Goal: Task Accomplishment & Management: Manage account settings

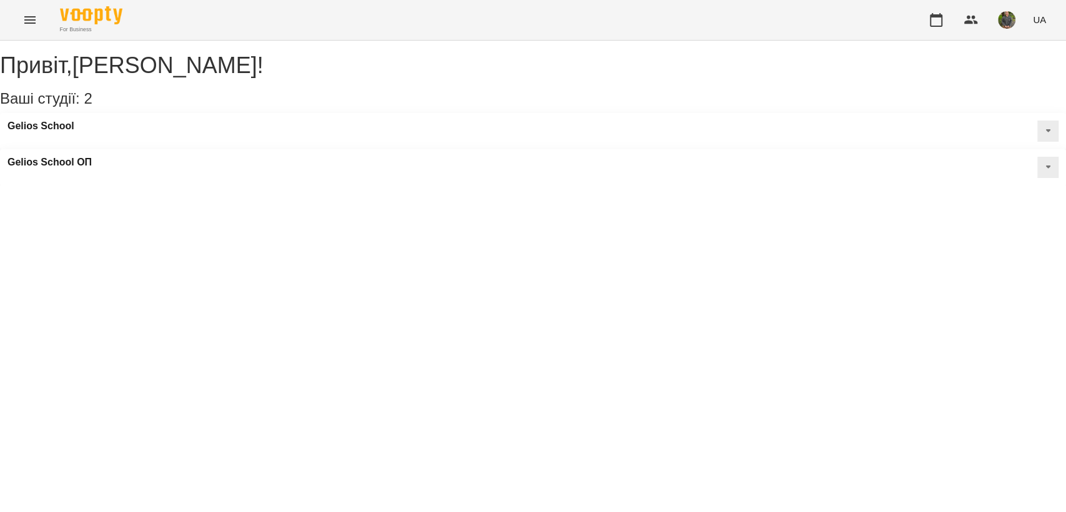
click at [39, 11] on button "Menu" at bounding box center [30, 20] width 30 height 30
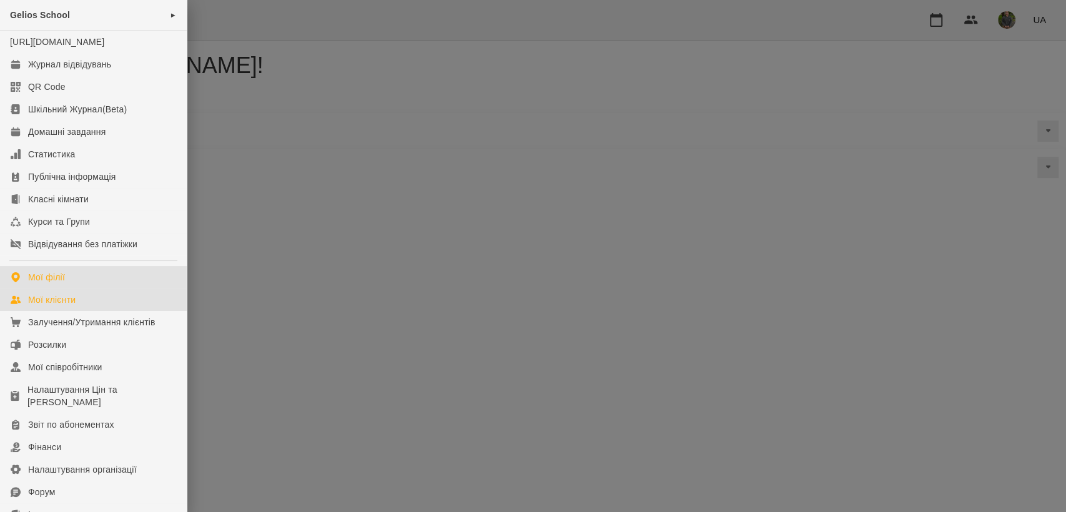
click at [69, 306] on div "Мої клієнти" at bounding box center [51, 299] width 47 height 12
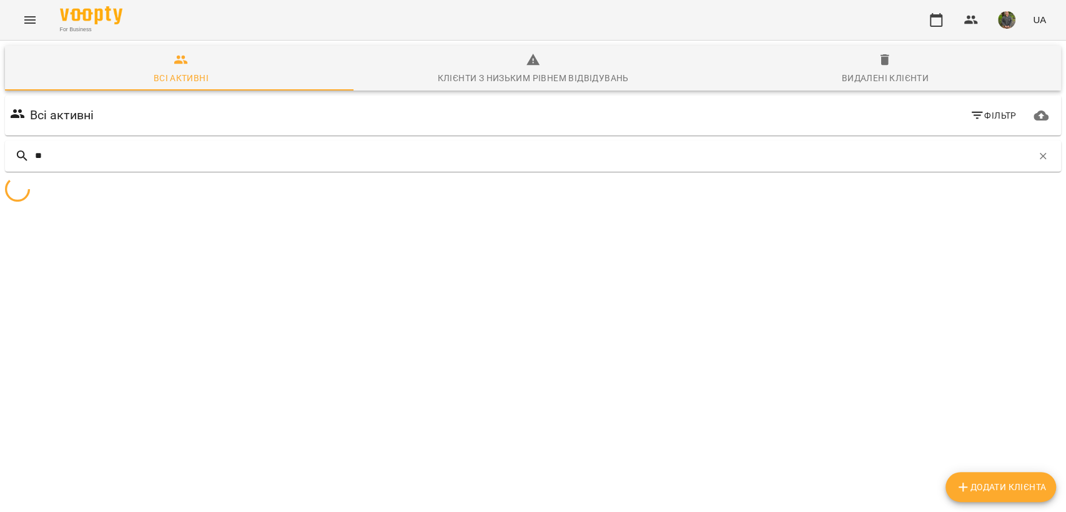
type input "*"
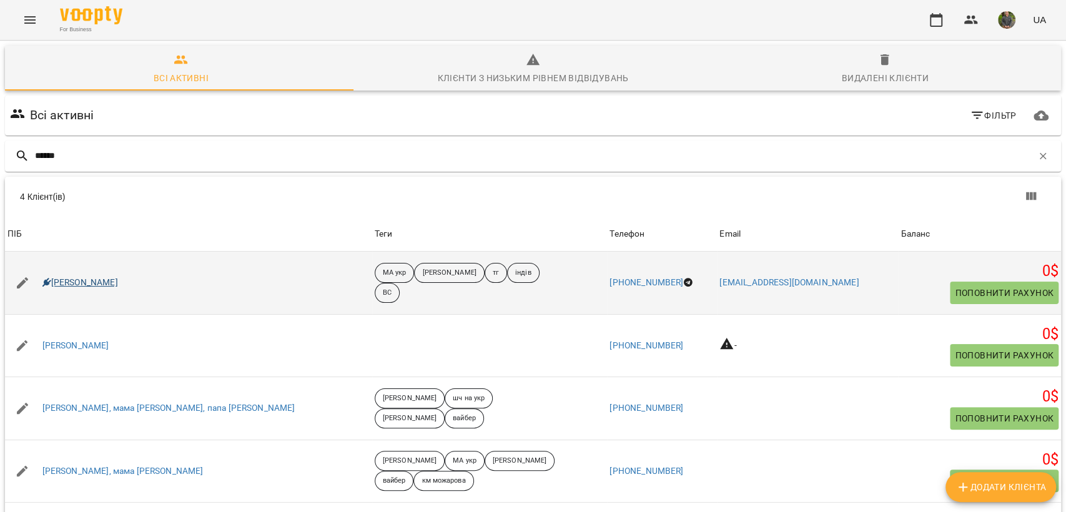
type input "******"
click at [74, 283] on link "[PERSON_NAME]" at bounding box center [80, 283] width 76 height 12
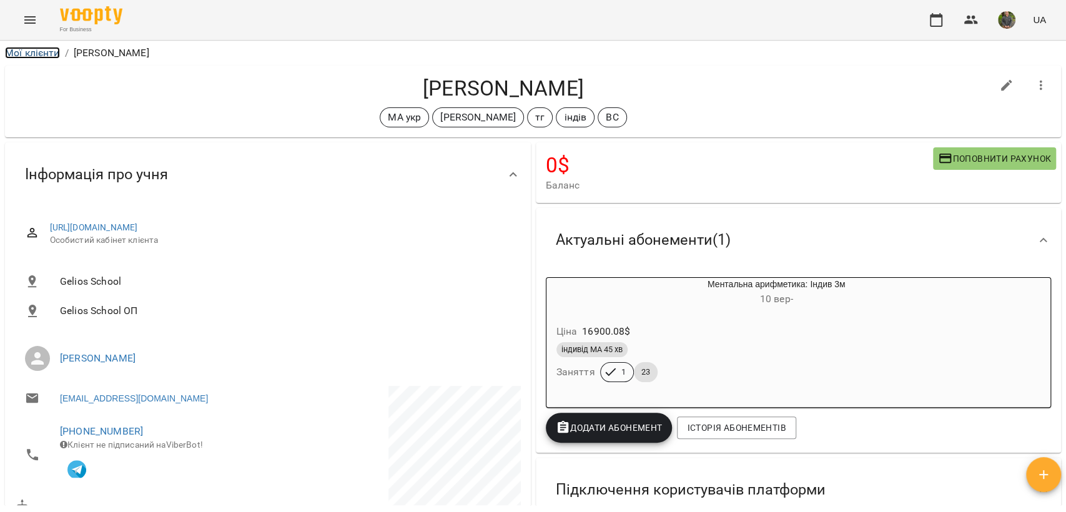
click at [50, 54] on link "Мої клієнти" at bounding box center [32, 53] width 55 height 12
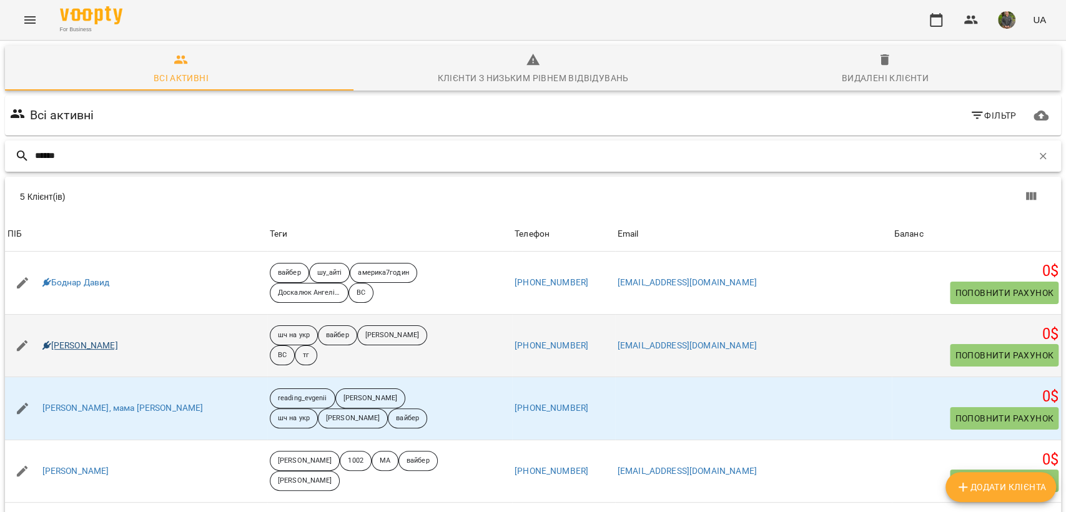
type input "******"
click at [91, 343] on link "[PERSON_NAME]" at bounding box center [80, 346] width 76 height 12
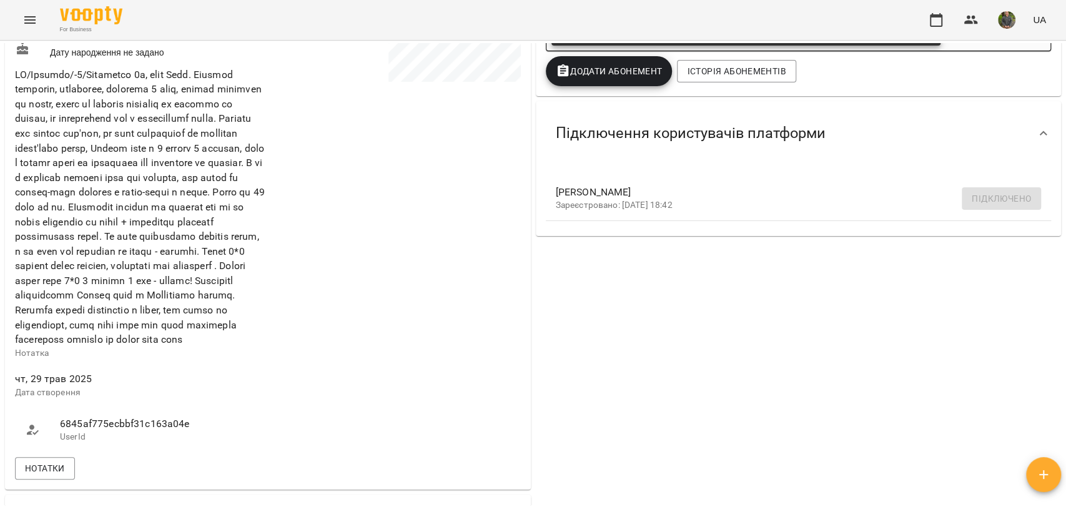
scroll to position [109, 0]
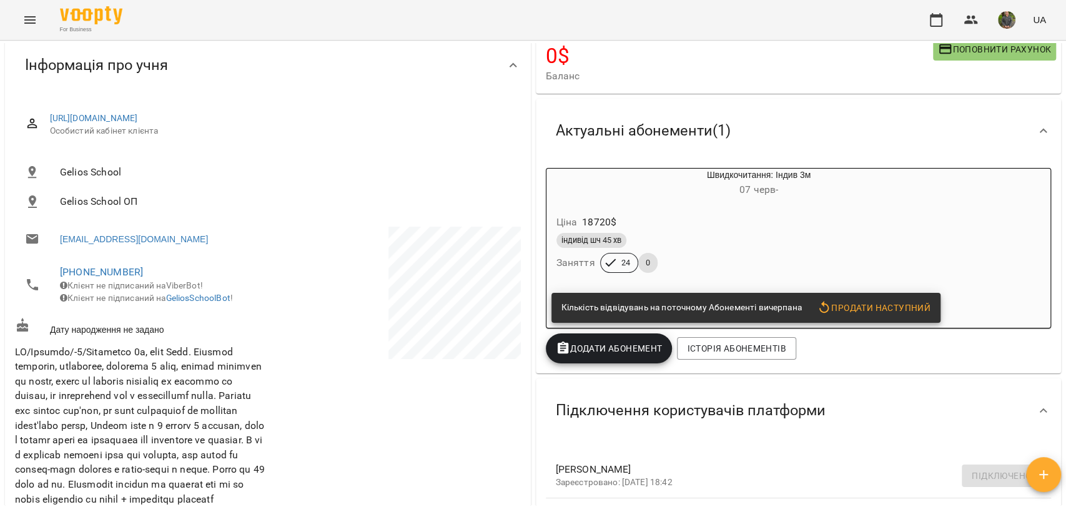
click at [716, 182] on div "Швидкочитання: Індив 3м [DATE] -" at bounding box center [758, 184] width 305 height 30
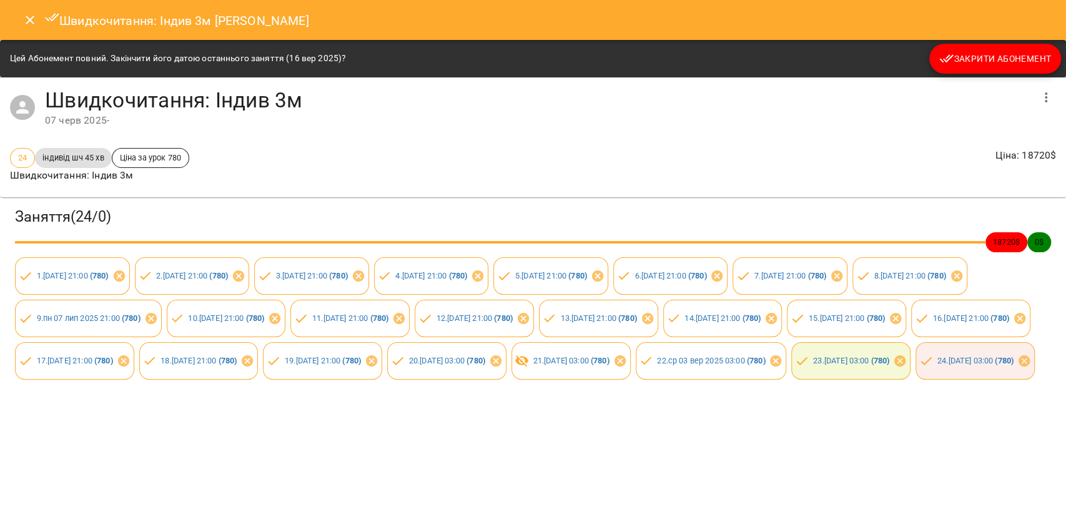
click at [981, 60] on span "Закрити Абонемент" at bounding box center [995, 58] width 112 height 15
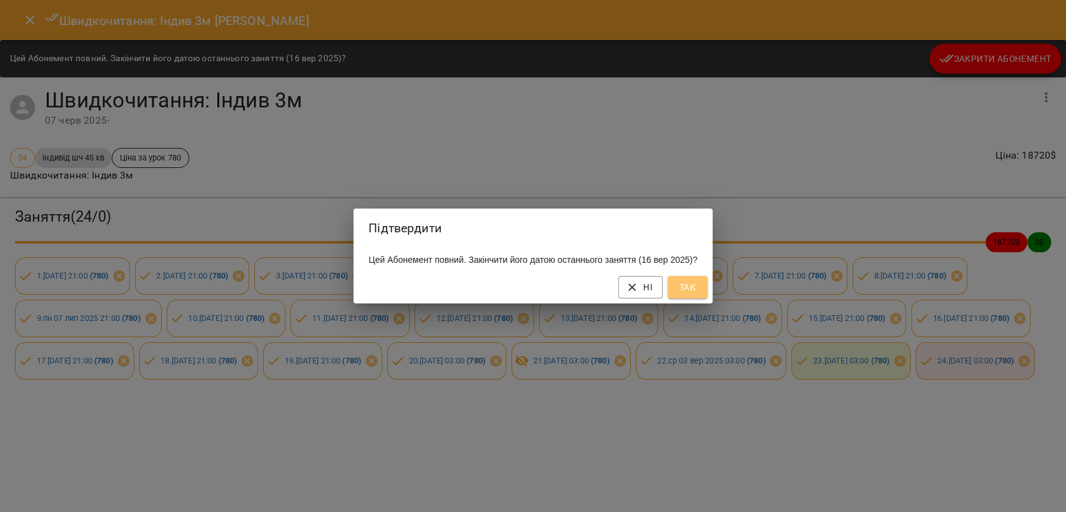
click at [693, 298] on button "Так" at bounding box center [688, 287] width 40 height 22
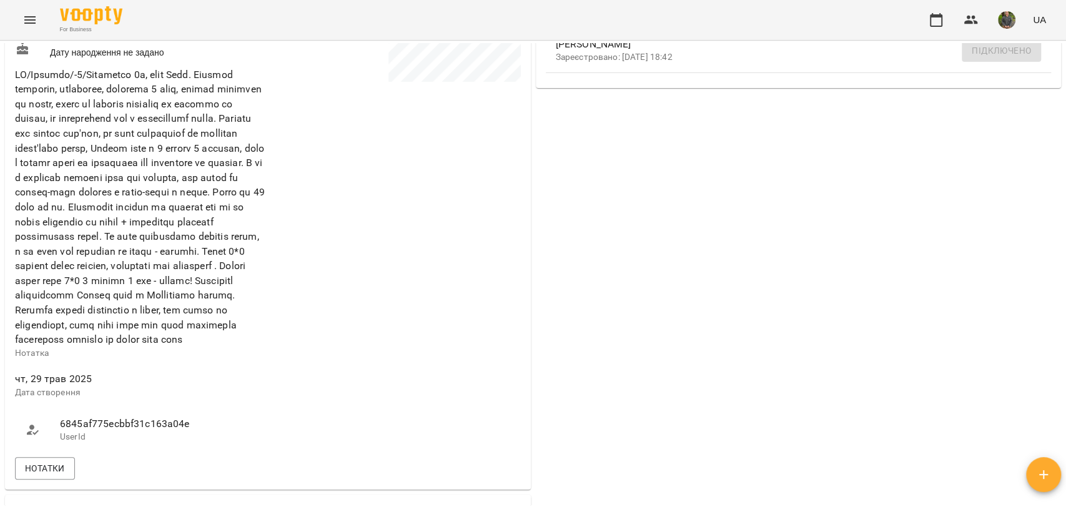
scroll to position [0, 0]
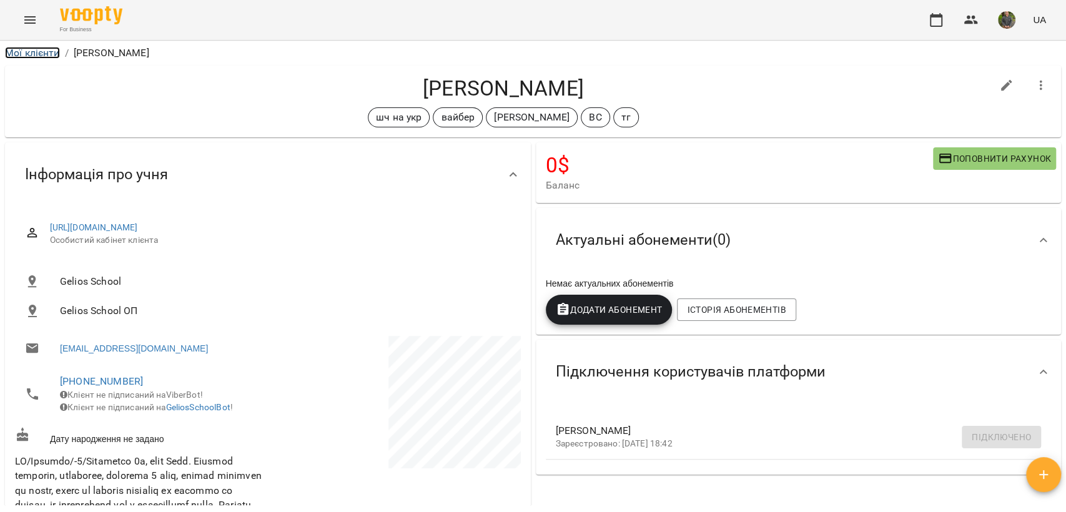
click at [52, 48] on link "Мої клієнти" at bounding box center [32, 53] width 55 height 12
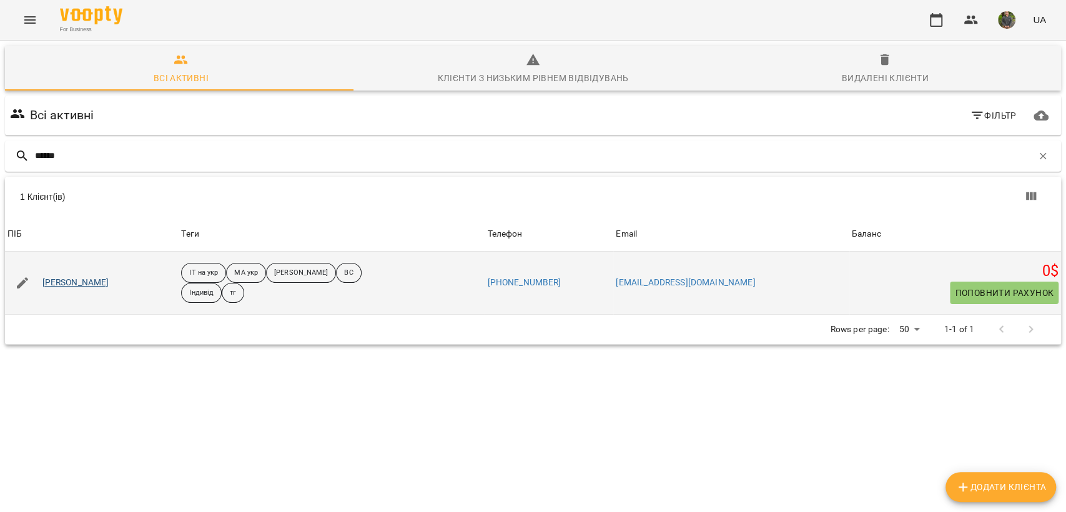
type input "******"
click at [78, 282] on link "[PERSON_NAME]" at bounding box center [75, 283] width 67 height 12
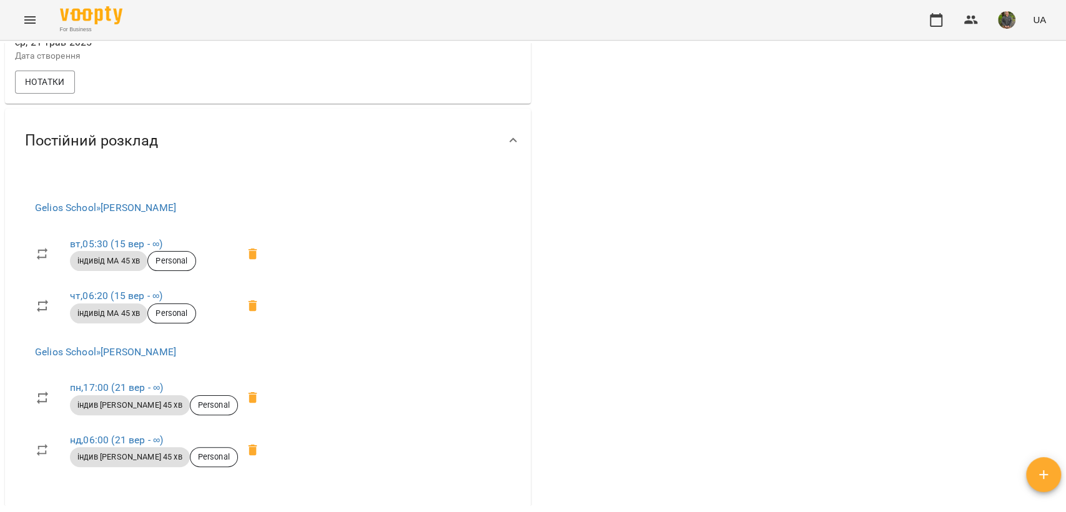
scroll to position [763, 0]
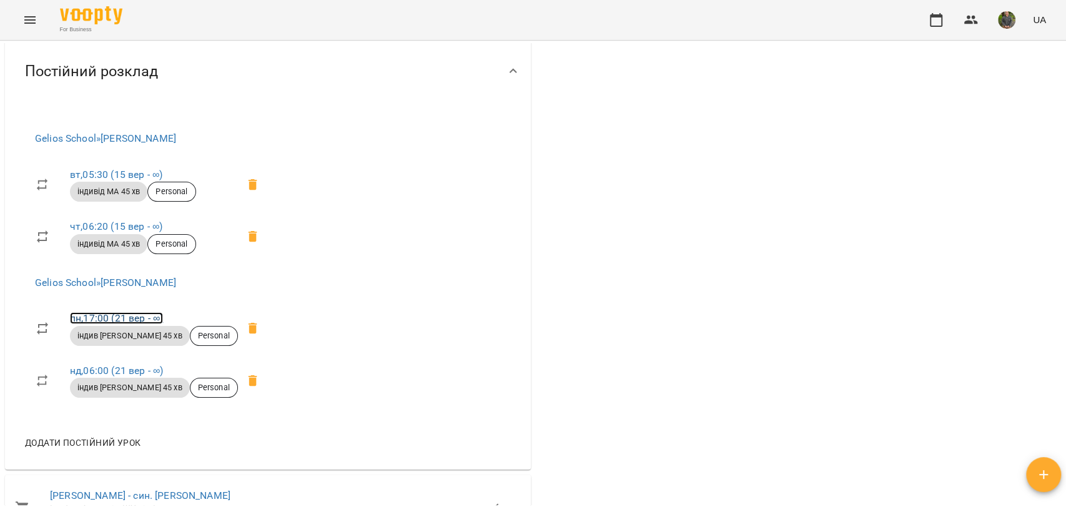
click at [115, 324] on link "пн , 17:00 ([DATE] - ∞)" at bounding box center [116, 318] width 93 height 12
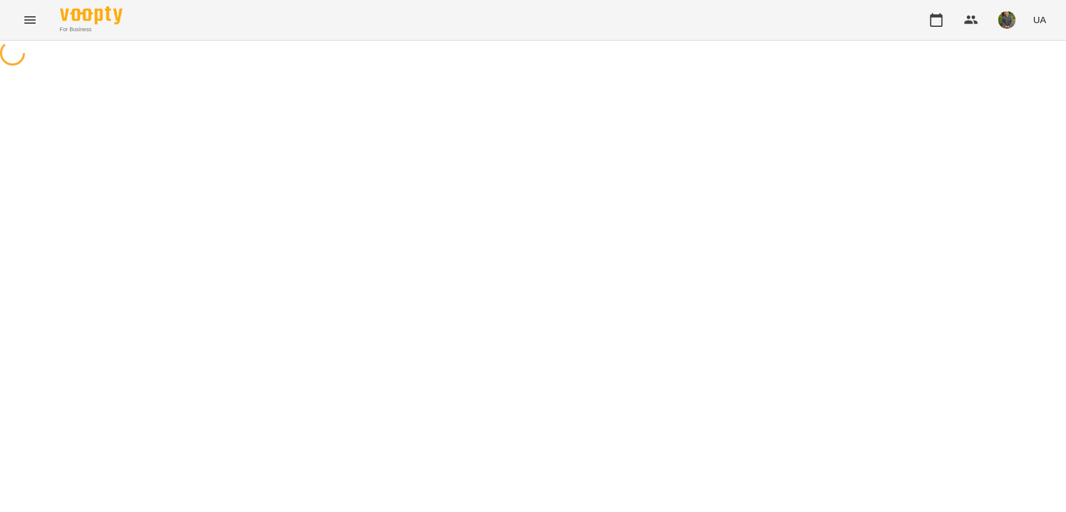
select select "*"
select select "**********"
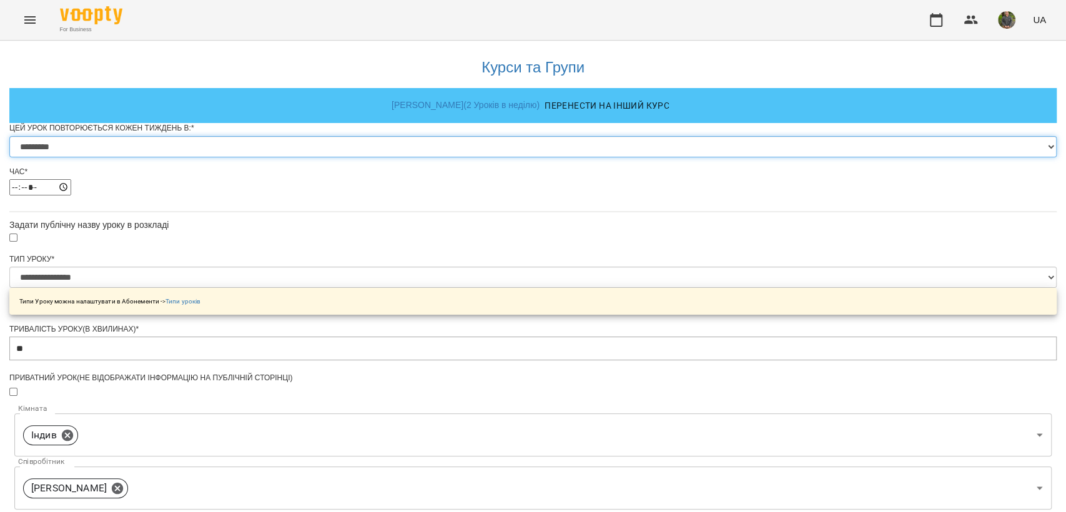
drag, startPoint x: 430, startPoint y: 162, endPoint x: 432, endPoint y: 176, distance: 14.5
click at [430, 157] on select "********* ******** ****** ****** ******** ****** ******" at bounding box center [532, 146] width 1047 height 21
select select "*"
click at [377, 157] on select "********* ******** ****** ****** ******** ****** ******" at bounding box center [532, 146] width 1047 height 21
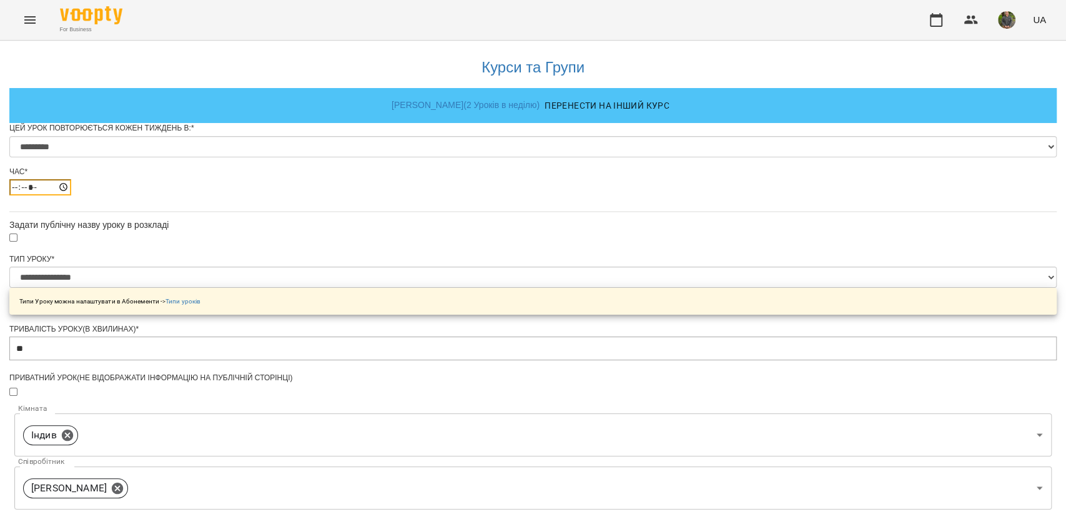
click at [71, 195] on input "*****" at bounding box center [40, 187] width 62 height 16
type input "*****"
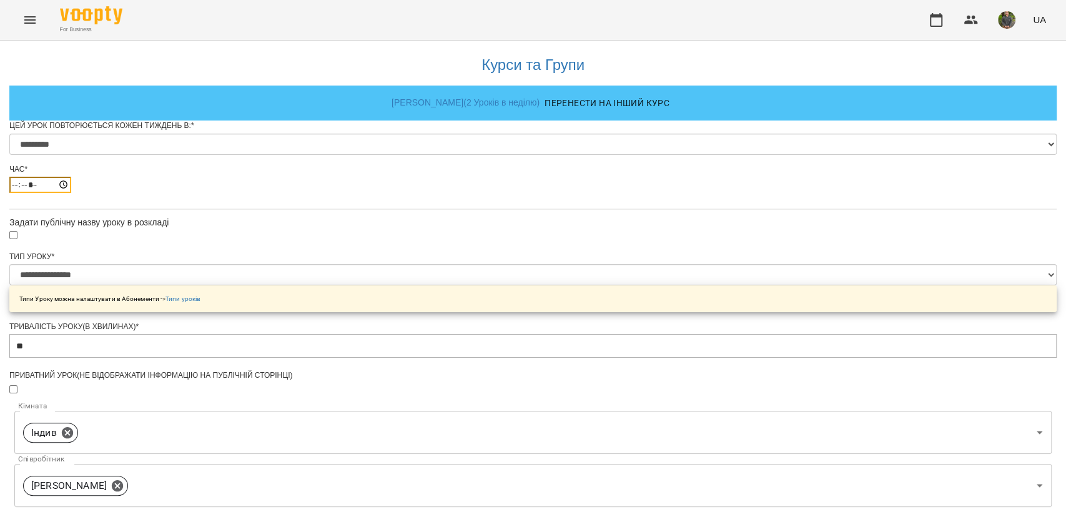
scroll to position [505, 0]
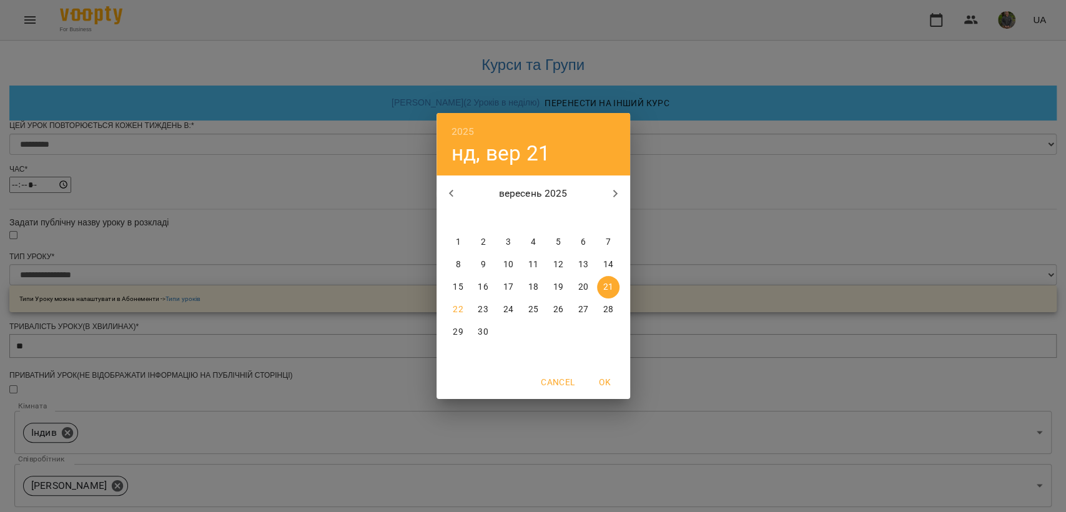
click at [555, 304] on p "26" at bounding box center [558, 309] width 10 height 12
type input "**********"
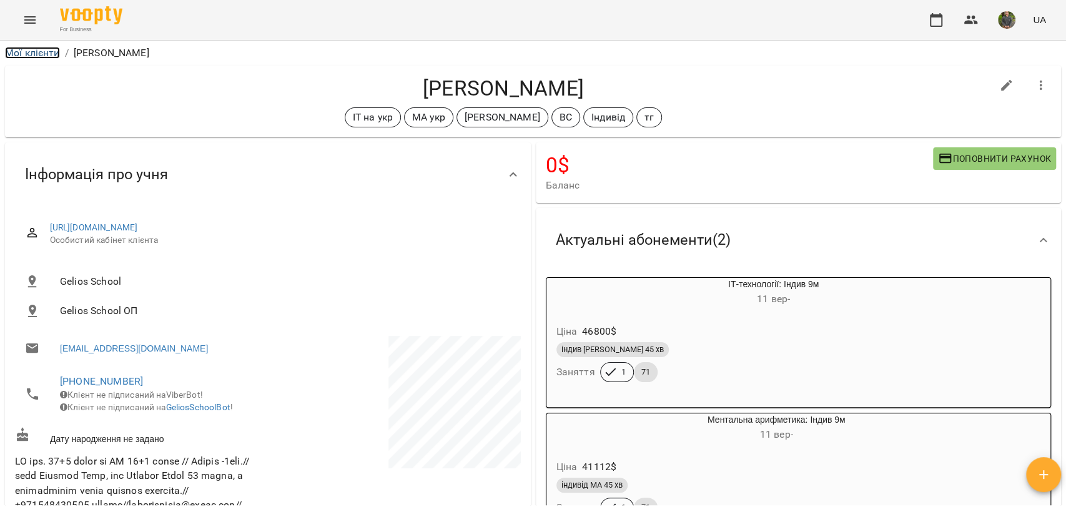
click at [33, 52] on link "Мої клієнти" at bounding box center [32, 53] width 55 height 12
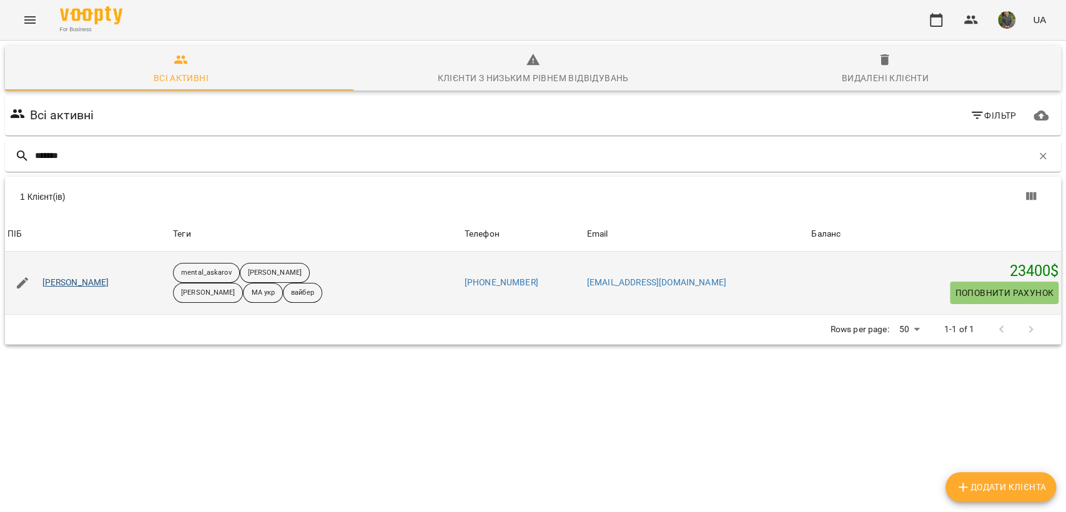
type input "*******"
click at [73, 288] on link "Аверіна Аліса" at bounding box center [75, 283] width 67 height 12
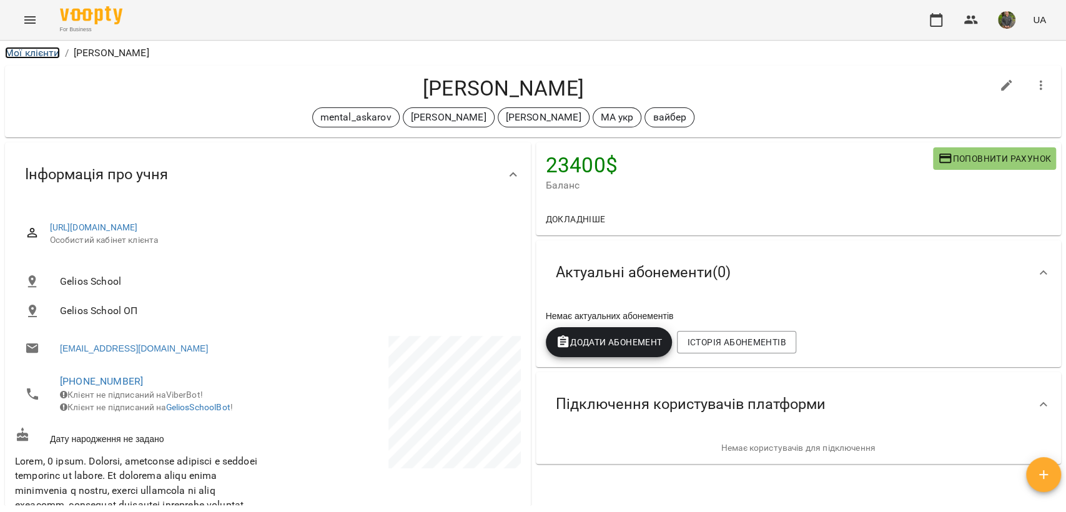
click at [33, 49] on link "Мої клієнти" at bounding box center [32, 53] width 55 height 12
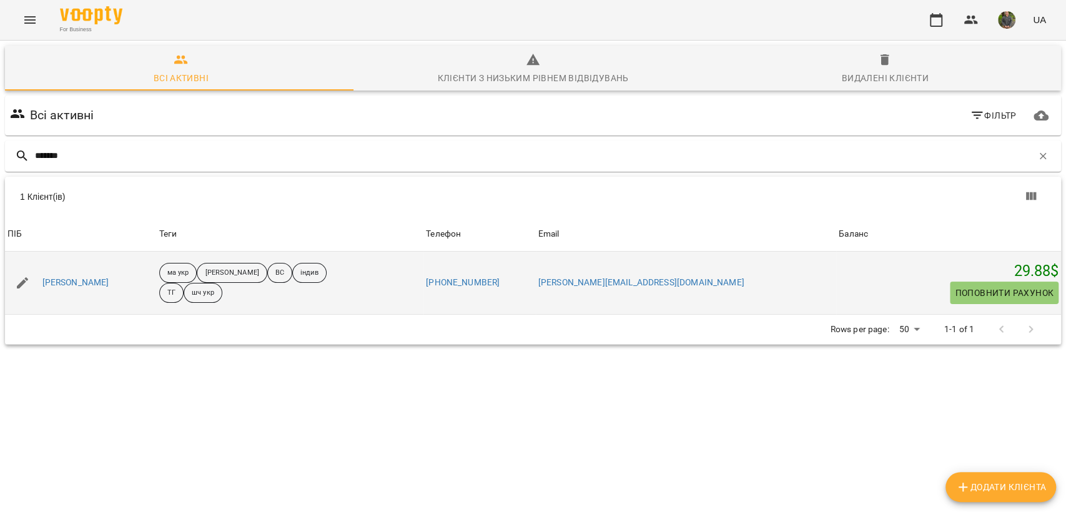
type input "*******"
drag, startPoint x: 132, startPoint y: 276, endPoint x: 133, endPoint y: 290, distance: 14.4
click at [112, 288] on div "Тарасюк Олександр Віталійович" at bounding box center [76, 282] width 72 height 17
click at [109, 286] on link "Тарасюк Олександр Віталійович" at bounding box center [75, 283] width 67 height 12
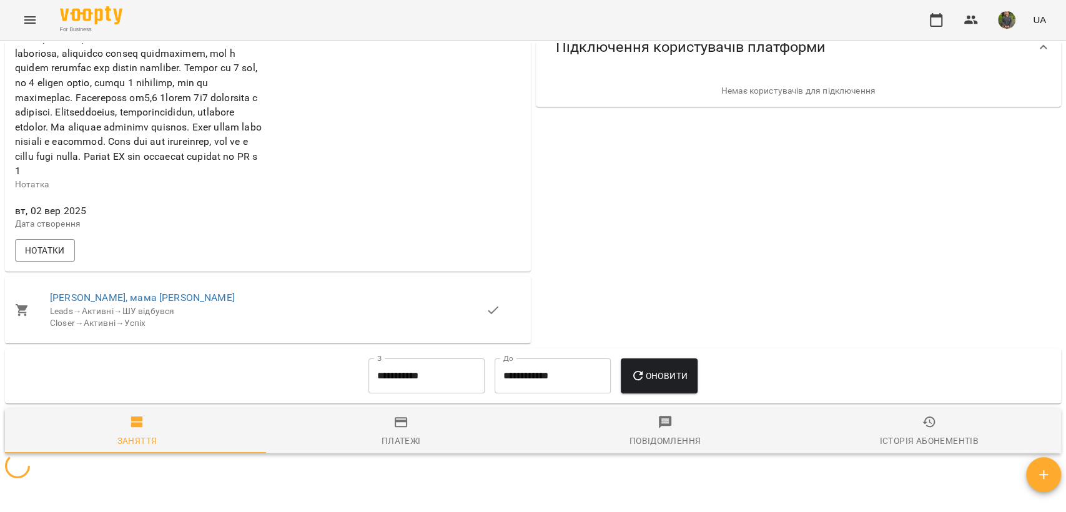
scroll to position [811, 0]
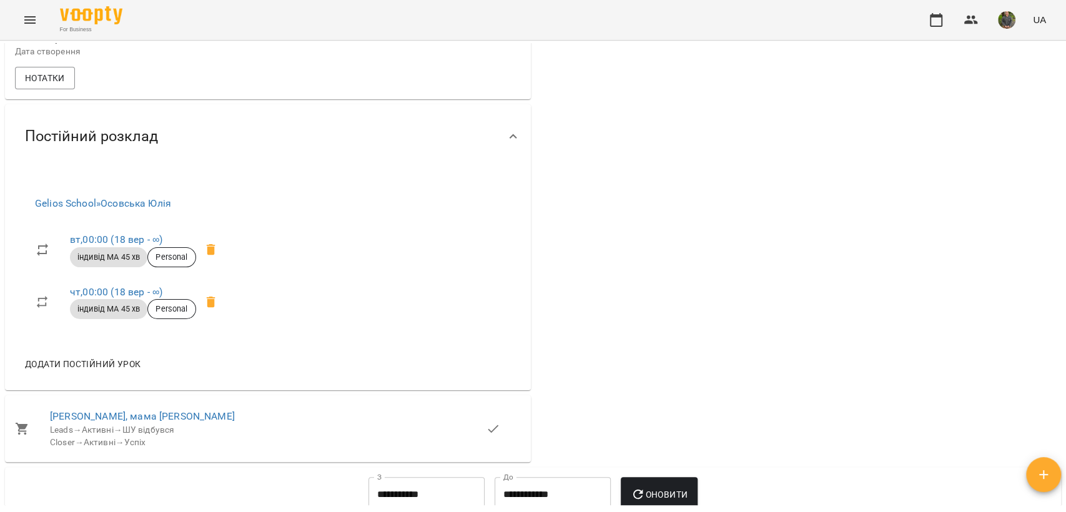
click at [209, 255] on icon at bounding box center [210, 249] width 9 height 11
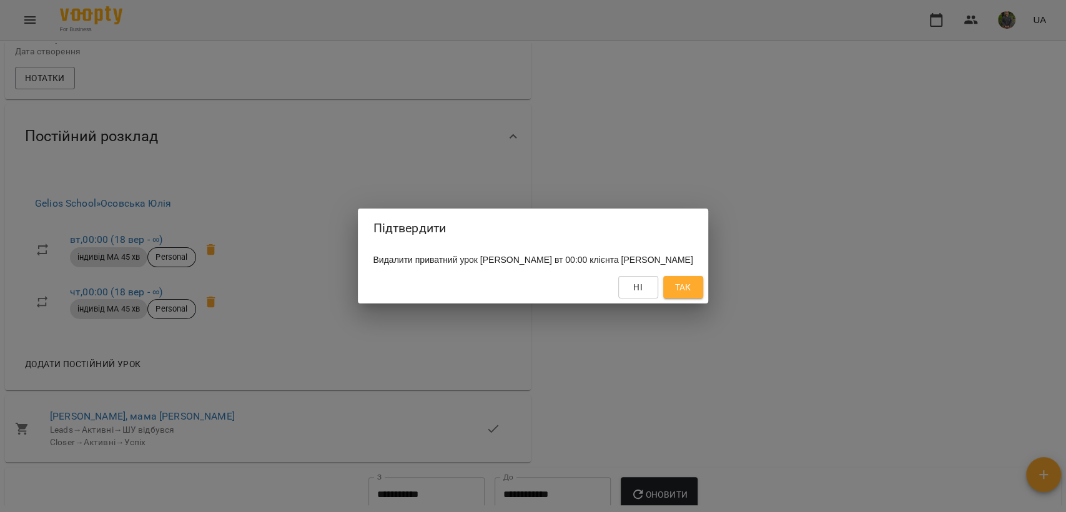
click at [721, 299] on div "Підтвердити Видалити приватний урок Осовська Юлія вт 00:00 клієнта Тарасюк Олек…" at bounding box center [533, 256] width 1066 height 512
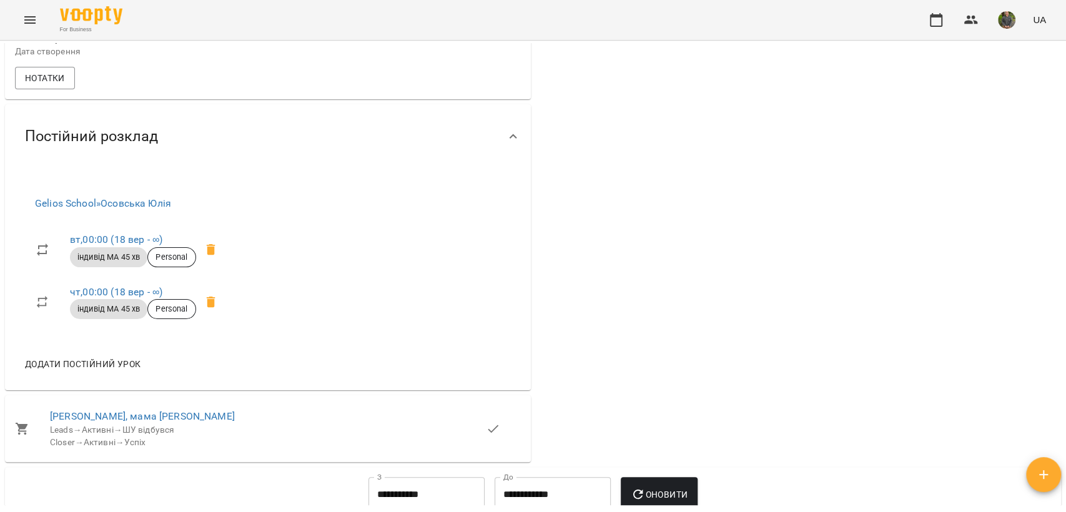
click at [207, 310] on icon at bounding box center [211, 302] width 15 height 15
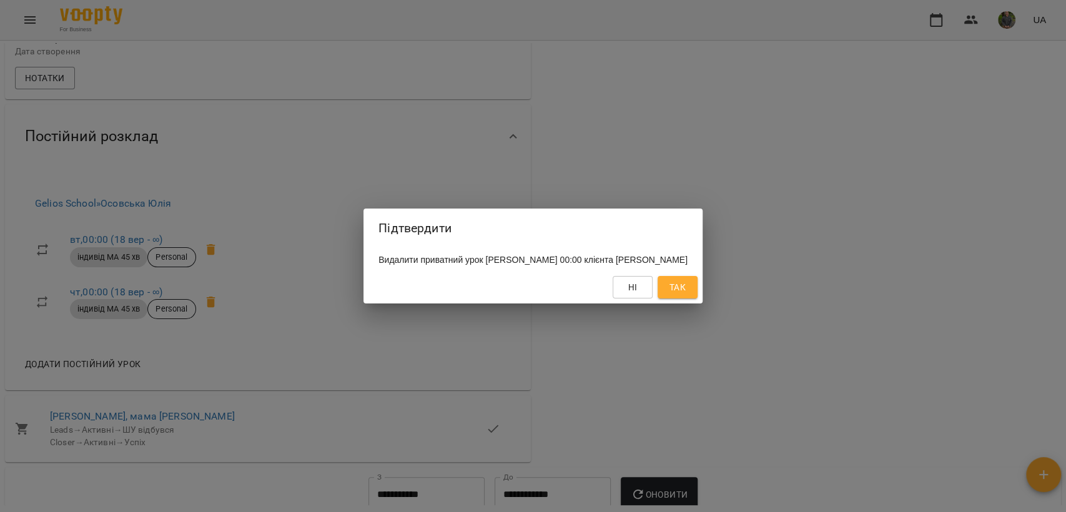
click at [686, 292] on span "Так" at bounding box center [677, 287] width 16 height 15
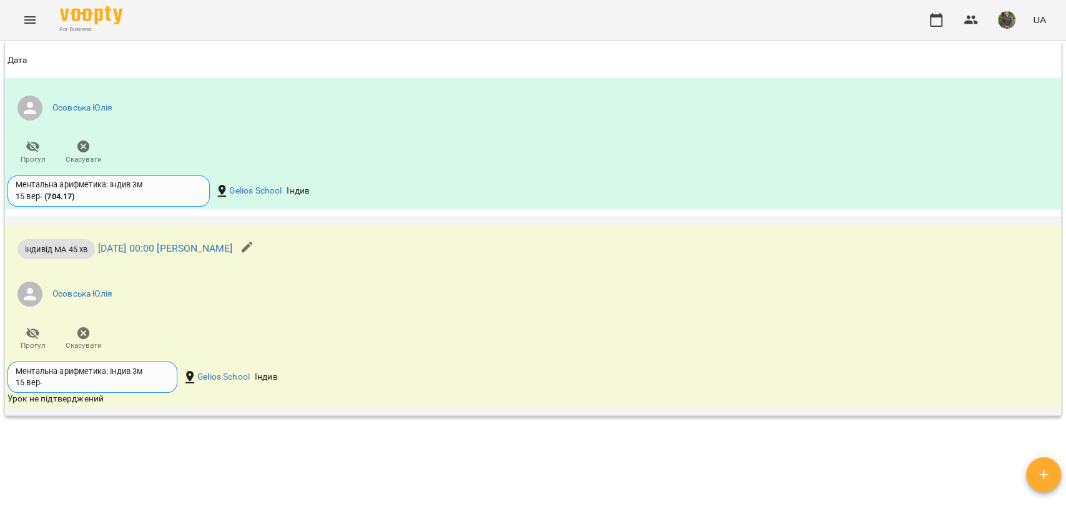
scroll to position [1522, 0]
click at [66, 350] on span "Скасувати" at bounding box center [84, 337] width 36 height 25
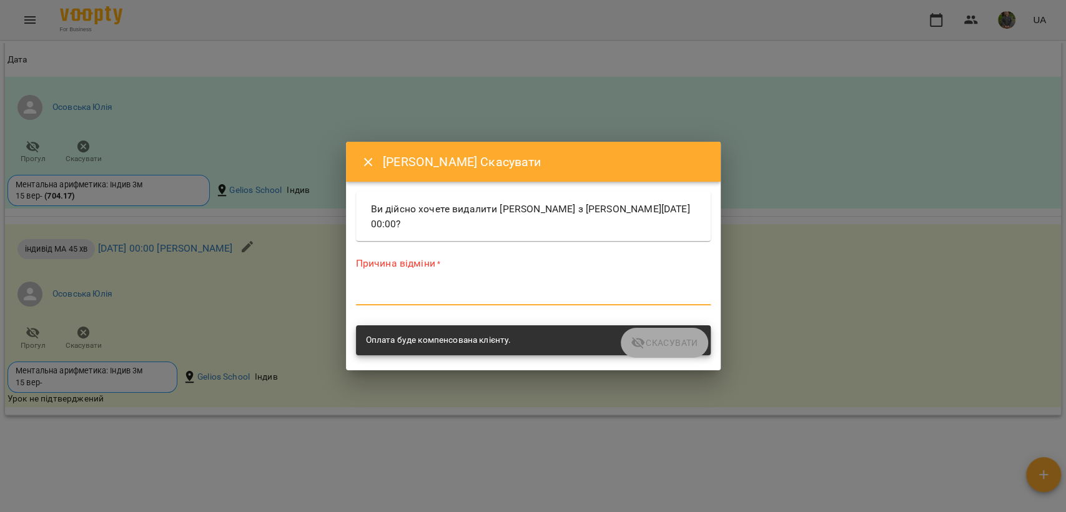
click at [530, 292] on textarea at bounding box center [533, 295] width 355 height 12
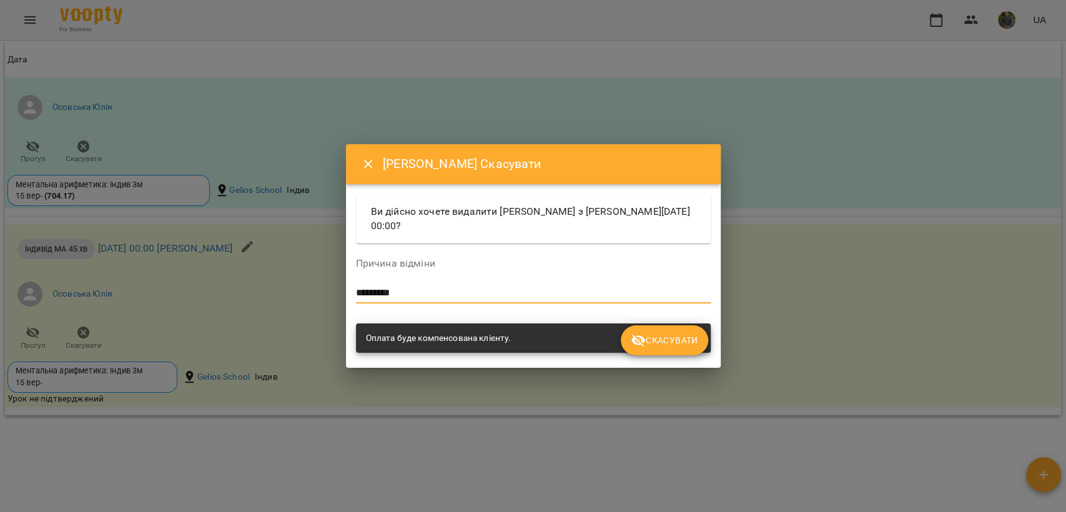
type textarea "*********"
click at [634, 333] on icon "submit" at bounding box center [638, 340] width 15 height 15
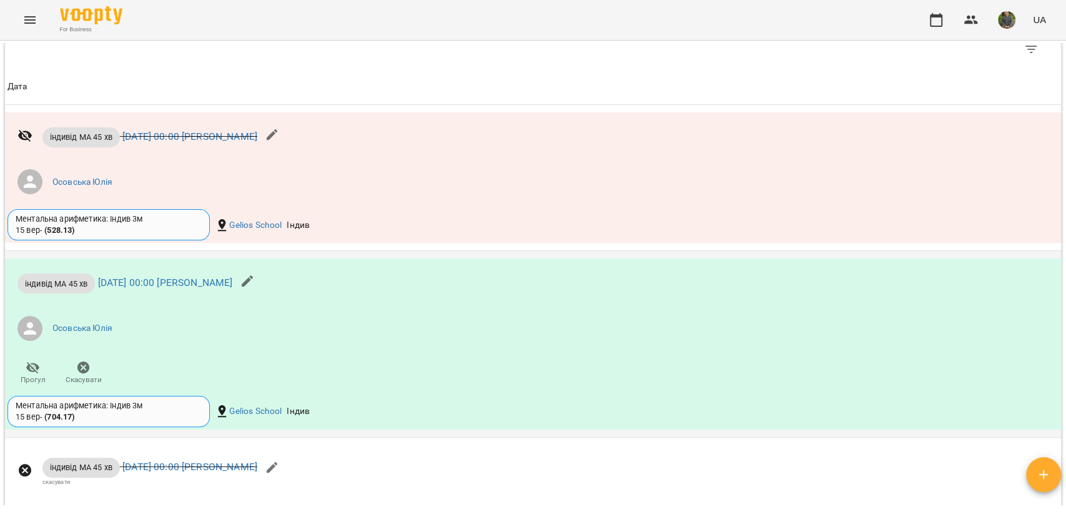
scroll to position [1397, 0]
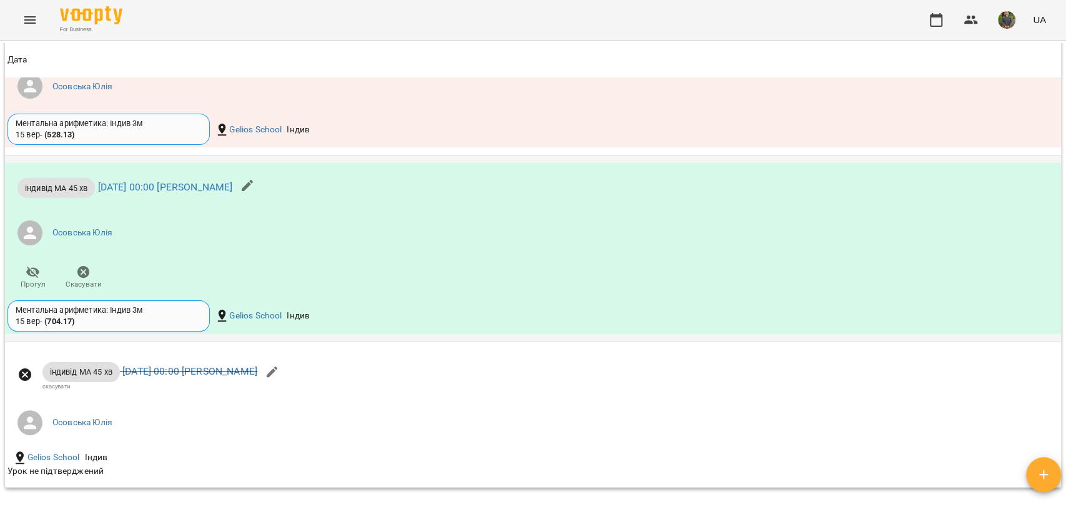
click at [90, 255] on ul "Осовська Юлія" at bounding box center [356, 232] width 699 height 45
click at [87, 279] on icon "button" at bounding box center [83, 272] width 12 height 12
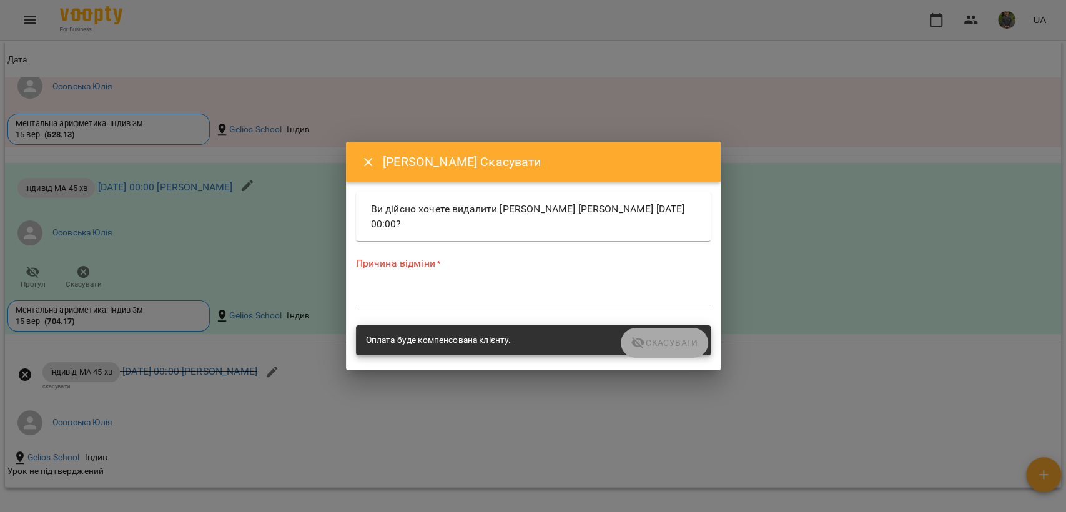
click at [405, 308] on div "Причина відміни * *" at bounding box center [533, 283] width 355 height 54
click at [422, 293] on textarea at bounding box center [533, 295] width 355 height 12
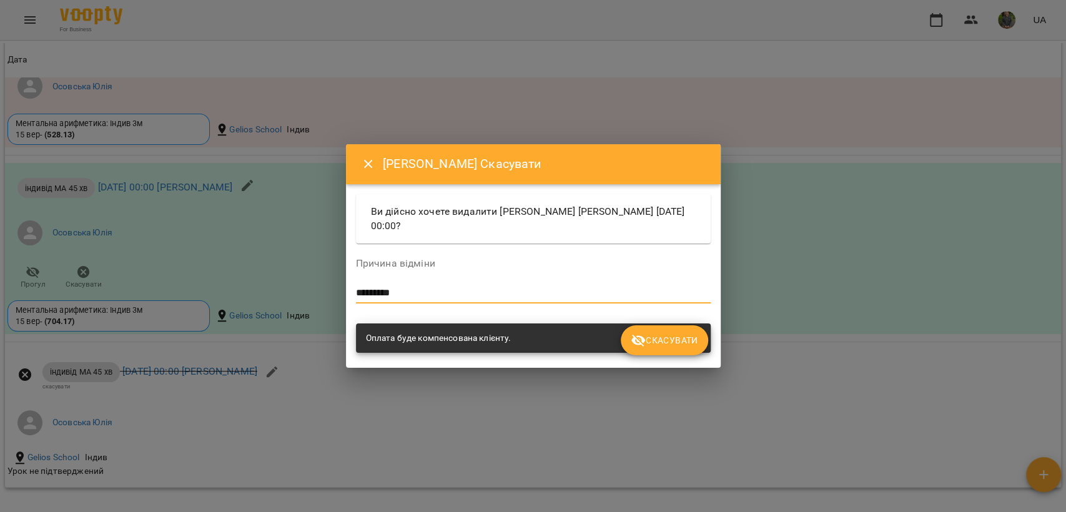
type textarea "*********"
click at [663, 323] on div "Оплата буде компенсована клієнту." at bounding box center [533, 338] width 355 height 30
click at [646, 340] on span "Скасувати" at bounding box center [664, 340] width 67 height 15
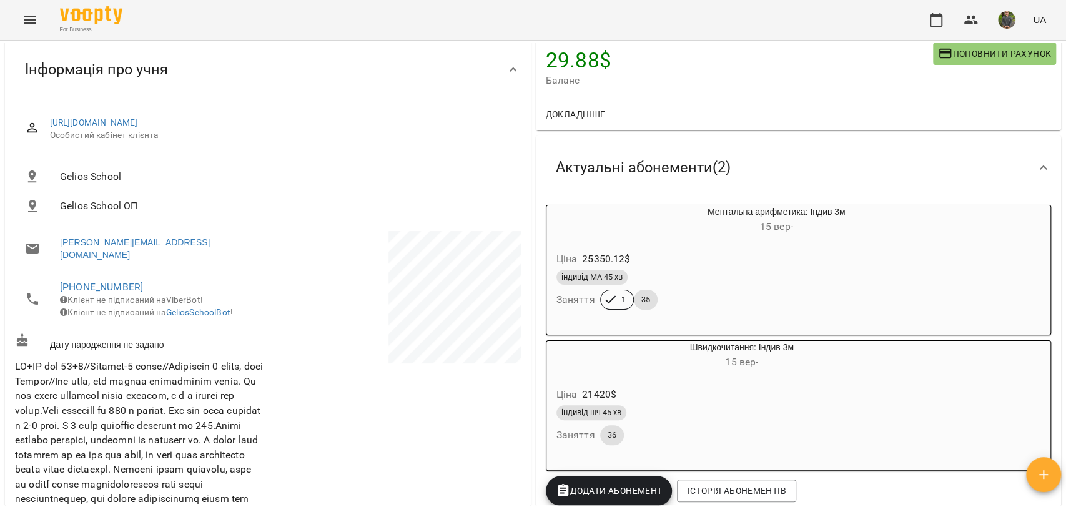
scroll to position [0, 0]
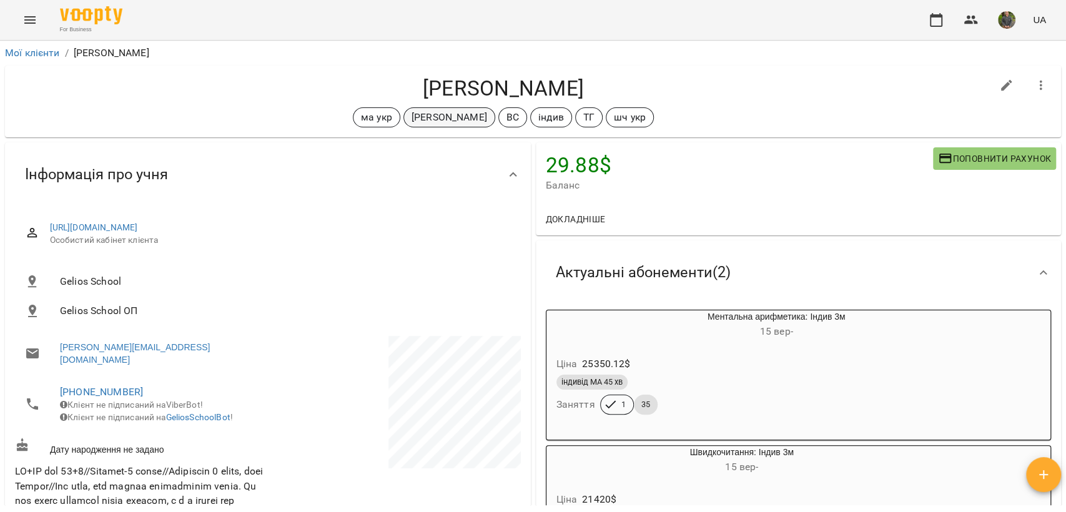
click at [453, 119] on p "[PERSON_NAME]" at bounding box center [450, 117] width 76 height 15
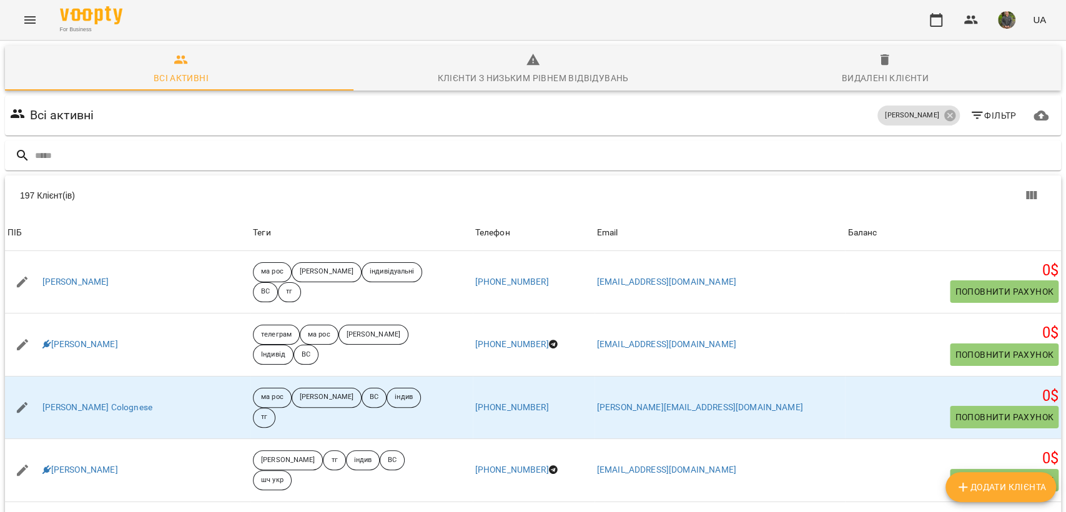
click at [17, 16] on button "Menu" at bounding box center [30, 20] width 30 height 30
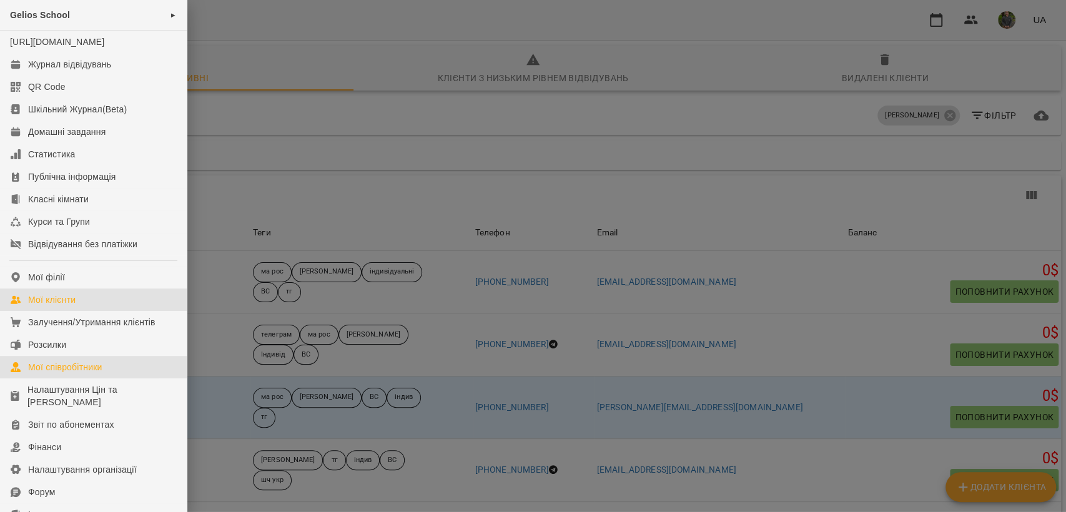
click at [60, 373] on div "Мої співробітники" at bounding box center [65, 367] width 74 height 12
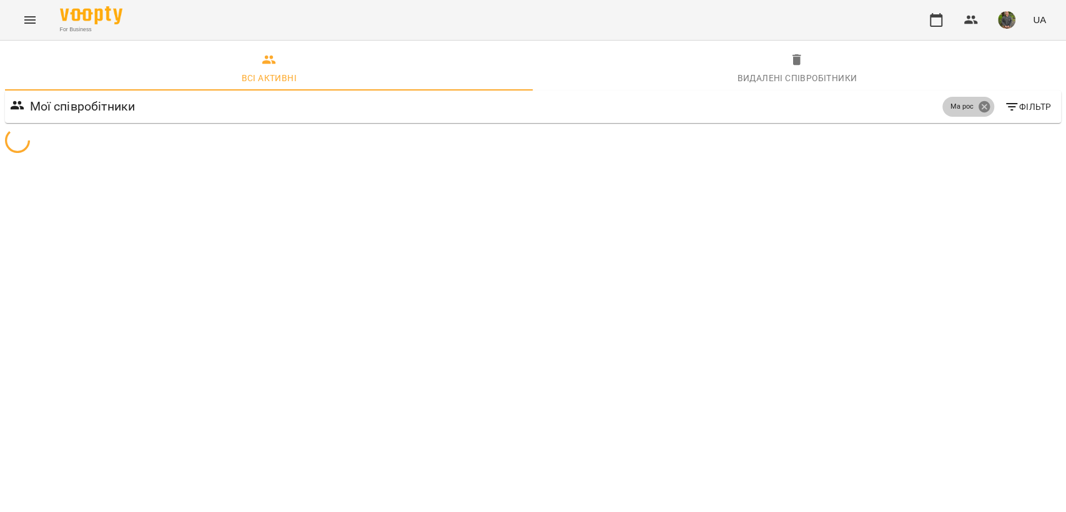
drag, startPoint x: 989, startPoint y: 116, endPoint x: 982, endPoint y: 104, distance: 12.9
click at [985, 113] on div "Ма рос" at bounding box center [968, 107] width 52 height 20
click at [981, 99] on div "Ма рос" at bounding box center [968, 107] width 52 height 20
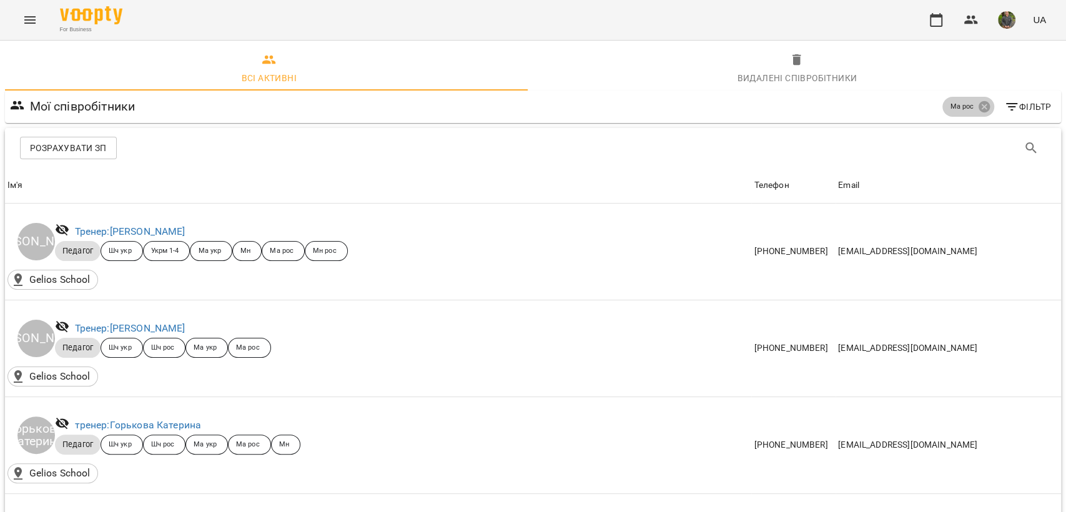
drag, startPoint x: 973, startPoint y: 103, endPoint x: 1004, endPoint y: 137, distance: 46.4
click at [977, 104] on icon at bounding box center [984, 107] width 14 height 14
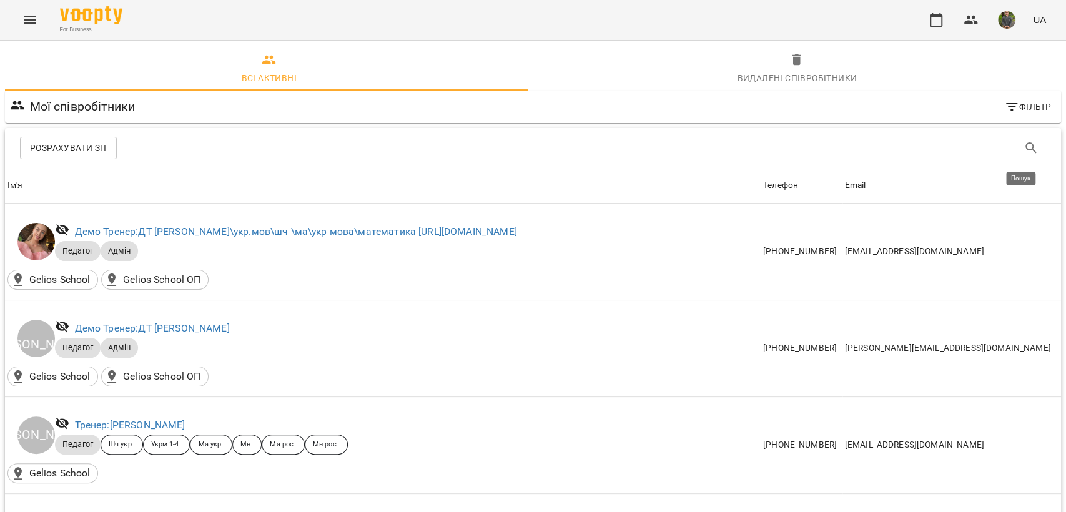
click at [1024, 144] on icon "Пошук" at bounding box center [1030, 148] width 15 height 15
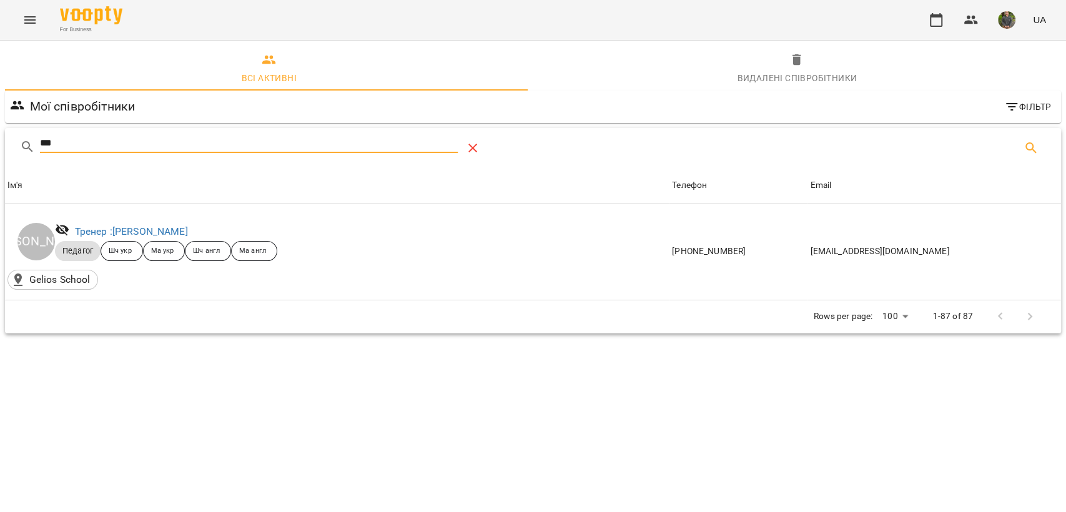
type input "***"
drag, startPoint x: 478, startPoint y: 146, endPoint x: 269, endPoint y: 1, distance: 254.5
click at [475, 146] on icon "Table Toolbar" at bounding box center [472, 148] width 15 height 15
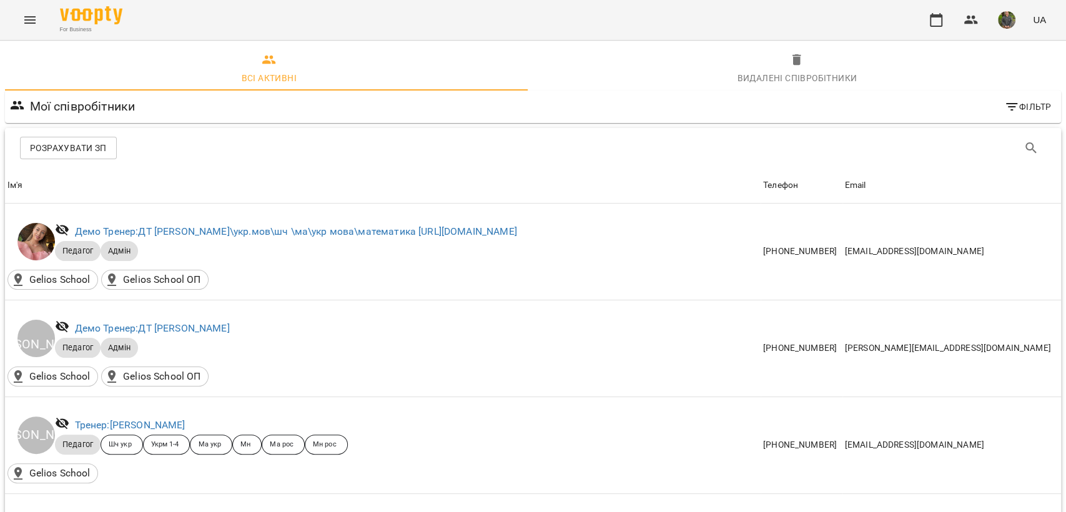
click at [23, 19] on icon "Menu" at bounding box center [29, 19] width 15 height 15
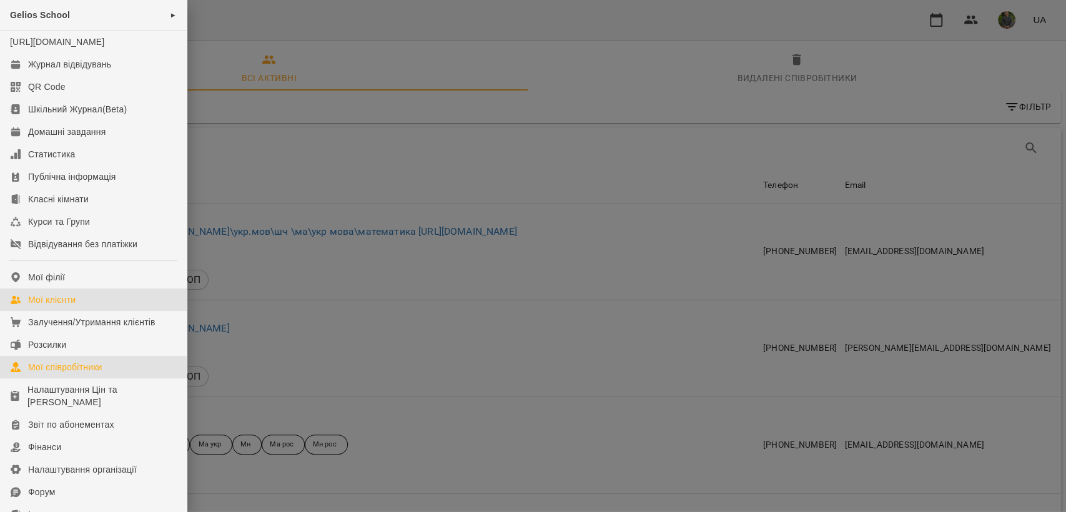
click at [78, 311] on link "Мої клієнти" at bounding box center [93, 299] width 187 height 22
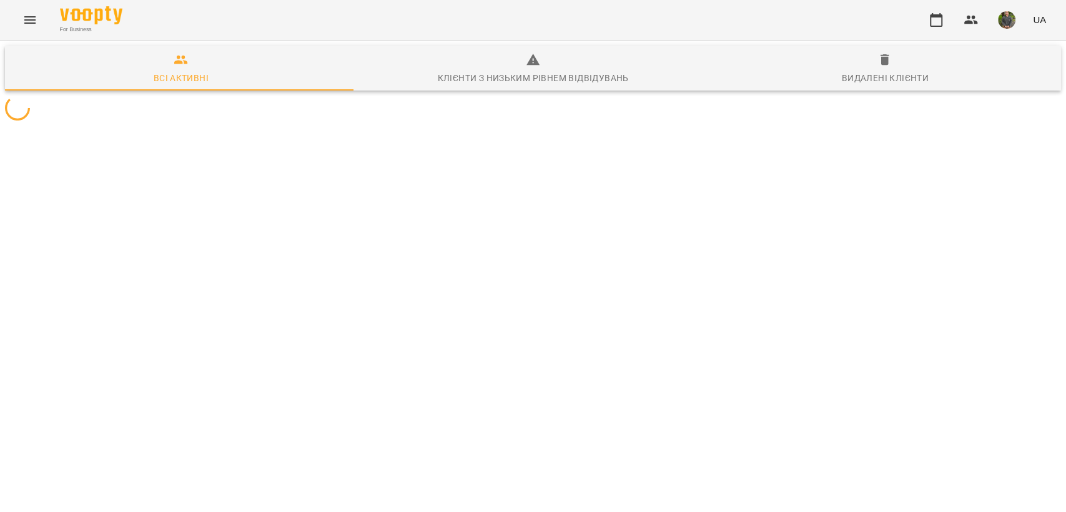
click at [33, 29] on button "Menu" at bounding box center [30, 20] width 30 height 30
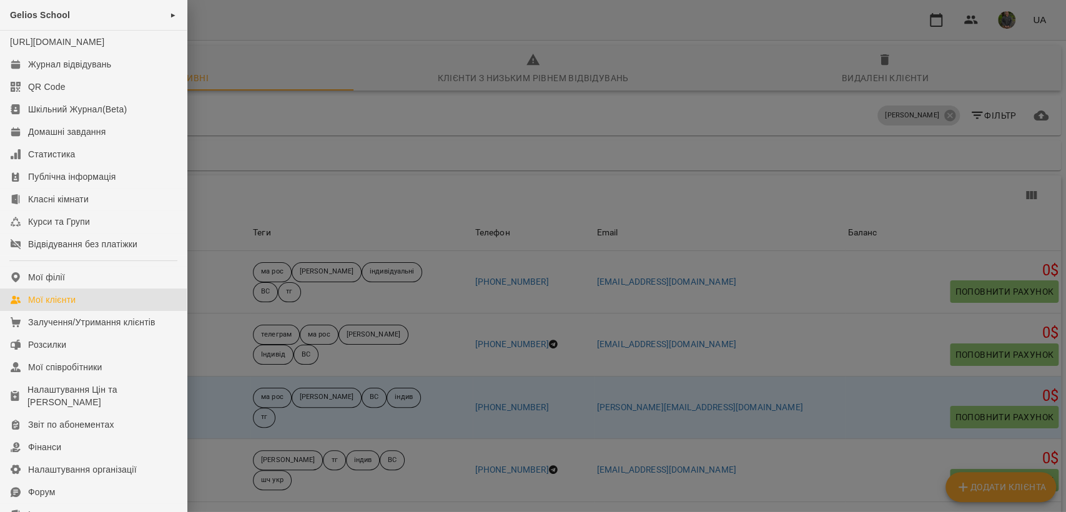
click at [31, 15] on div "Gelios School ► https://platform.gelios-school.com/studio/gelios Журнал відвіду…" at bounding box center [533, 256] width 1066 height 512
click at [60, 306] on div "Мої клієнти" at bounding box center [51, 299] width 47 height 12
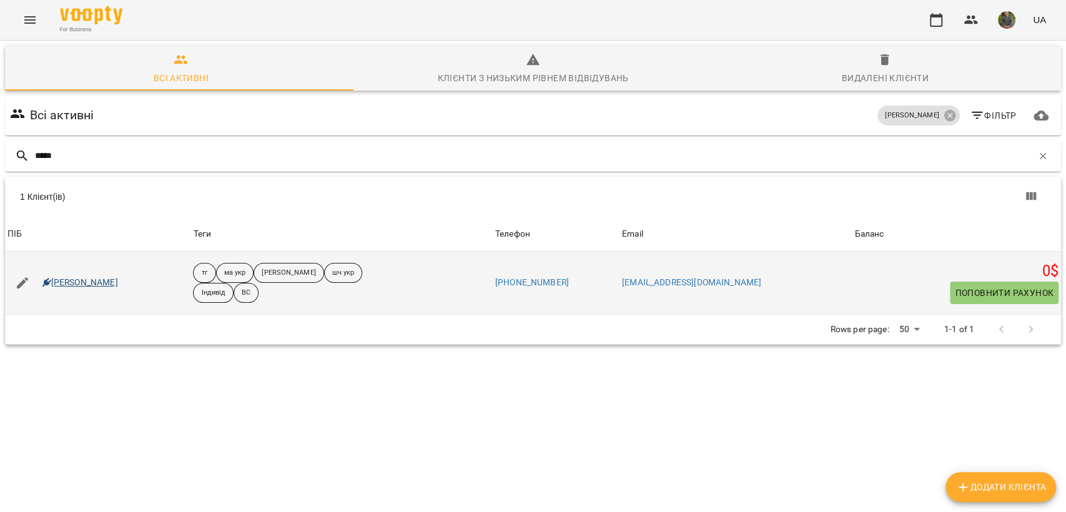
type input "*****"
click at [94, 288] on link "Дмитро Ільченко" at bounding box center [80, 283] width 76 height 12
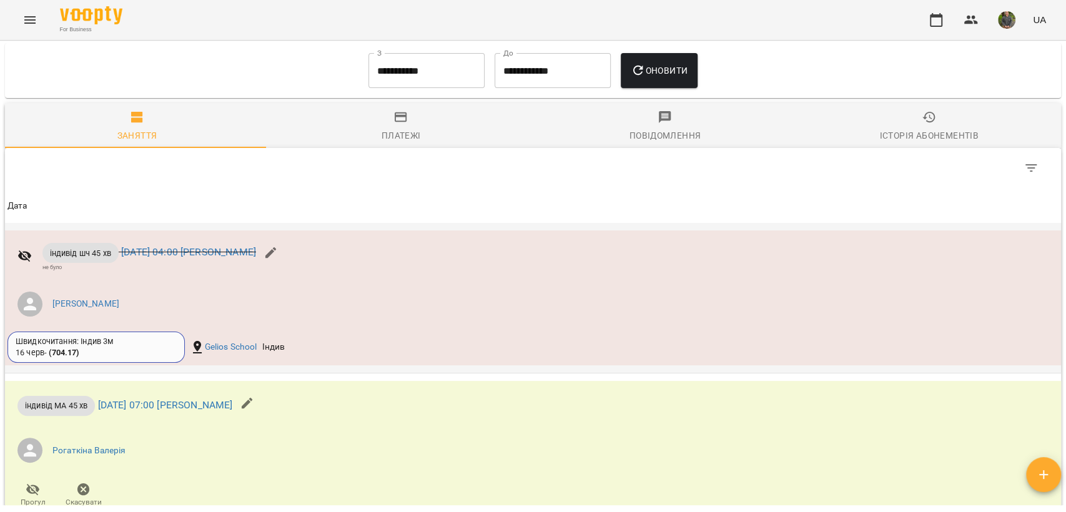
scroll to position [1665, 0]
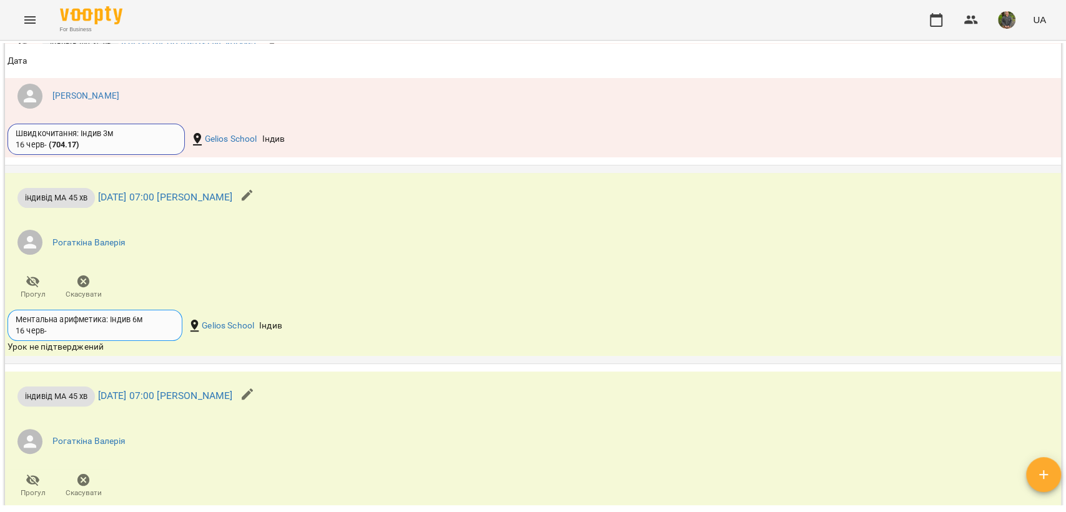
click at [85, 300] on span "Скасувати" at bounding box center [84, 294] width 36 height 11
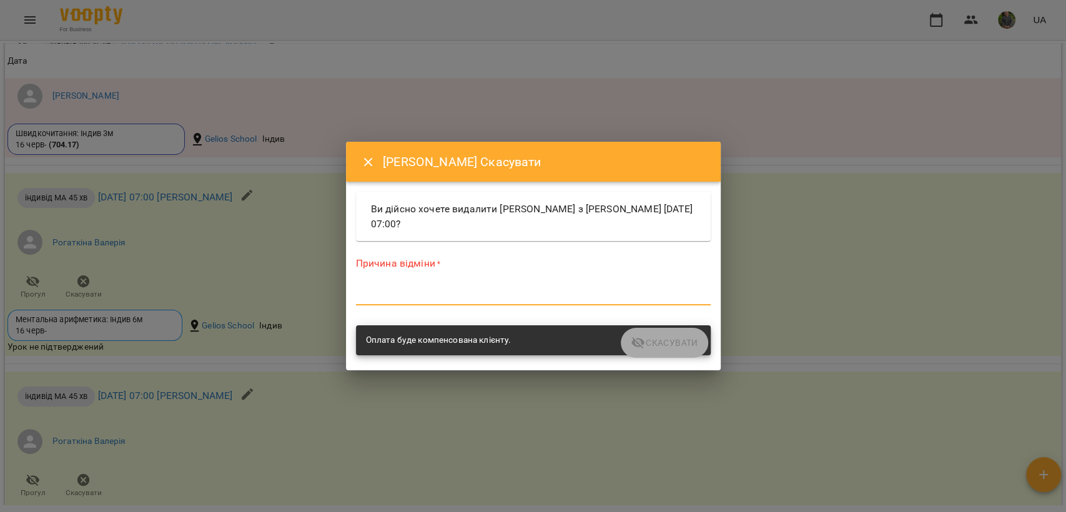
click at [479, 292] on textarea at bounding box center [533, 295] width 355 height 12
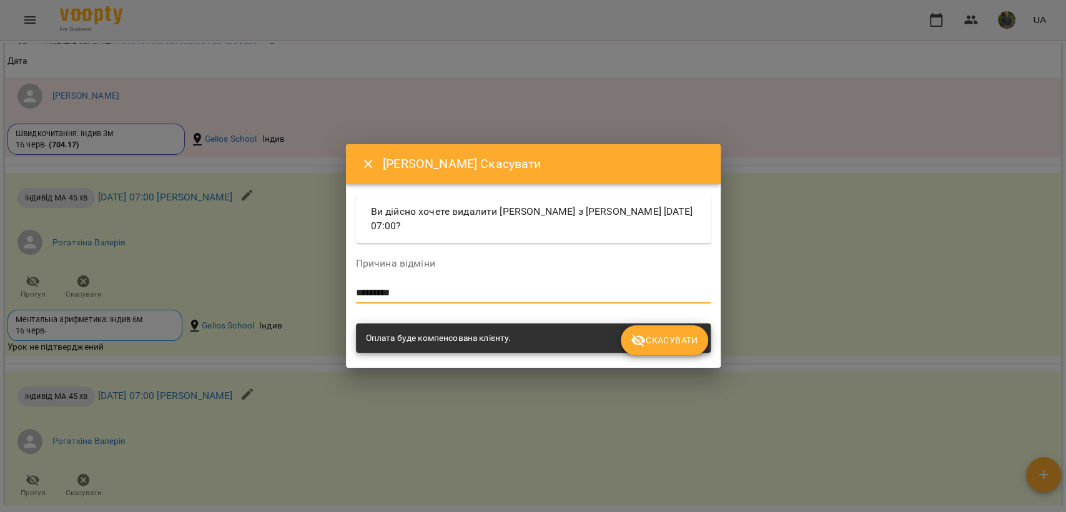
type textarea "*********"
click at [669, 351] on button "Скасувати" at bounding box center [664, 340] width 87 height 30
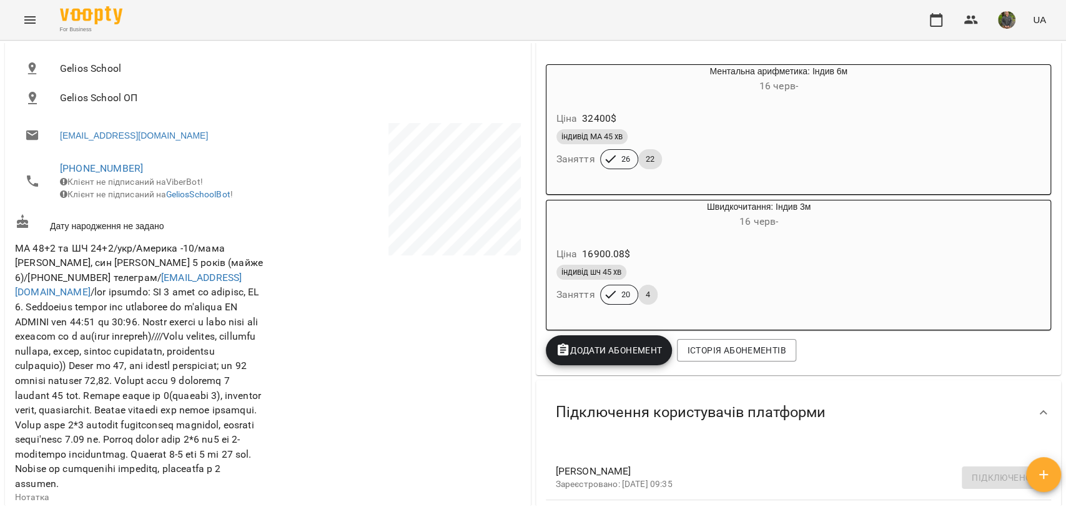
scroll to position [0, 0]
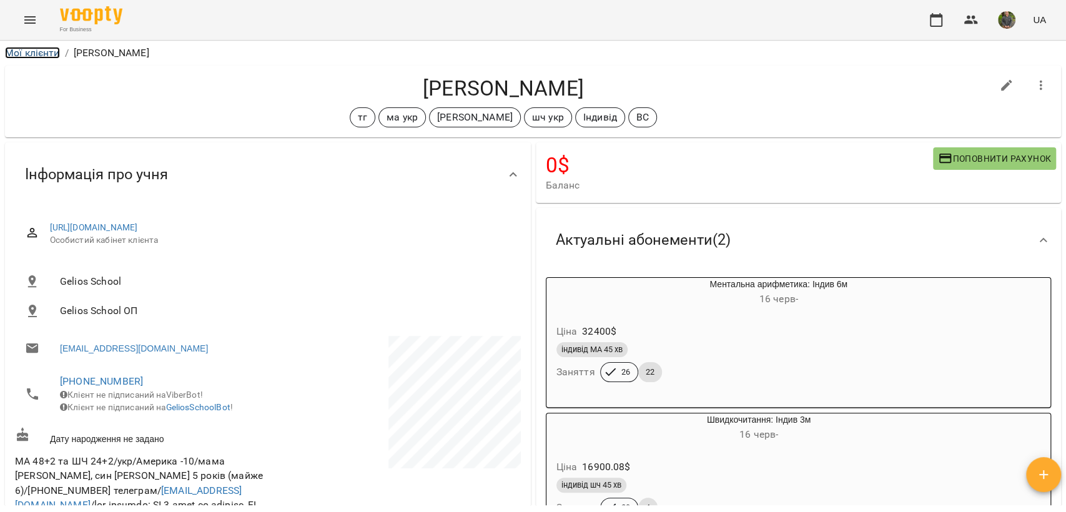
click at [43, 57] on link "Мої клієнти" at bounding box center [32, 53] width 55 height 12
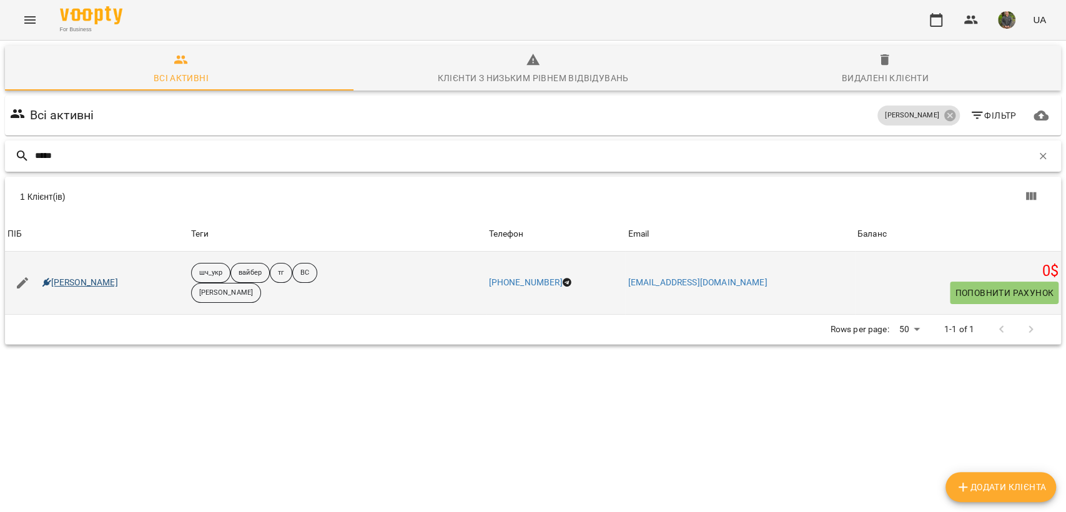
type input "*****"
click at [73, 281] on link "Вінарєв Артем" at bounding box center [80, 283] width 76 height 12
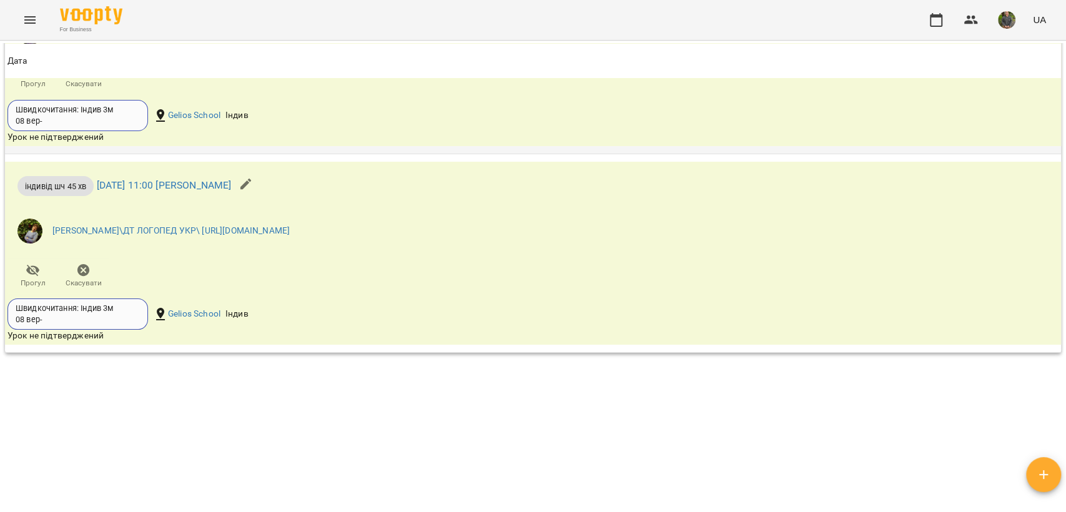
scroll to position [2043, 0]
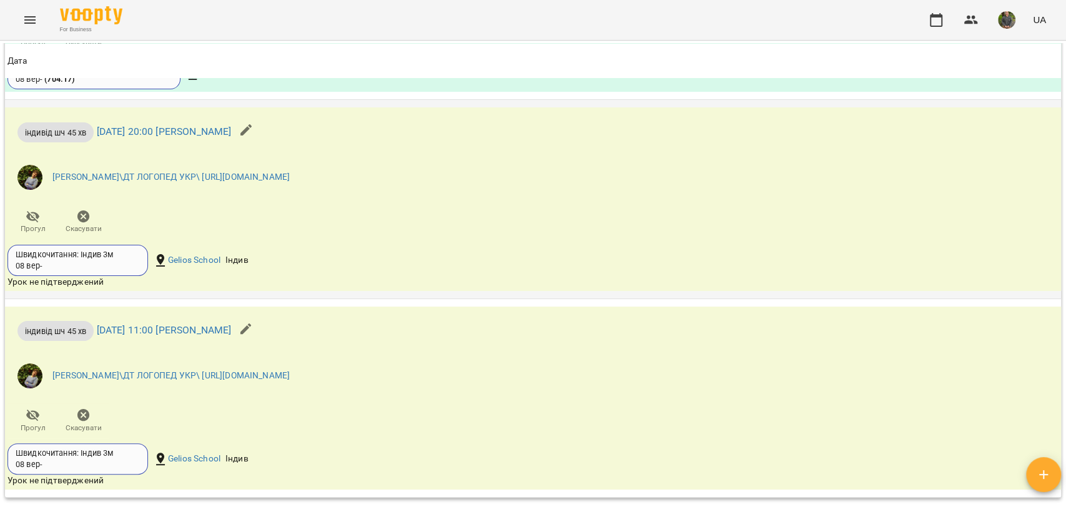
click at [254, 137] on icon "button" at bounding box center [246, 129] width 15 height 15
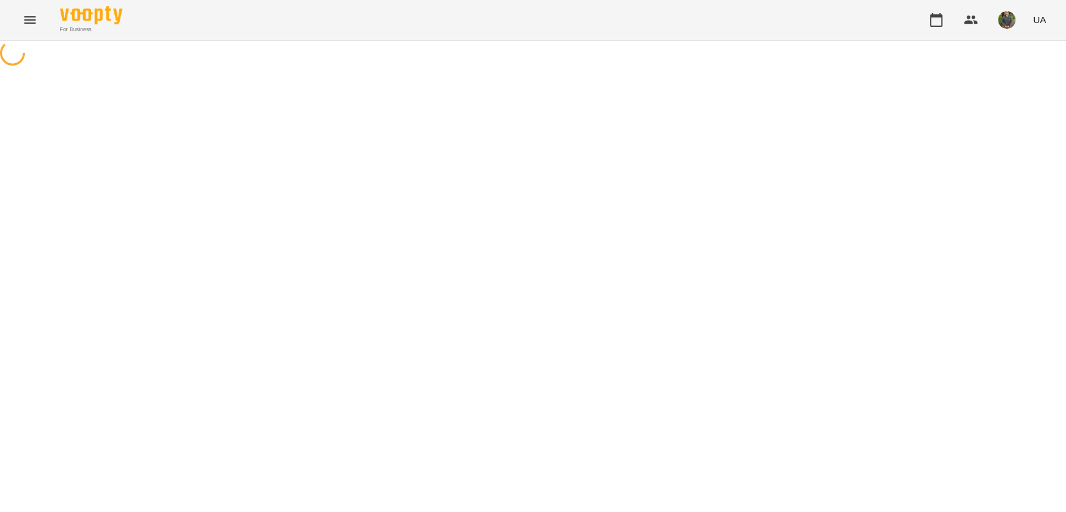
select select "**********"
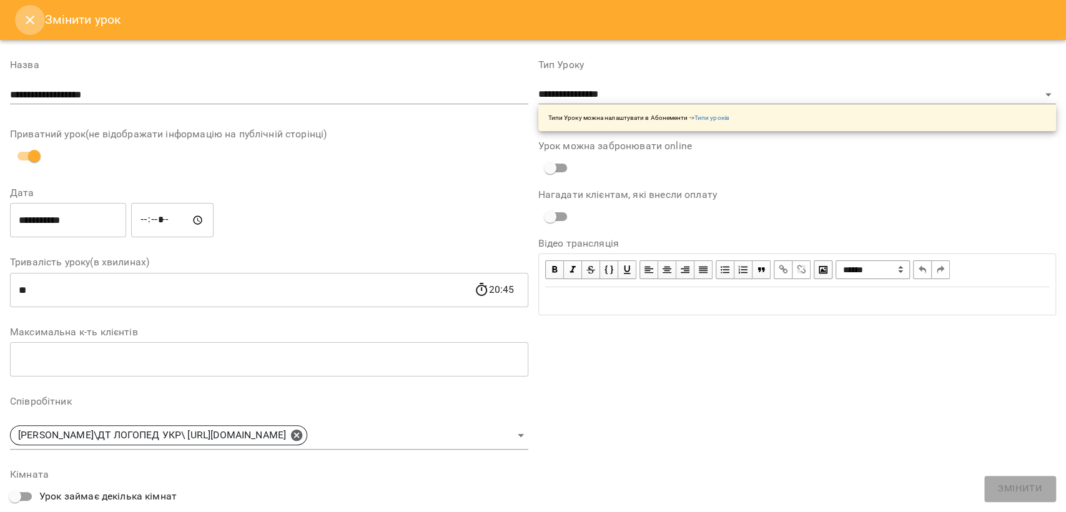
click at [42, 27] on button "Close" at bounding box center [30, 20] width 30 height 30
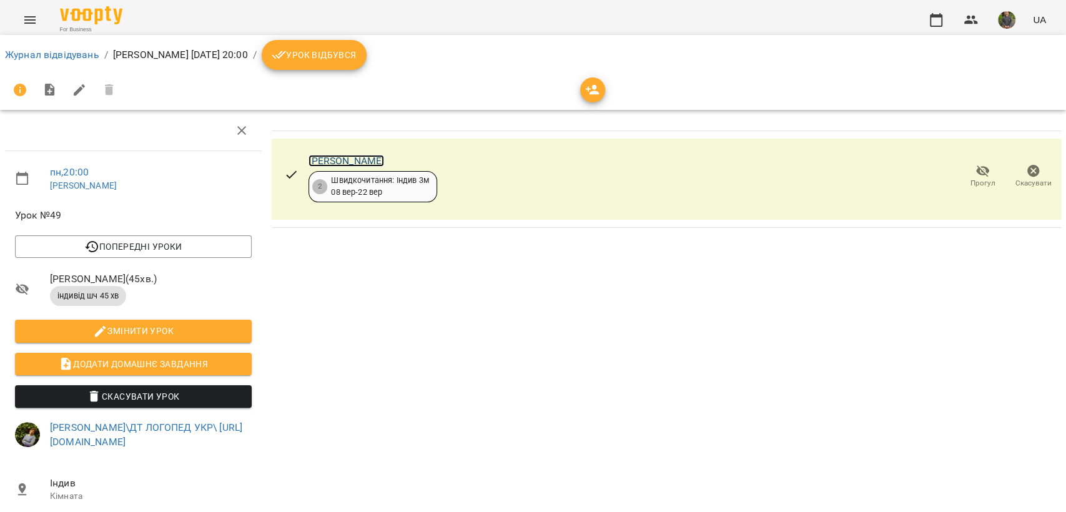
click at [325, 162] on link "Вінарєв Артем" at bounding box center [346, 161] width 76 height 12
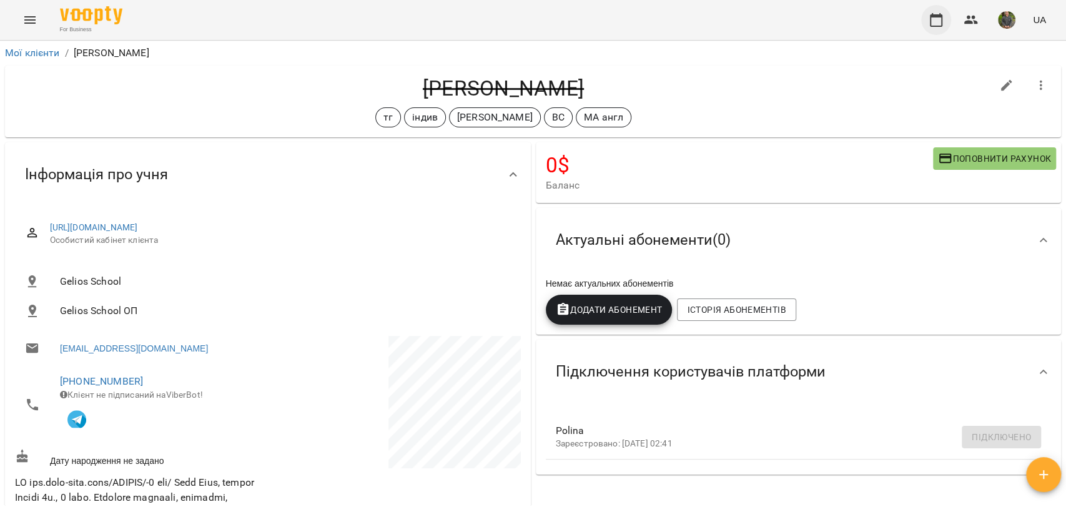
click at [936, 8] on button "button" at bounding box center [936, 20] width 30 height 30
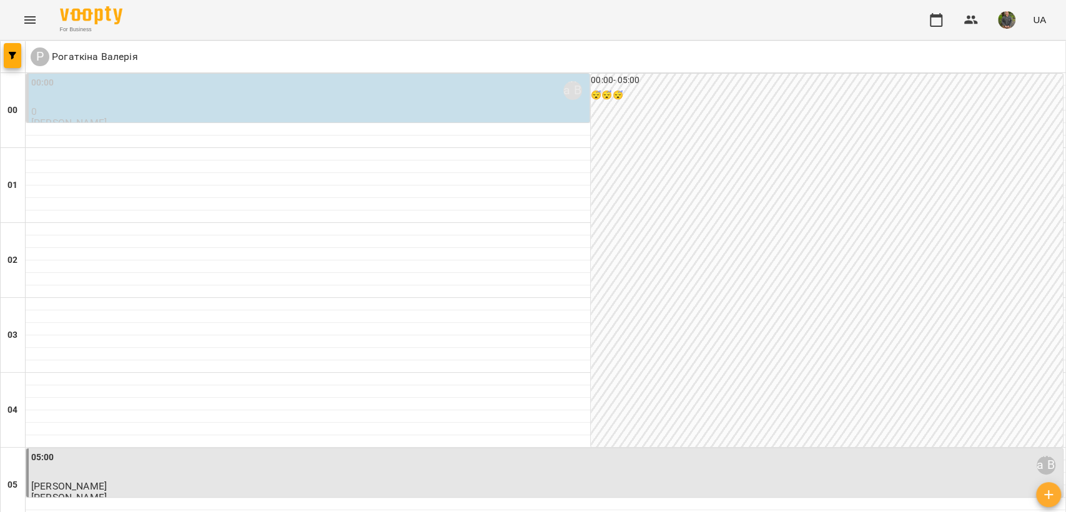
click at [12, 43] on button "button" at bounding box center [12, 55] width 17 height 25
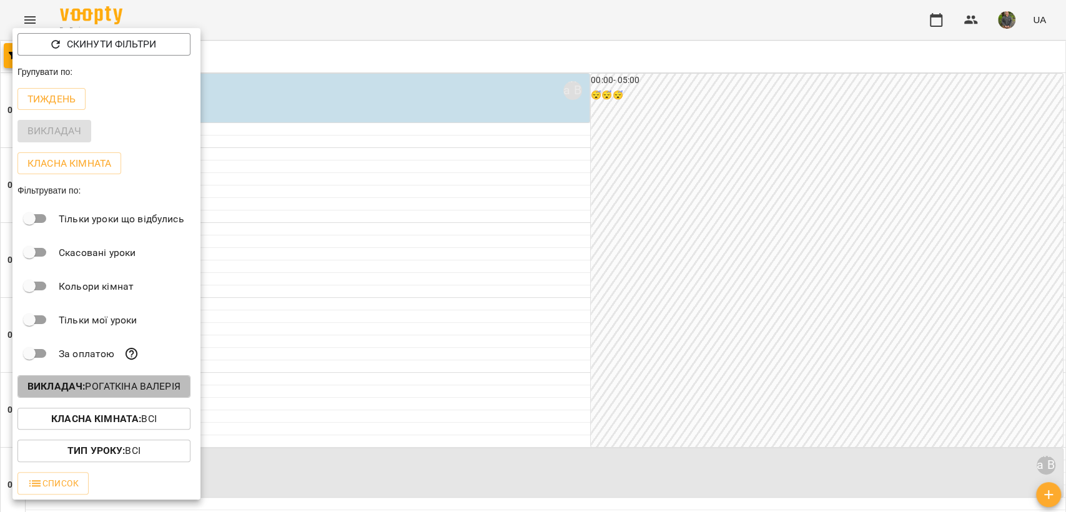
click at [105, 391] on p "Викладач : Рогаткіна Валерія" at bounding box center [103, 386] width 153 height 15
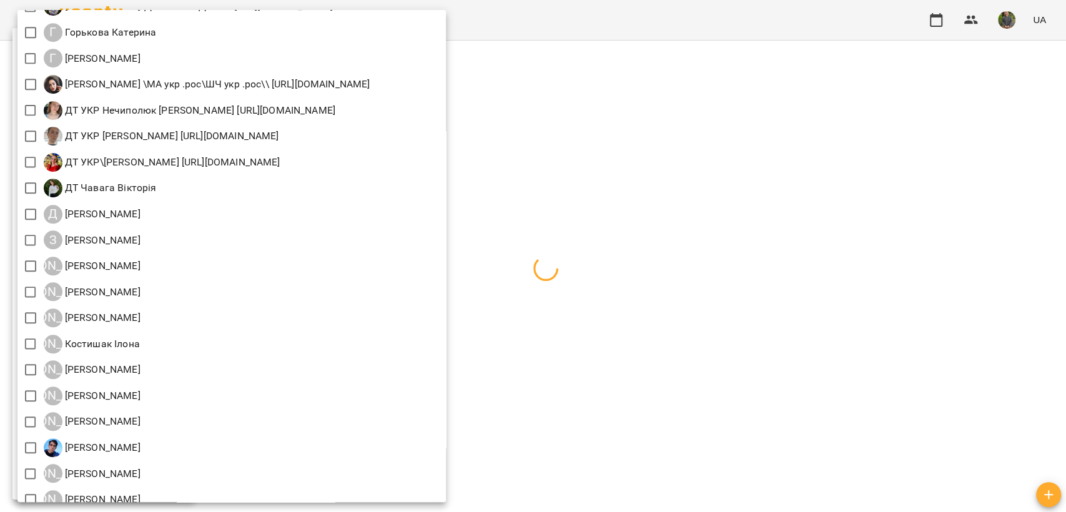
scroll to position [694, 0]
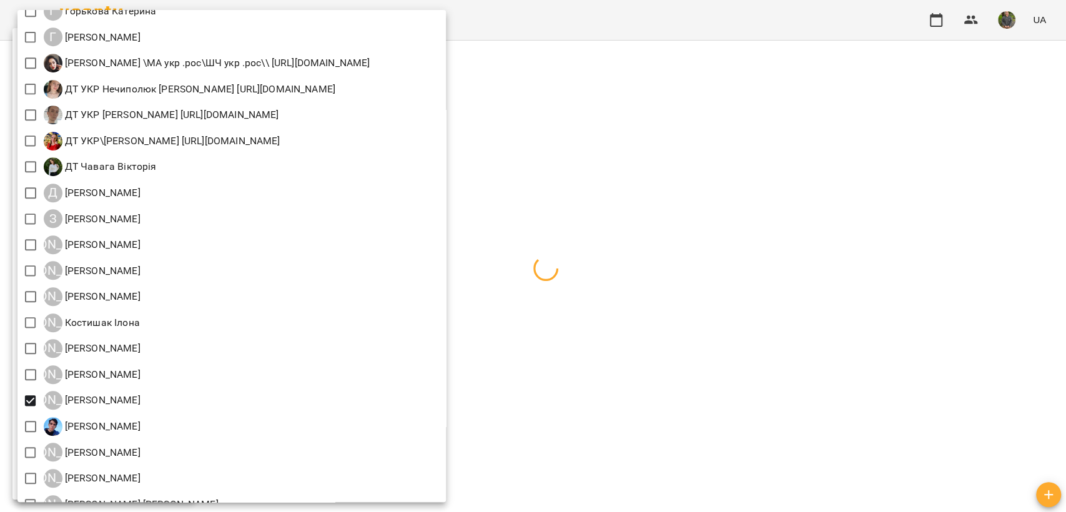
click at [713, 333] on div at bounding box center [533, 256] width 1066 height 512
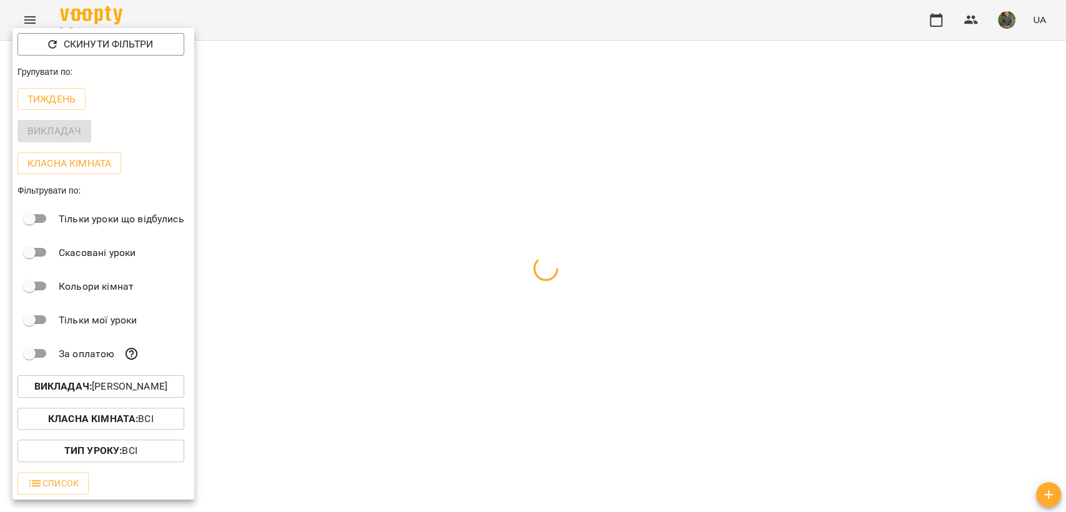
click at [713, 333] on div at bounding box center [533, 256] width 1066 height 512
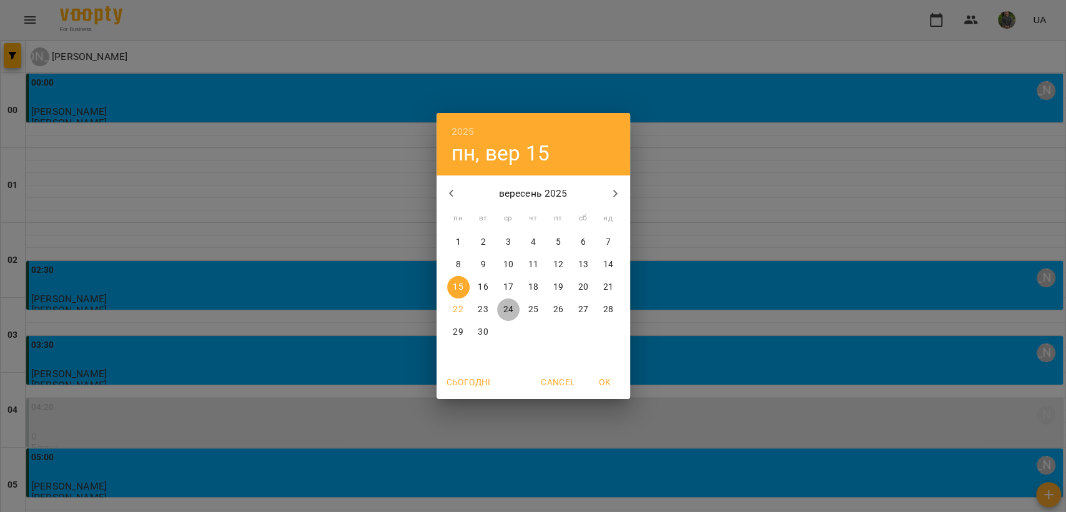
click at [506, 314] on p "24" at bounding box center [508, 309] width 10 height 12
type input "**********"
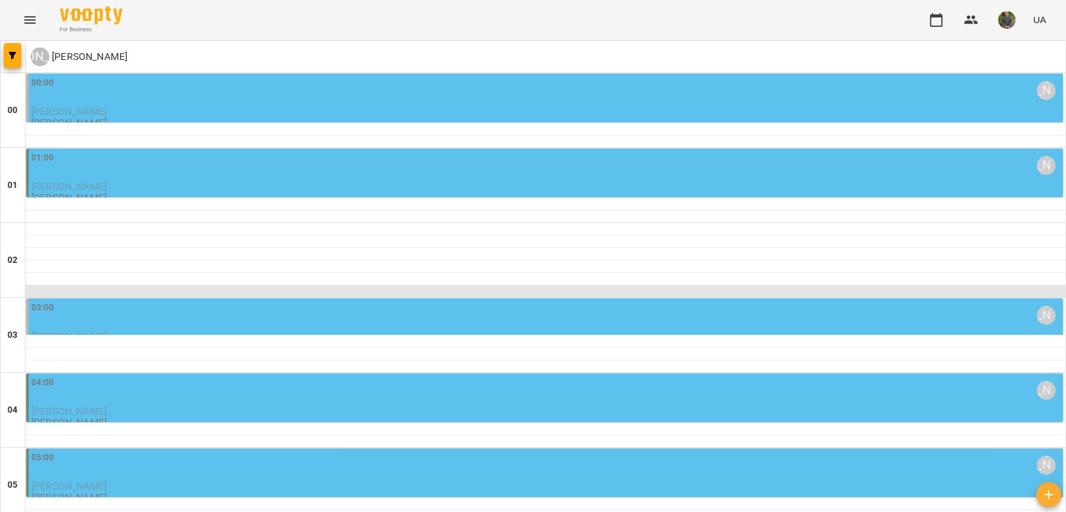
click at [154, 292] on div at bounding box center [546, 291] width 1040 height 12
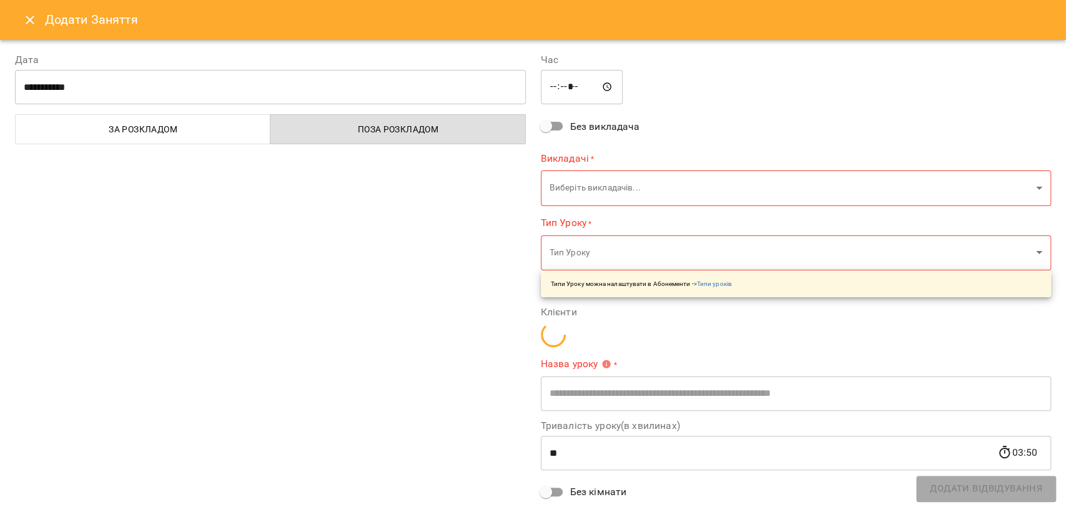
click at [24, 15] on icon "Close" at bounding box center [29, 19] width 15 height 15
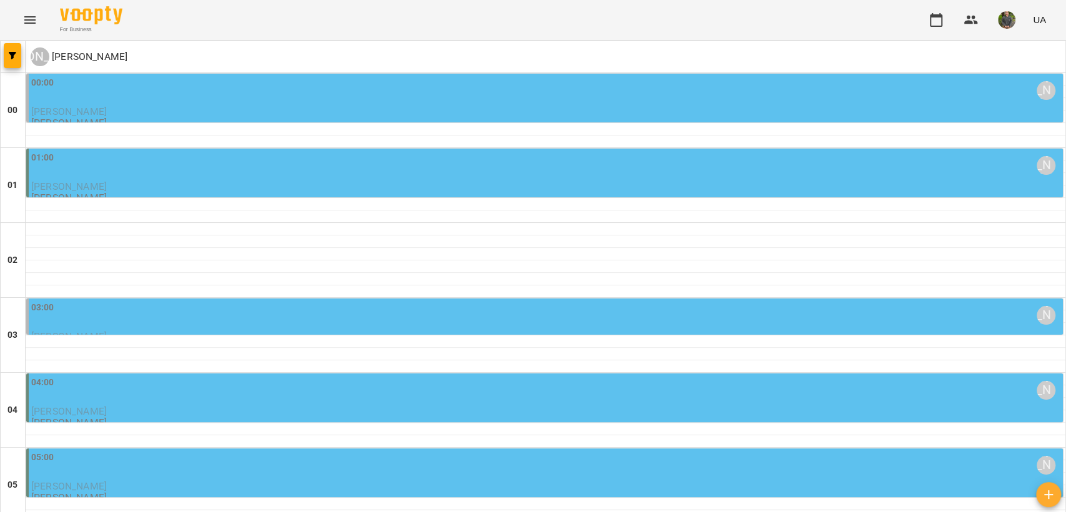
click at [185, 306] on div "03:00 Курбанова Софія" at bounding box center [545, 315] width 1029 height 29
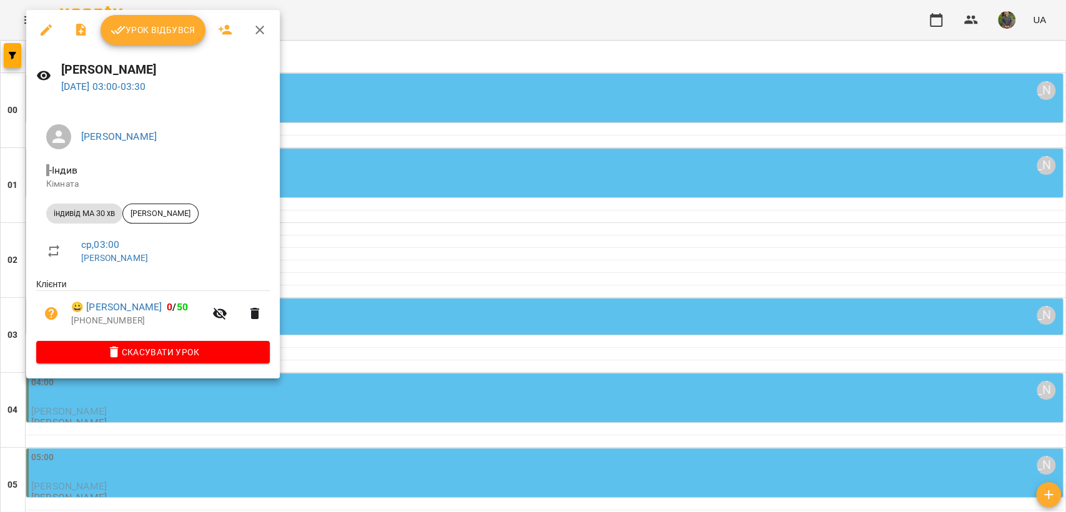
click at [628, 323] on div at bounding box center [533, 256] width 1066 height 512
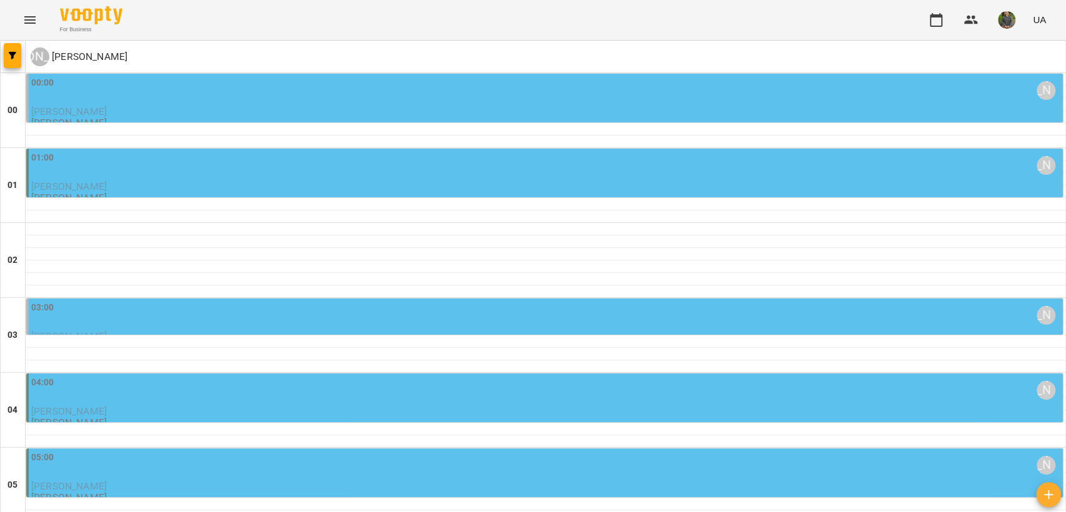
scroll to position [277, 0]
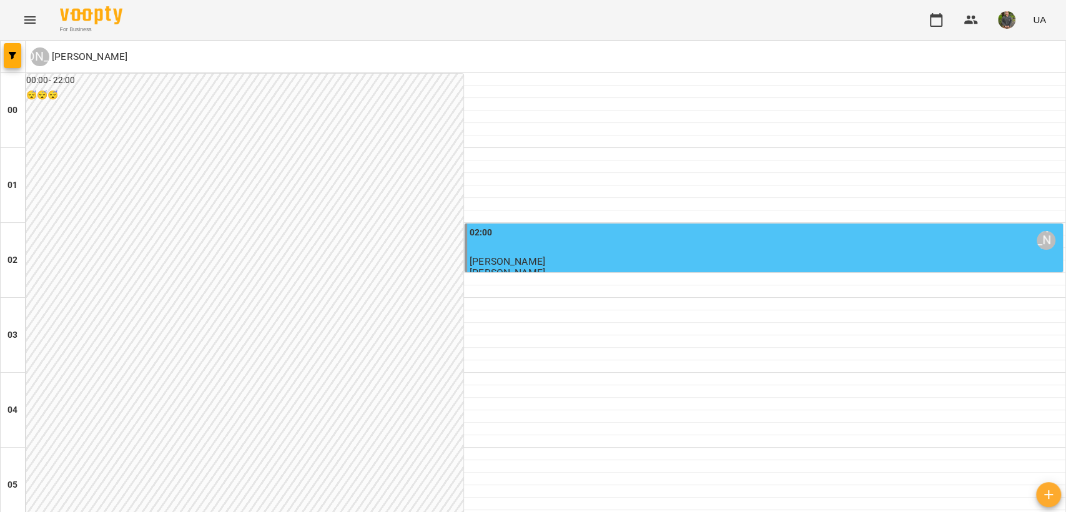
scroll to position [1442, 0]
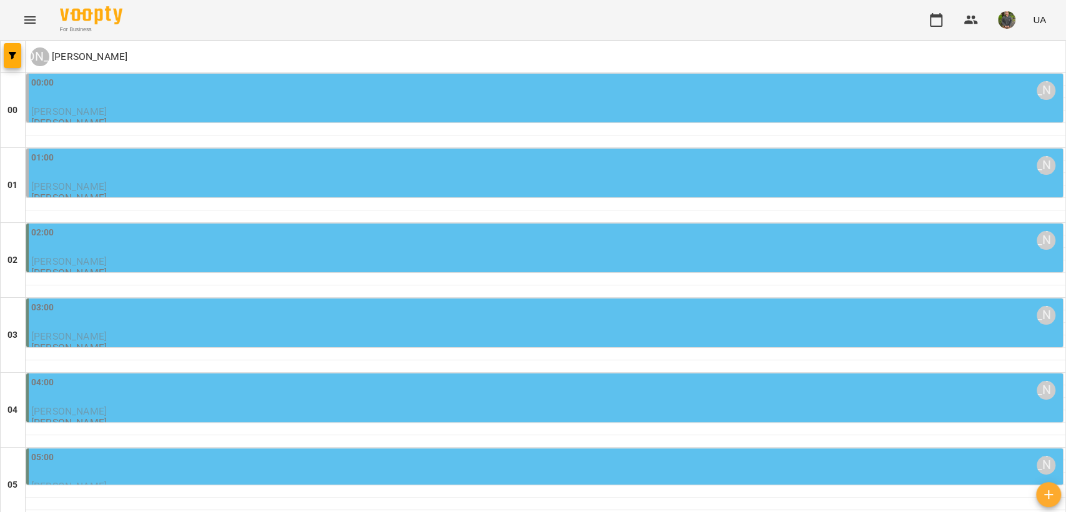
scroll to position [347, 0]
click at [272, 451] on div "05:00 Курбанова Софія" at bounding box center [545, 465] width 1029 height 29
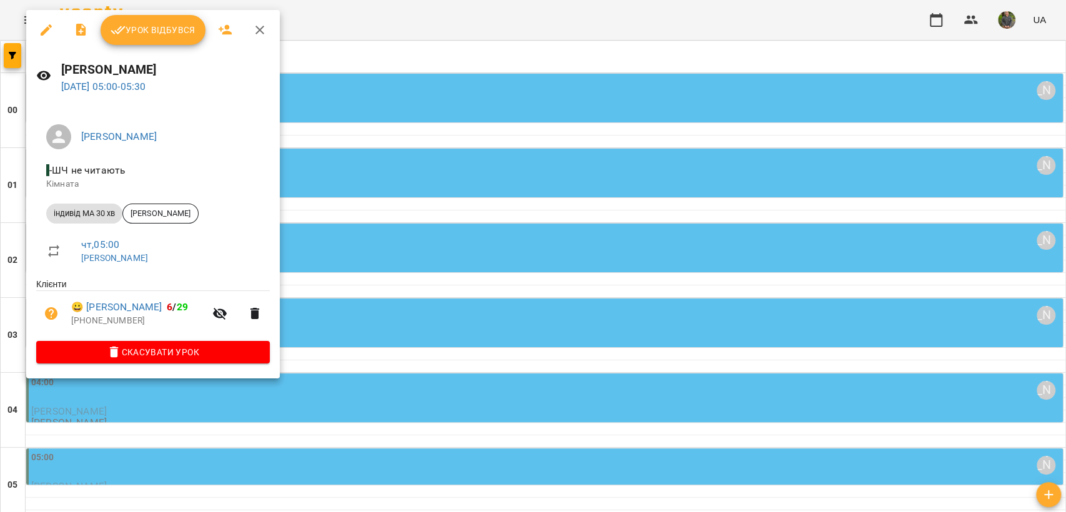
click at [415, 300] on div at bounding box center [533, 256] width 1066 height 512
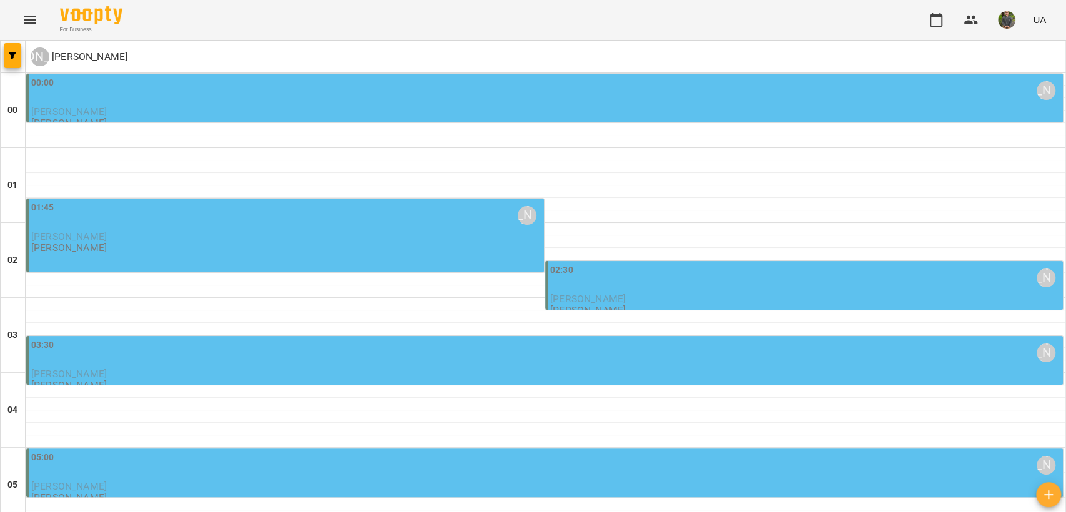
scroll to position [139, 0]
click at [240, 338] on div "03:30 Курбанова Софія" at bounding box center [545, 353] width 1029 height 30
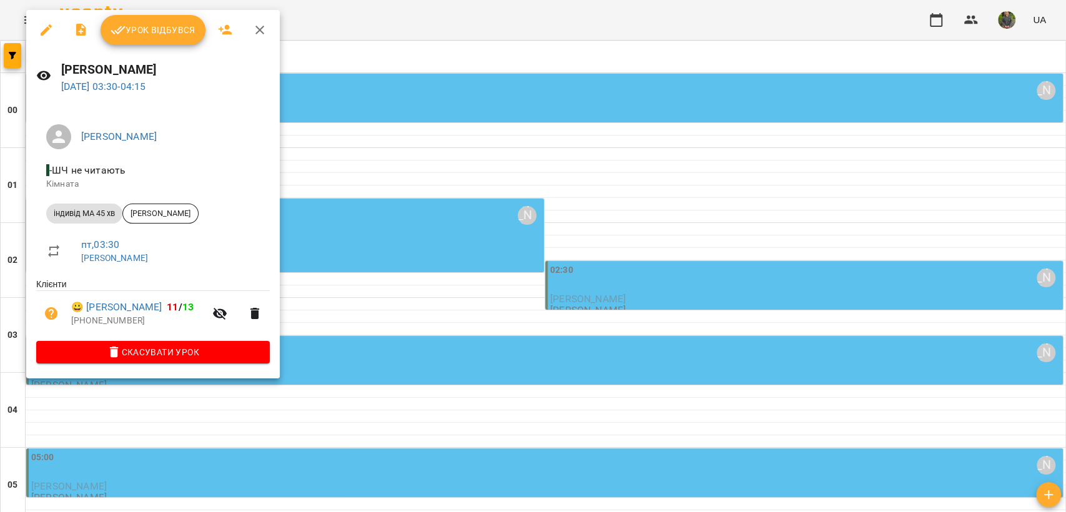
click at [375, 267] on div at bounding box center [533, 256] width 1066 height 512
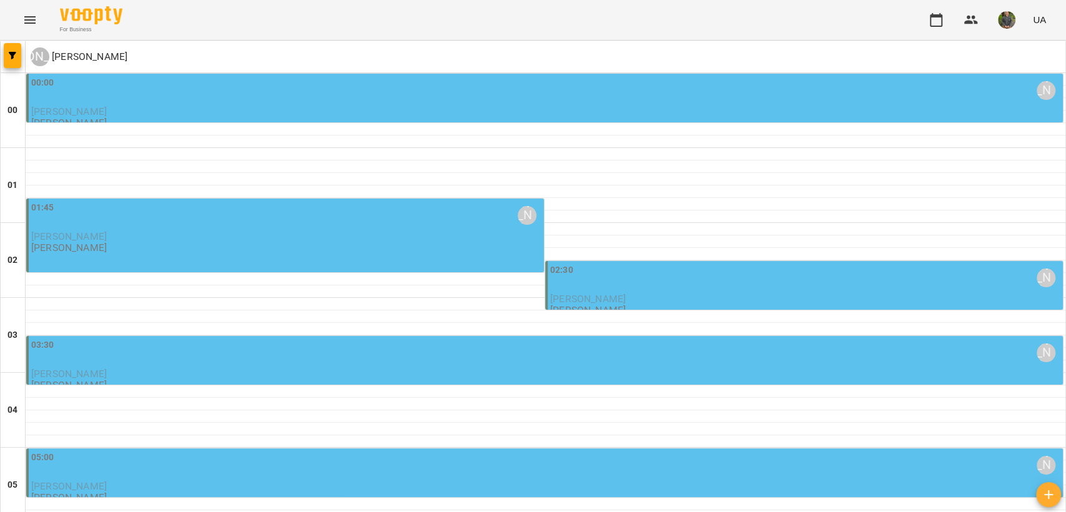
click at [270, 451] on div "05:00 Курбанова Софія" at bounding box center [545, 465] width 1029 height 29
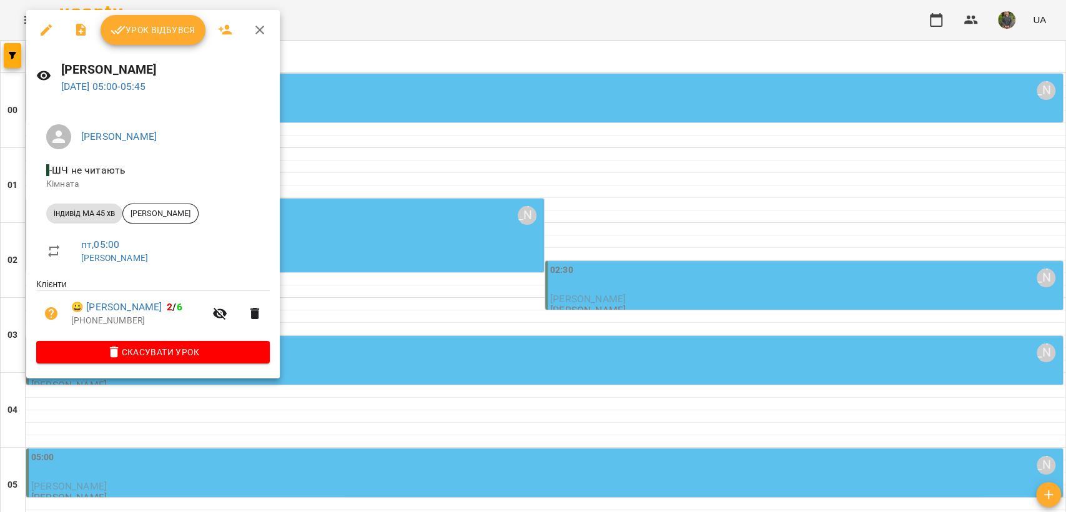
click at [335, 384] on div at bounding box center [533, 256] width 1066 height 512
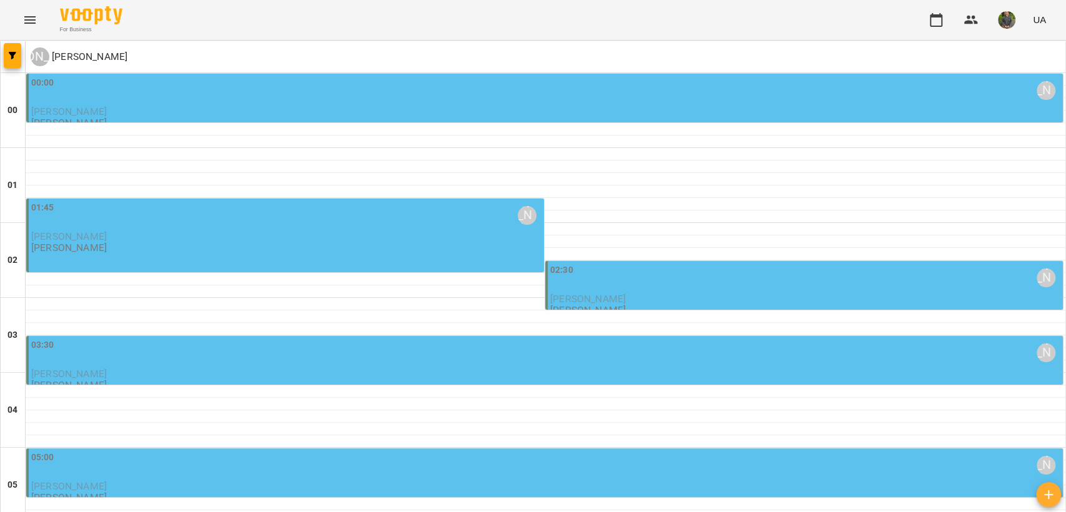
click at [99, 480] on span "[PERSON_NAME]" at bounding box center [69, 486] width 76 height 12
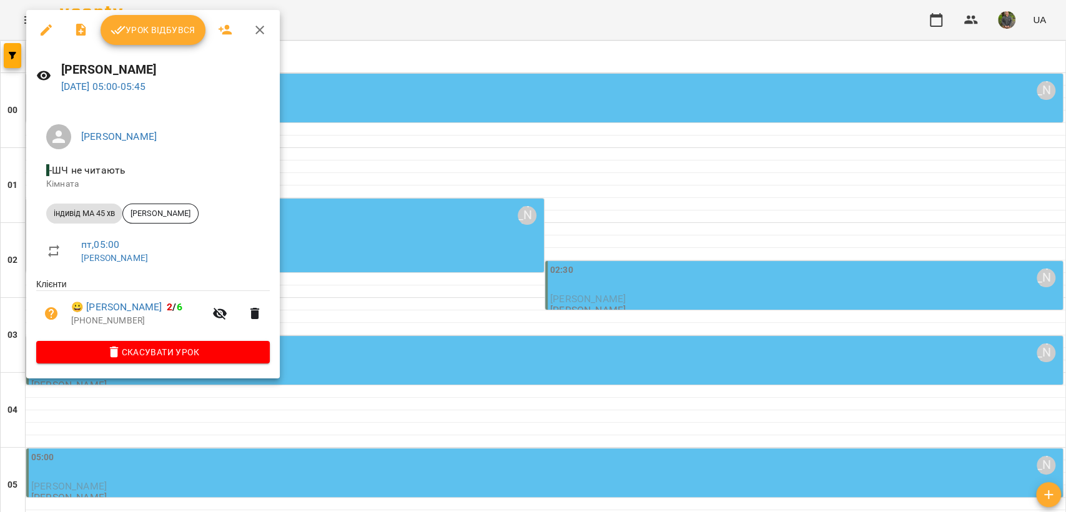
click at [268, 396] on div at bounding box center [533, 256] width 1066 height 512
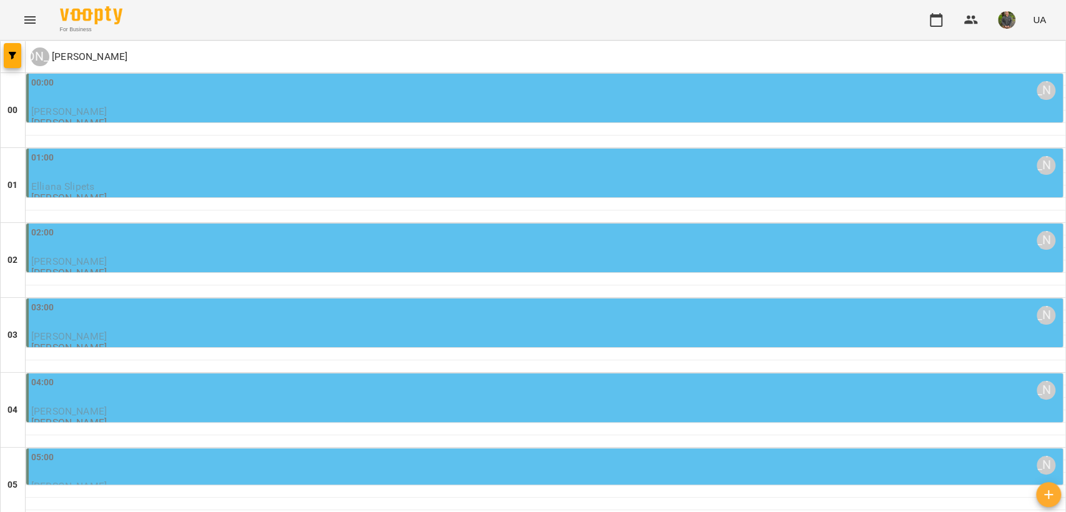
scroll to position [277, 0]
click at [237, 451] on div "05:00 Курбанова Софія" at bounding box center [545, 465] width 1029 height 29
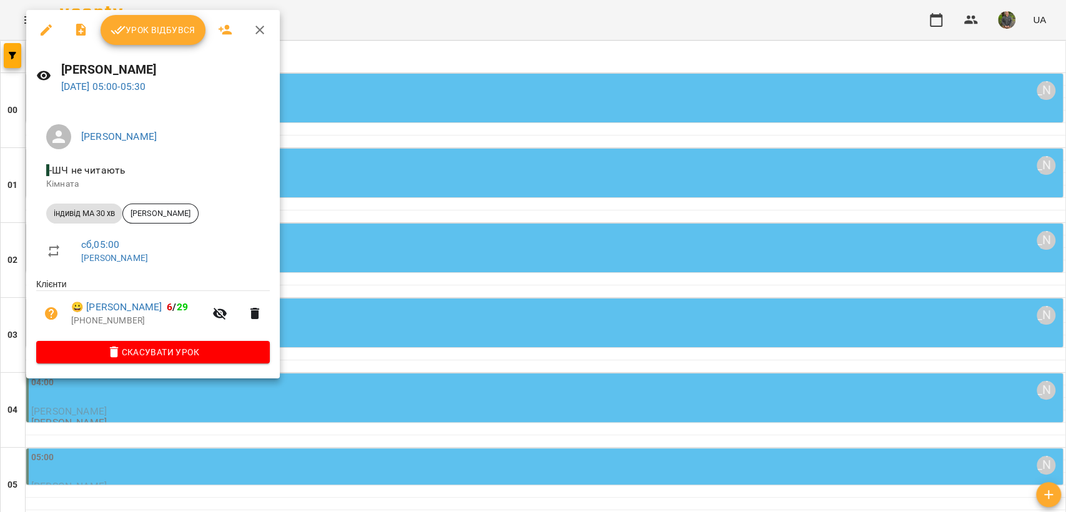
click at [606, 291] on div at bounding box center [533, 256] width 1066 height 512
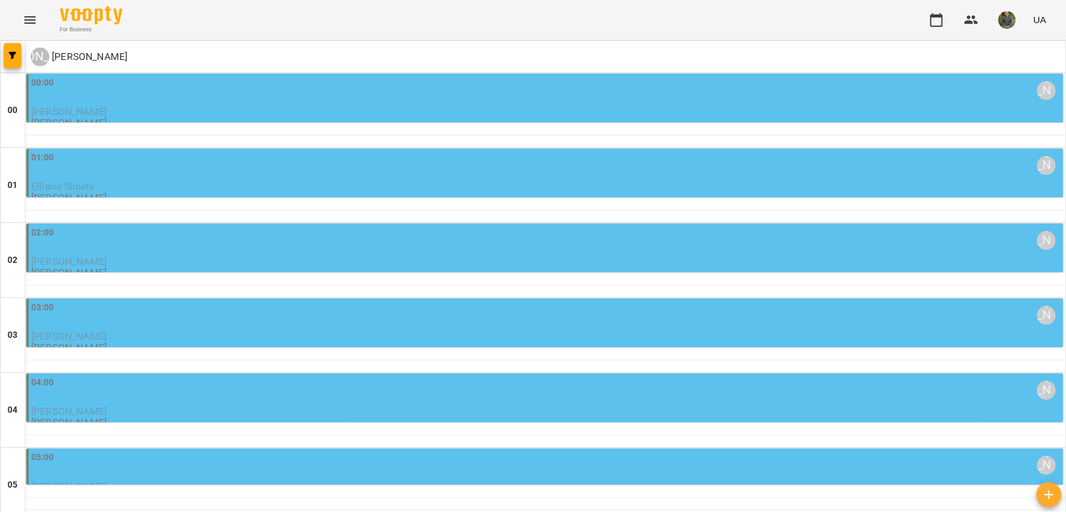
scroll to position [139, 0]
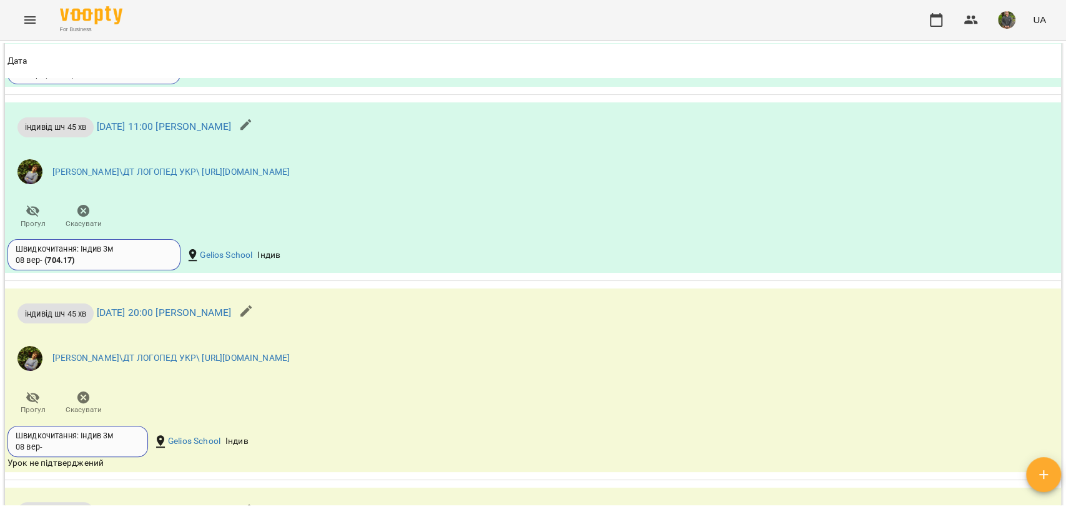
scroll to position [1873, 0]
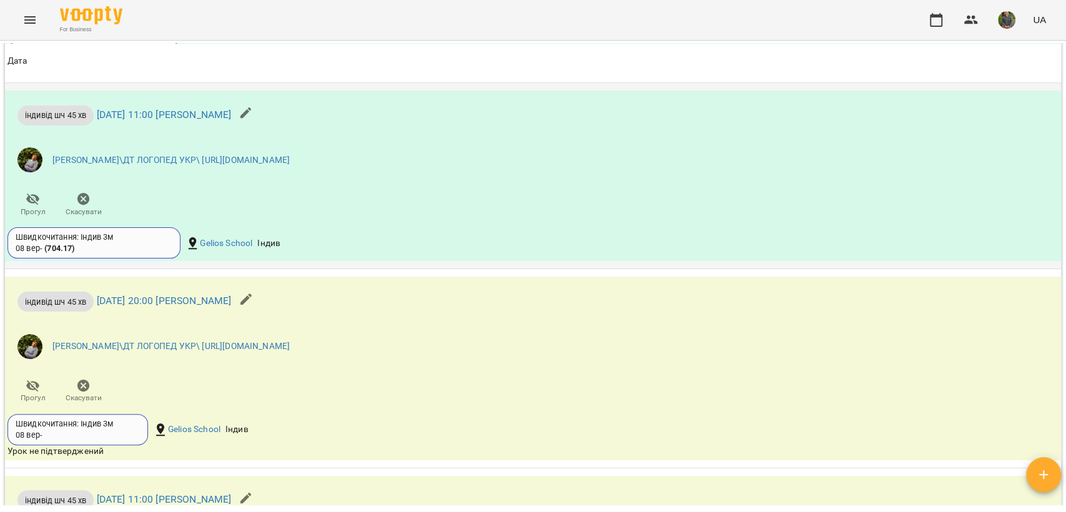
click at [254, 121] on icon "button" at bounding box center [246, 113] width 15 height 15
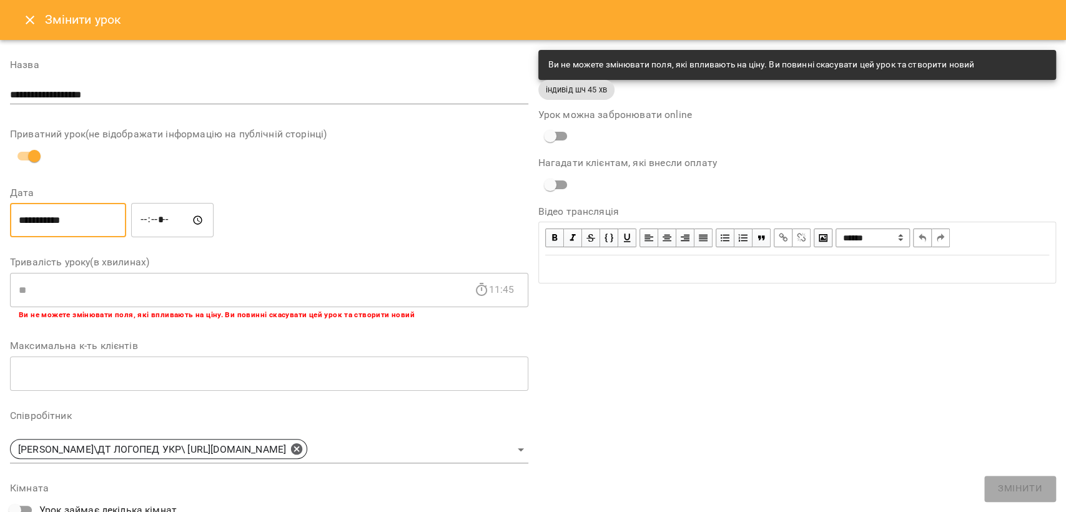
click at [24, 214] on input "**********" at bounding box center [68, 220] width 116 height 35
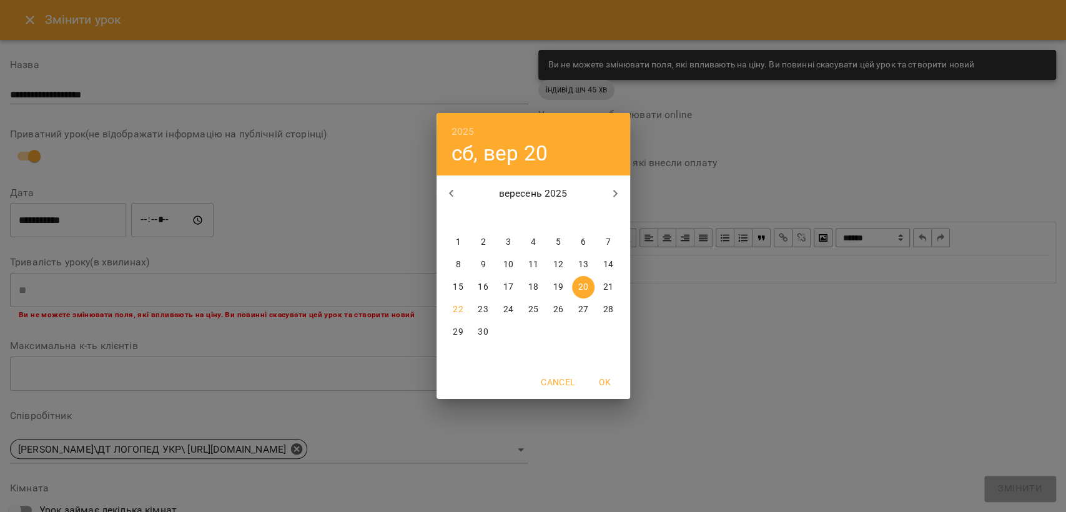
click at [558, 307] on p "26" at bounding box center [558, 309] width 10 height 12
type input "**********"
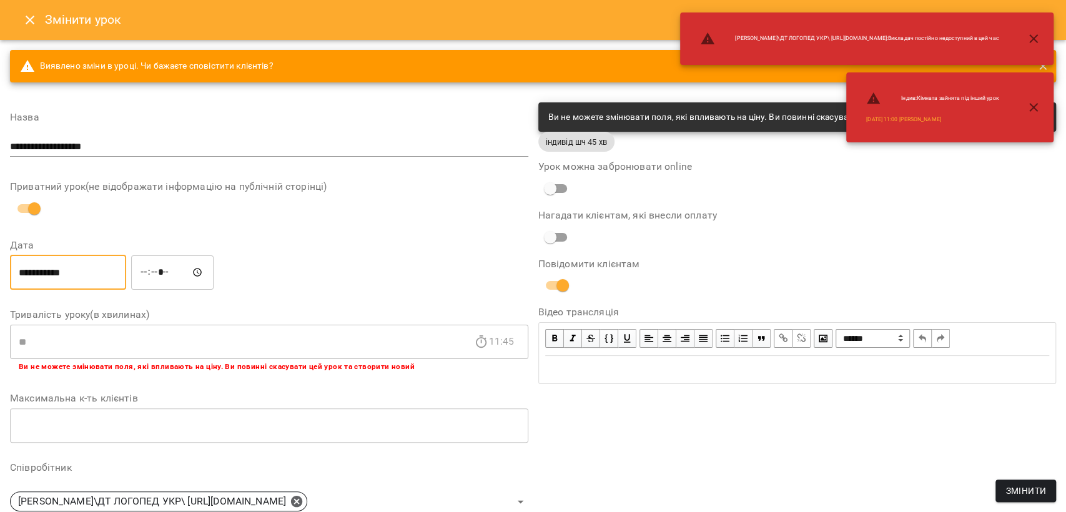
drag, startPoint x: 155, startPoint y: 273, endPoint x: 160, endPoint y: 259, distance: 14.4
click at [157, 274] on input "*****" at bounding box center [172, 272] width 82 height 35
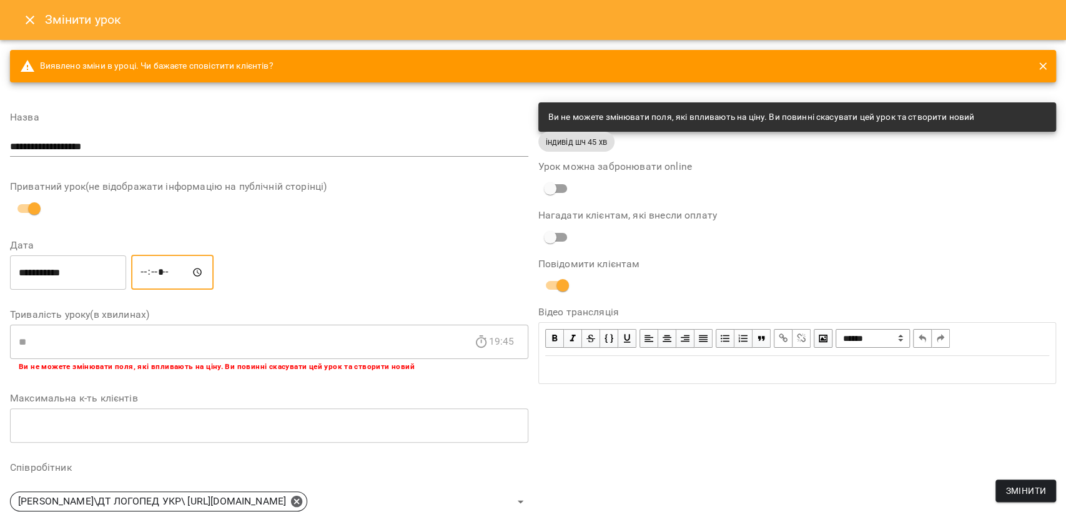
type input "*****"
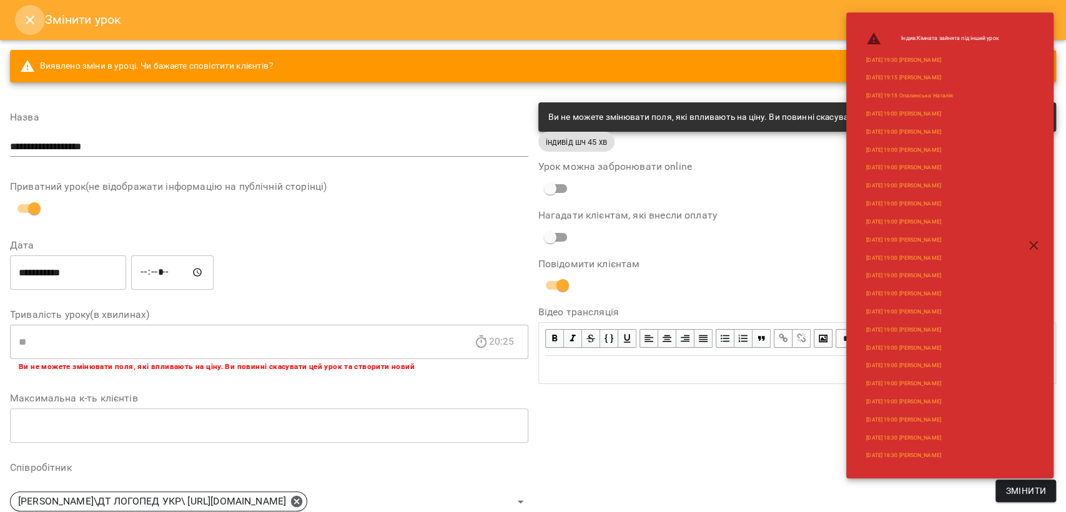
click at [25, 16] on icon "Close" at bounding box center [29, 19] width 15 height 15
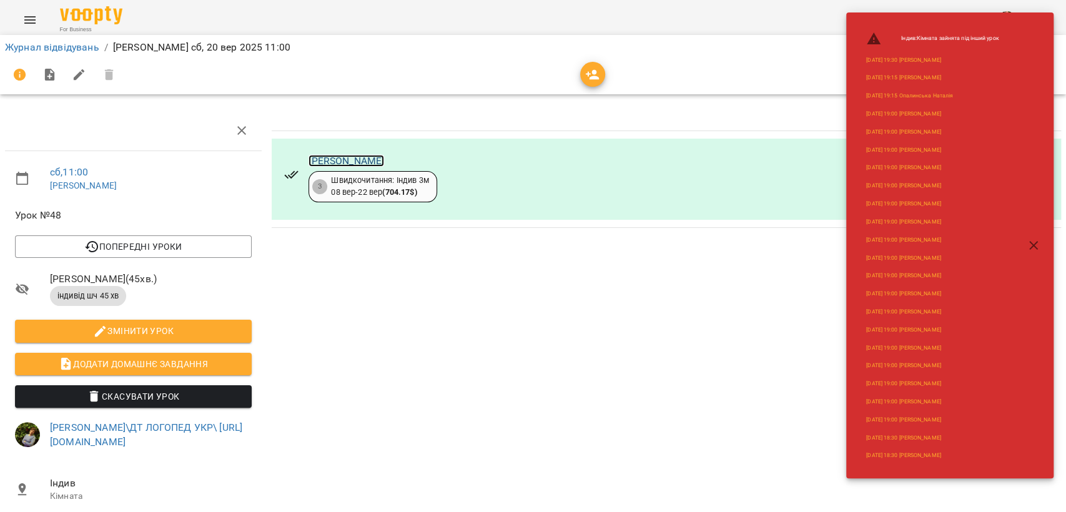
click at [360, 161] on link "[PERSON_NAME]" at bounding box center [346, 161] width 76 height 12
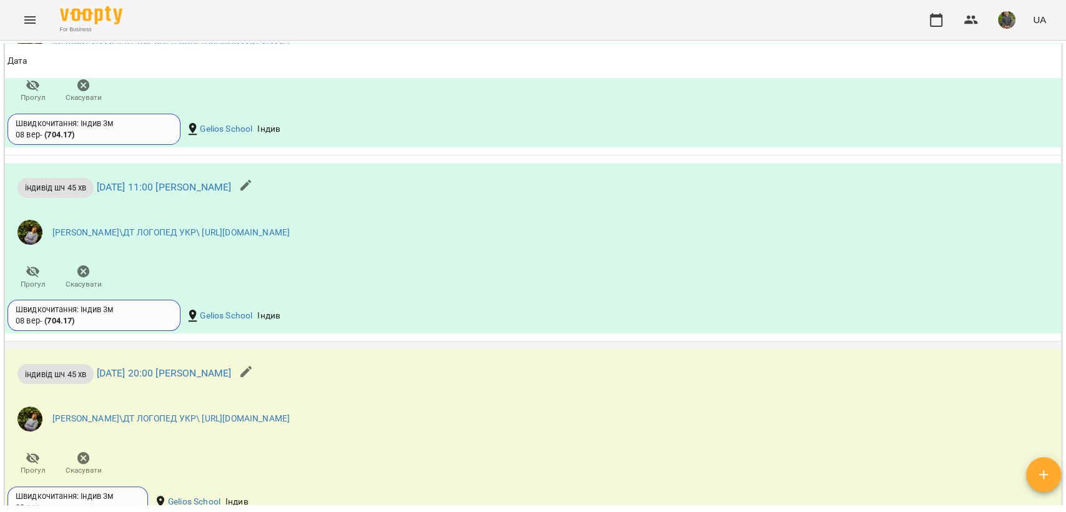
scroll to position [1913, 0]
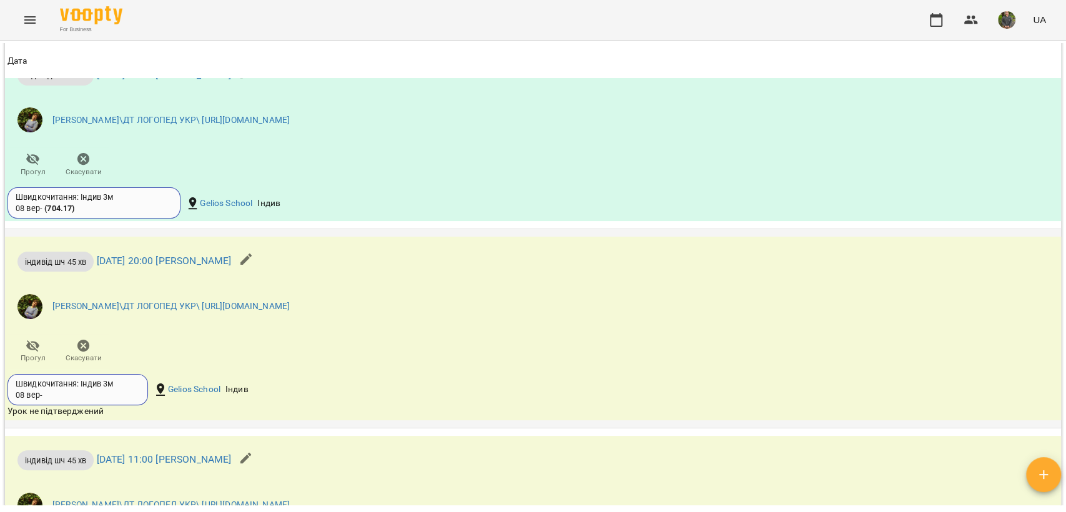
click at [261, 274] on button "button" at bounding box center [246, 259] width 30 height 30
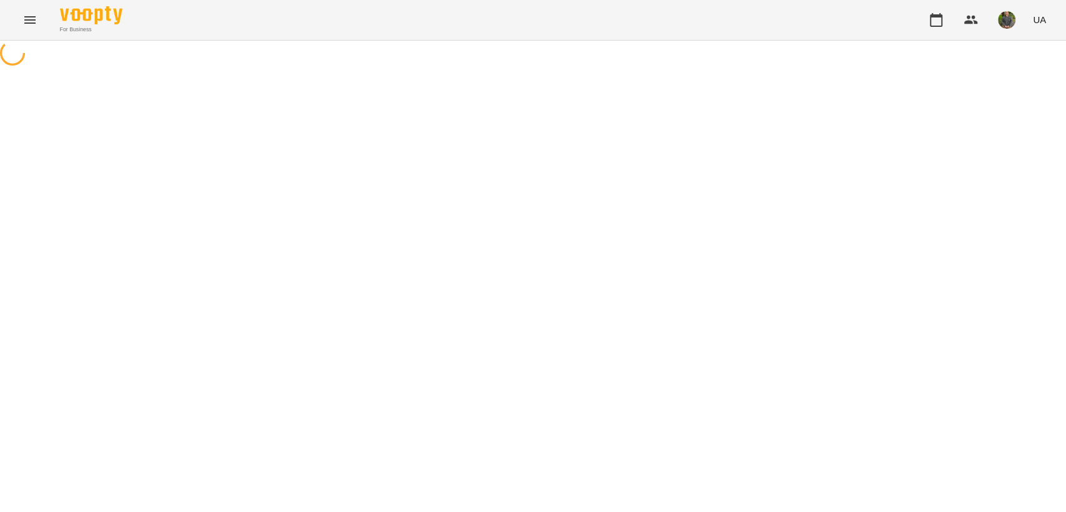
select select "**********"
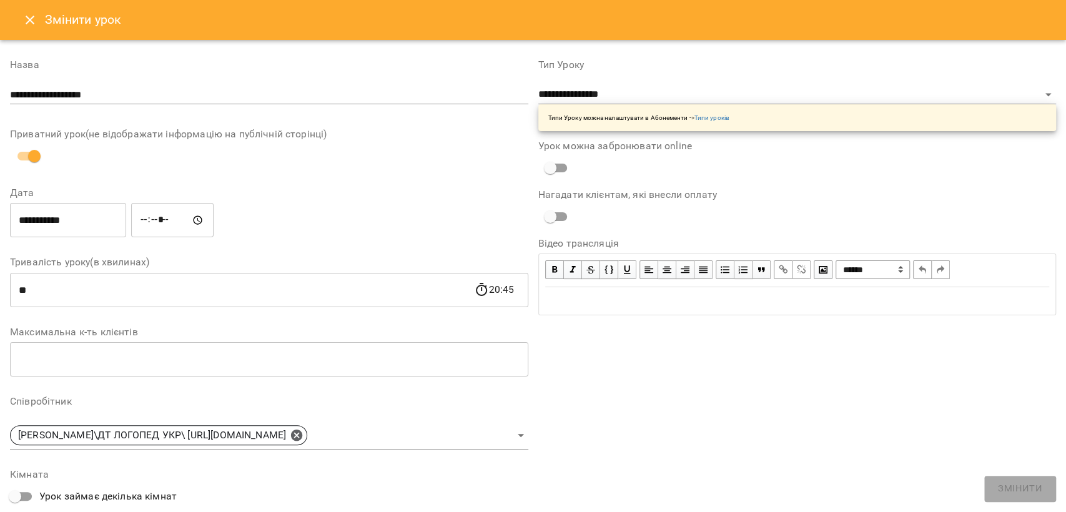
click at [97, 225] on input "**********" at bounding box center [68, 220] width 116 height 35
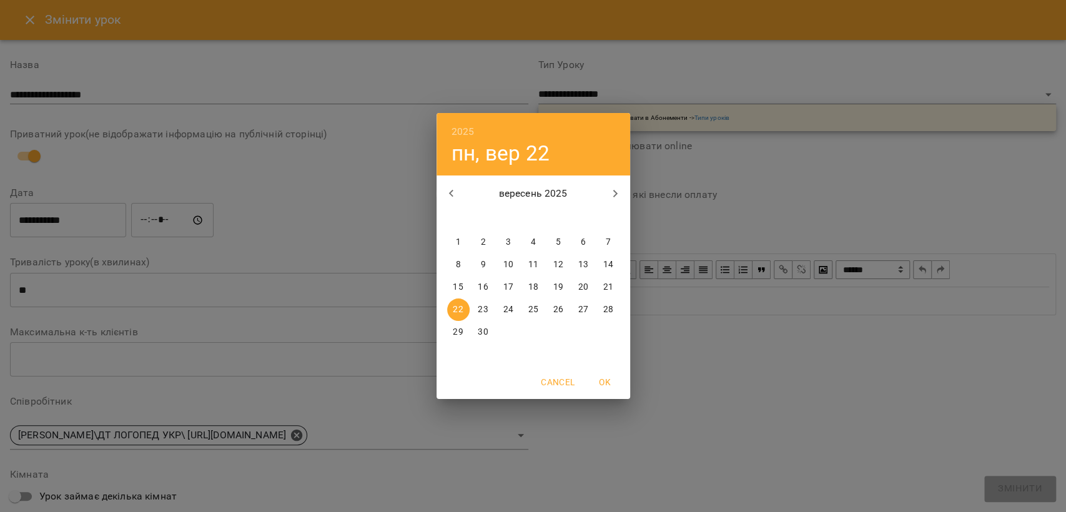
drag, startPoint x: 543, startPoint y: 310, endPoint x: 561, endPoint y: 312, distance: 18.2
click at [561, 312] on div "22 23 24 25 26 27 28" at bounding box center [533, 309] width 194 height 22
click at [561, 312] on p "26" at bounding box center [558, 309] width 10 height 12
type input "**********"
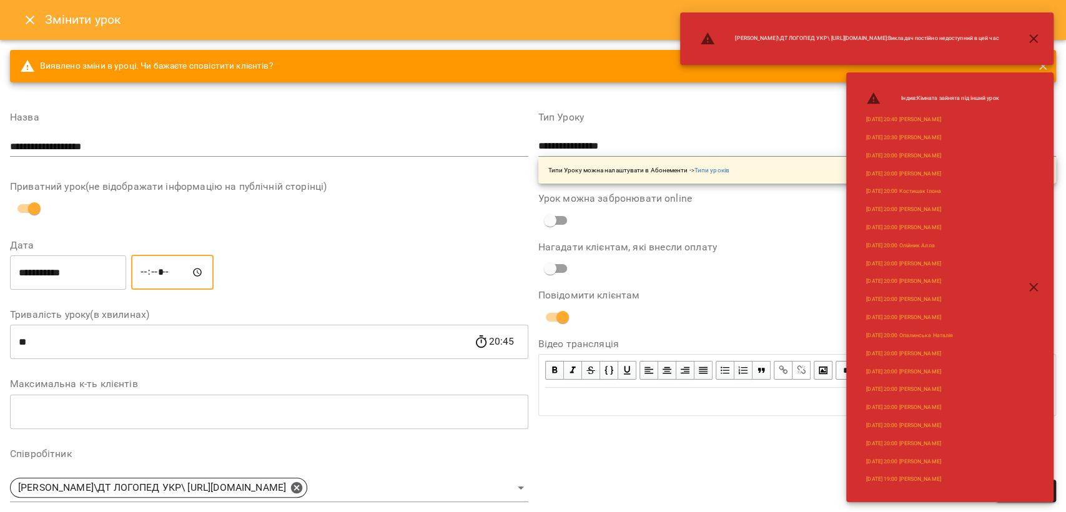
click at [152, 275] on input "*****" at bounding box center [172, 272] width 82 height 35
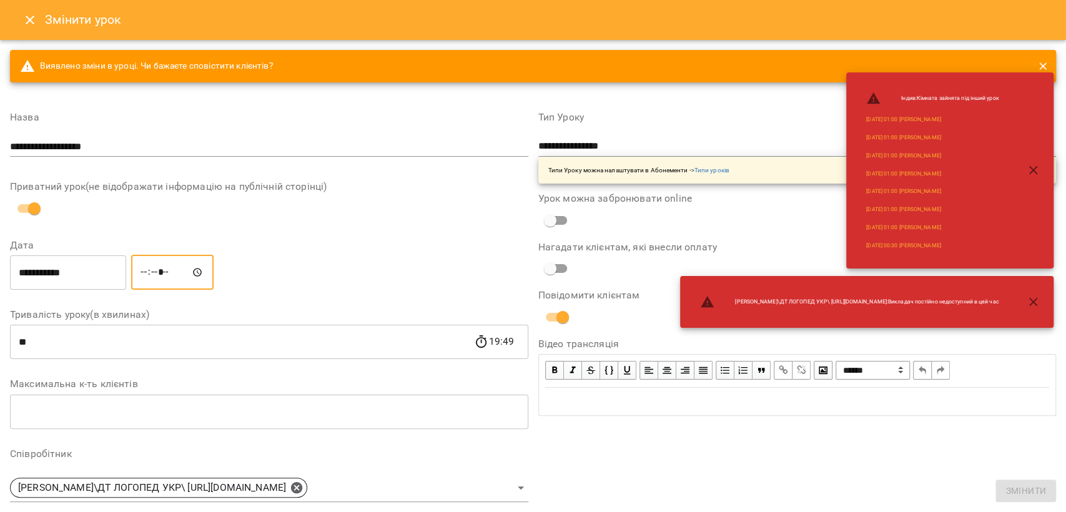
type input "*****"
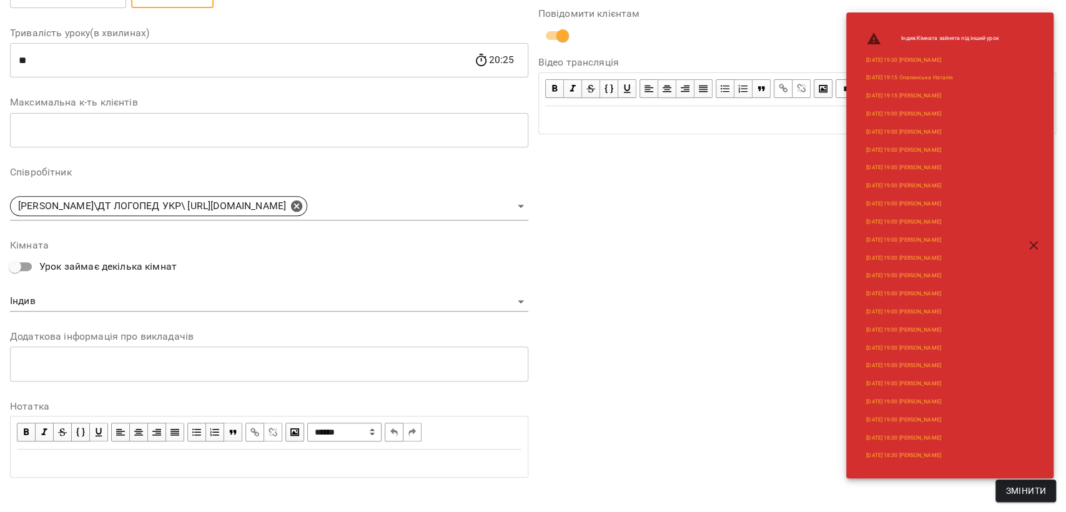
scroll to position [292, 0]
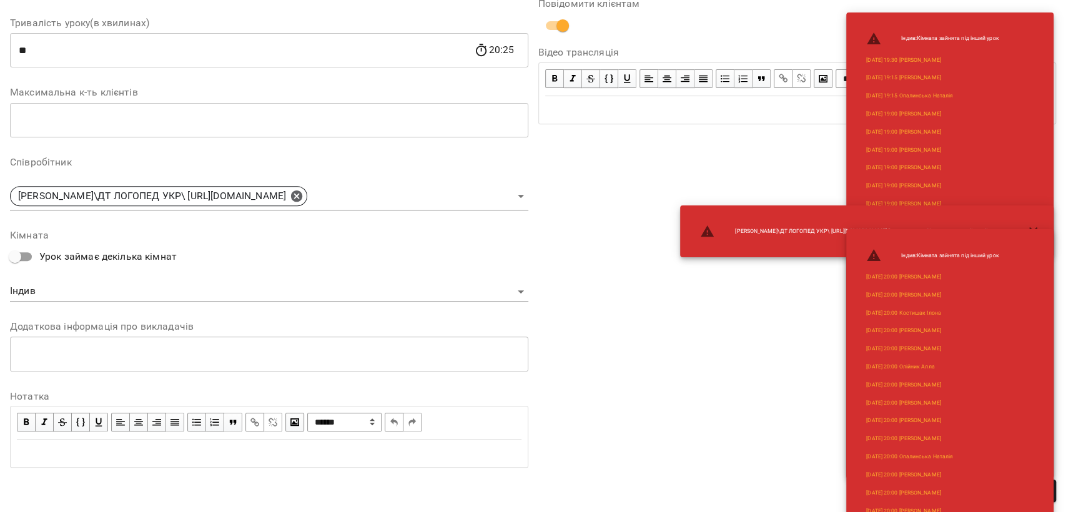
click at [1028, 226] on icon "button" at bounding box center [1033, 231] width 15 height 15
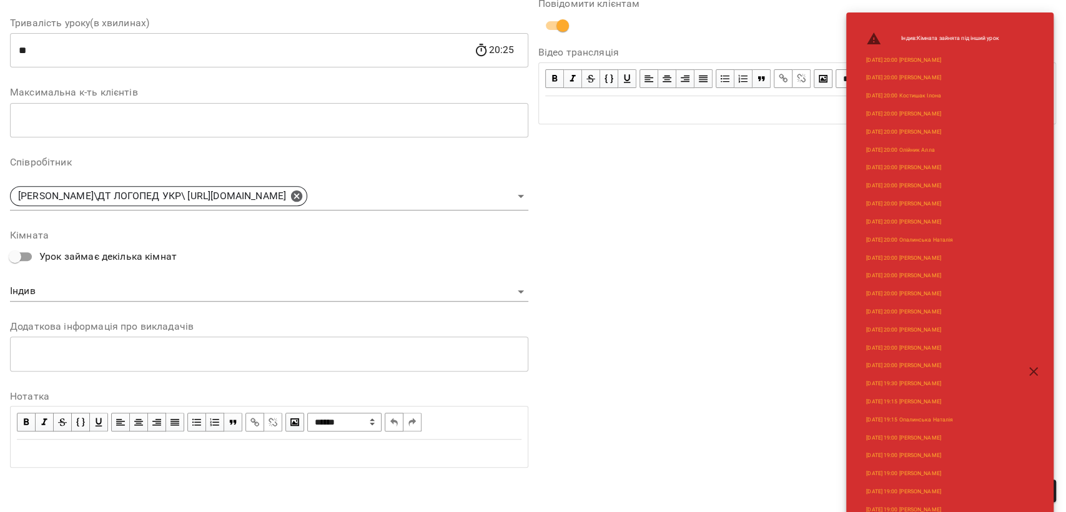
click at [1033, 377] on icon "button" at bounding box center [1033, 371] width 15 height 15
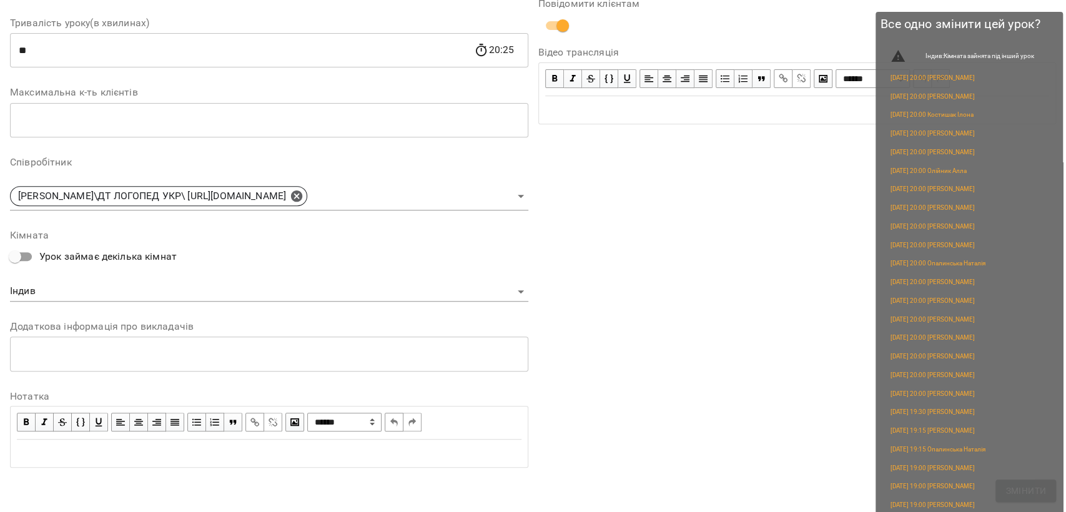
click at [1000, 481] on button "Змінити" at bounding box center [1025, 491] width 61 height 22
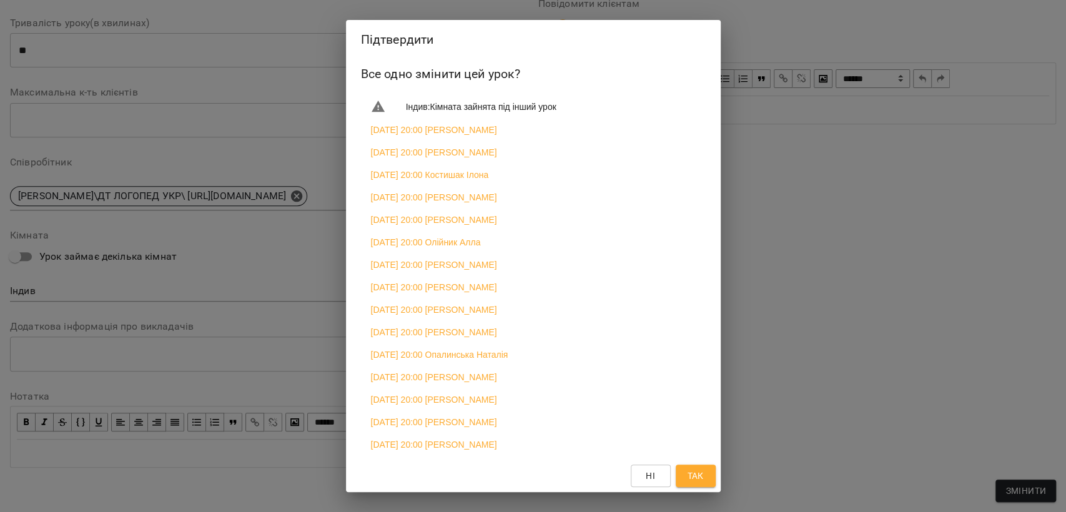
click at [711, 469] on button "Так" at bounding box center [696, 476] width 40 height 22
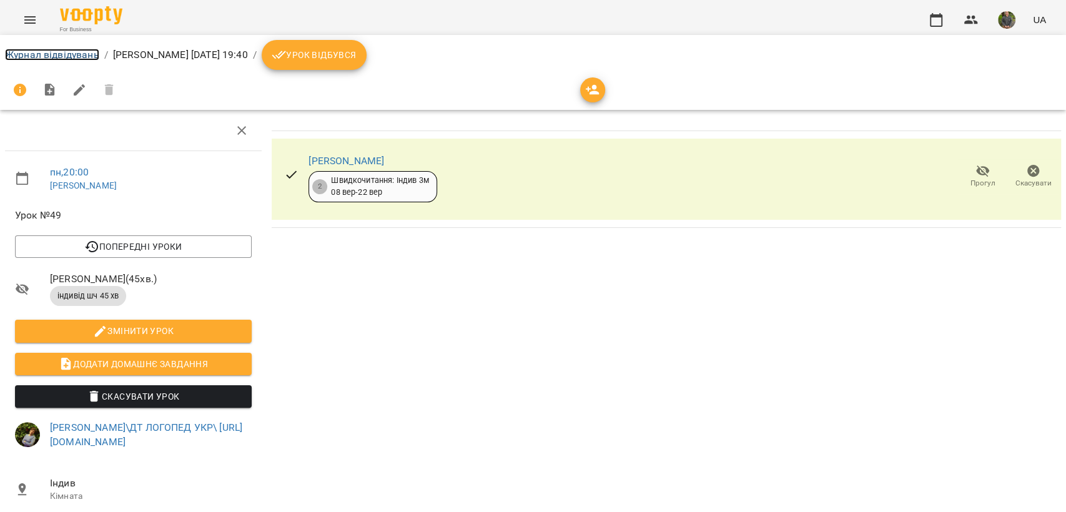
click at [49, 52] on link "Журнал відвідувань" at bounding box center [52, 55] width 94 height 12
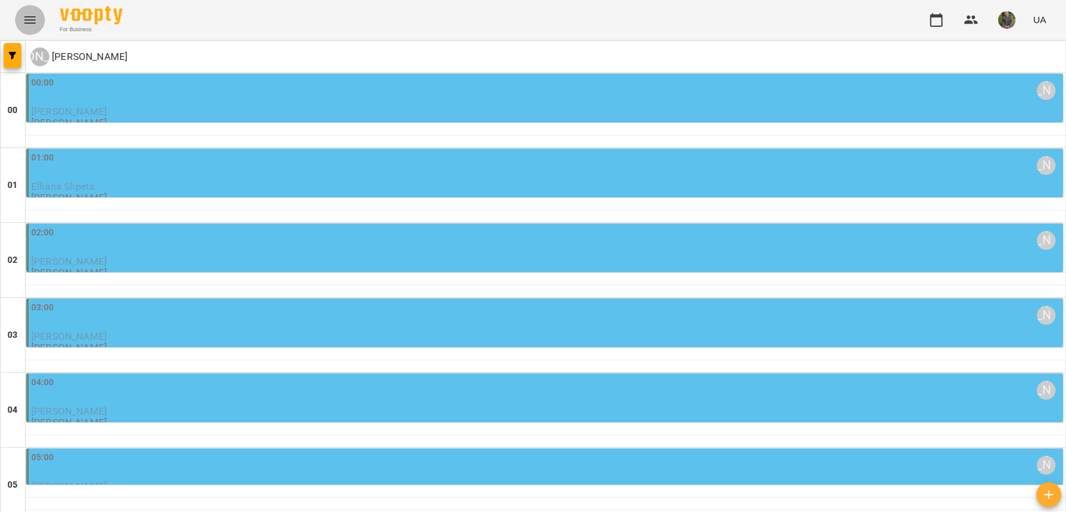
click at [22, 12] on icon "Menu" at bounding box center [29, 19] width 15 height 15
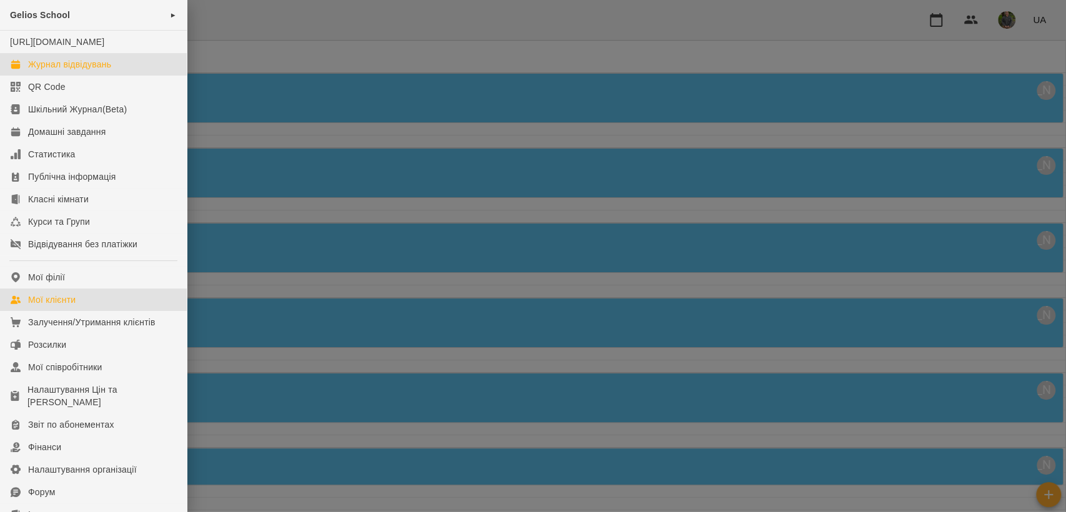
click at [65, 306] on div "Мої клієнти" at bounding box center [51, 299] width 47 height 12
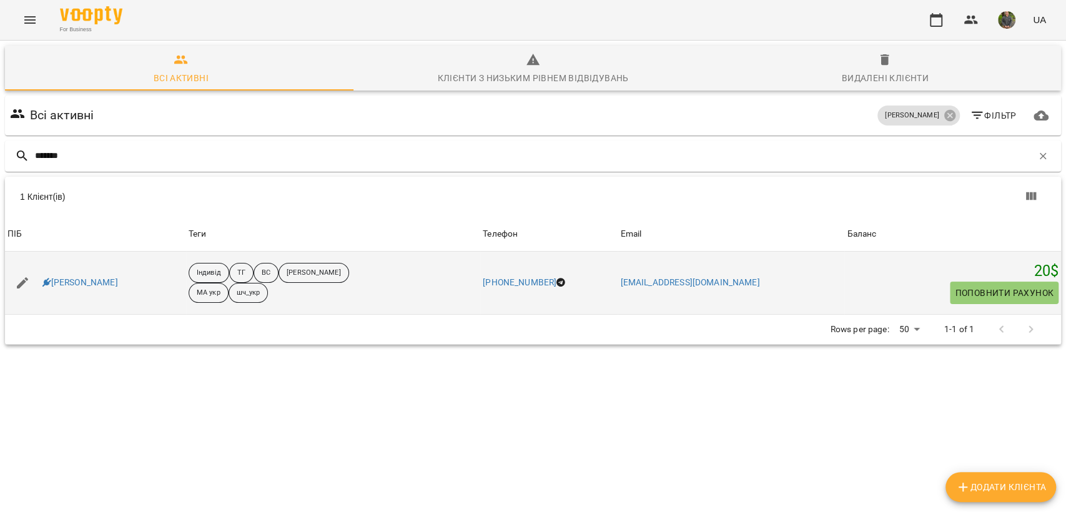
type input "*******"
click at [114, 279] on div "[PERSON_NAME]" at bounding box center [80, 282] width 81 height 17
click at [105, 281] on link "[PERSON_NAME]" at bounding box center [80, 283] width 76 height 12
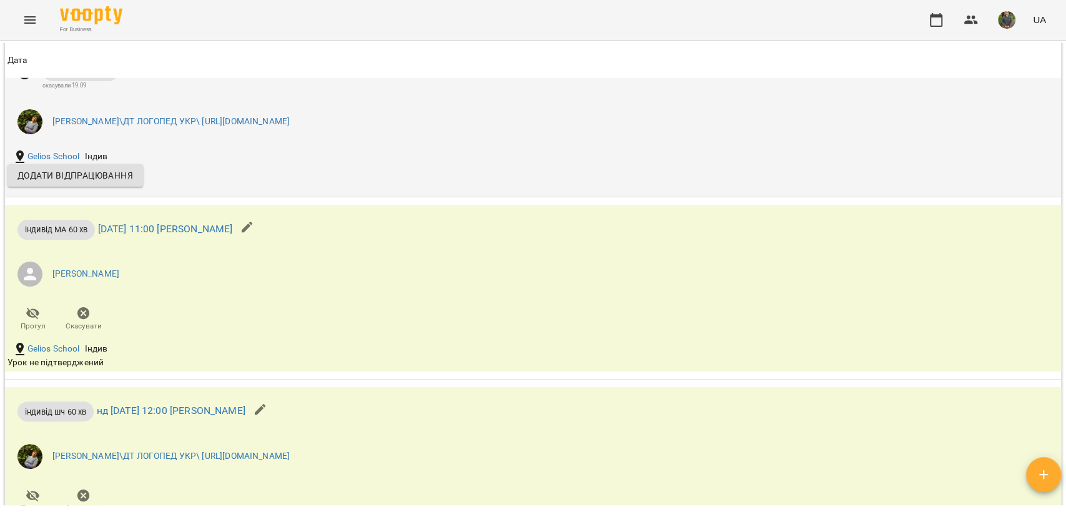
scroll to position [2108, 0]
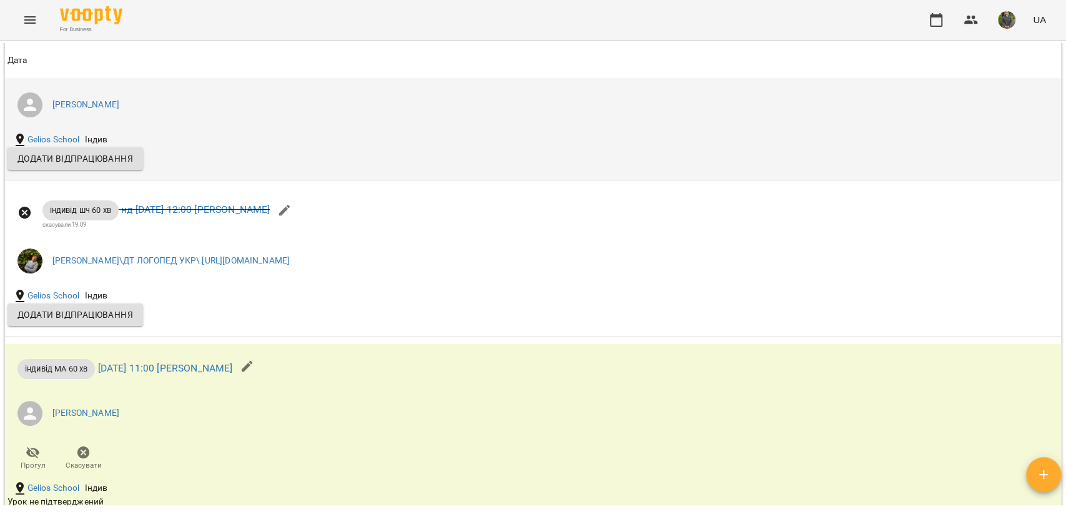
click at [278, 60] on icon "button" at bounding box center [272, 54] width 11 height 11
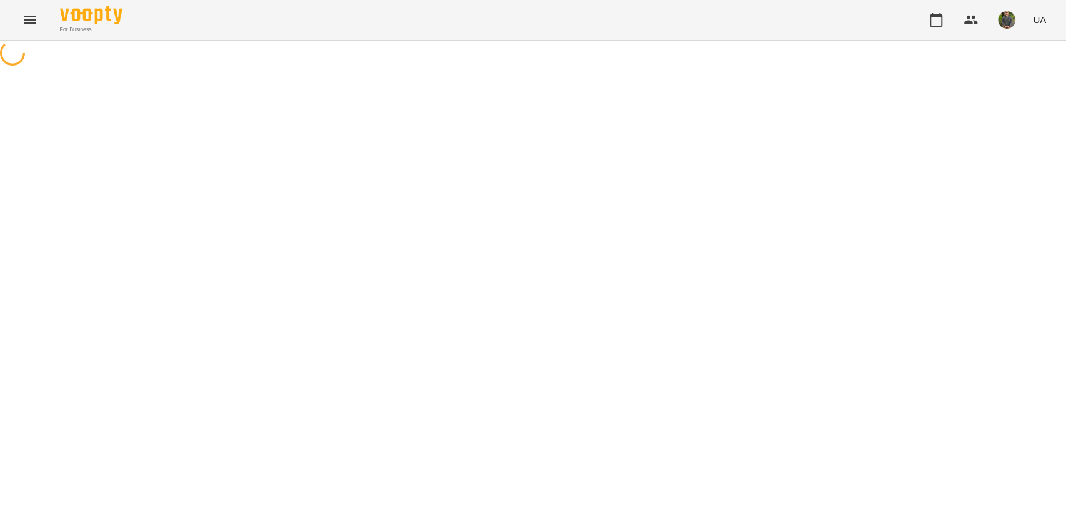
select select "**********"
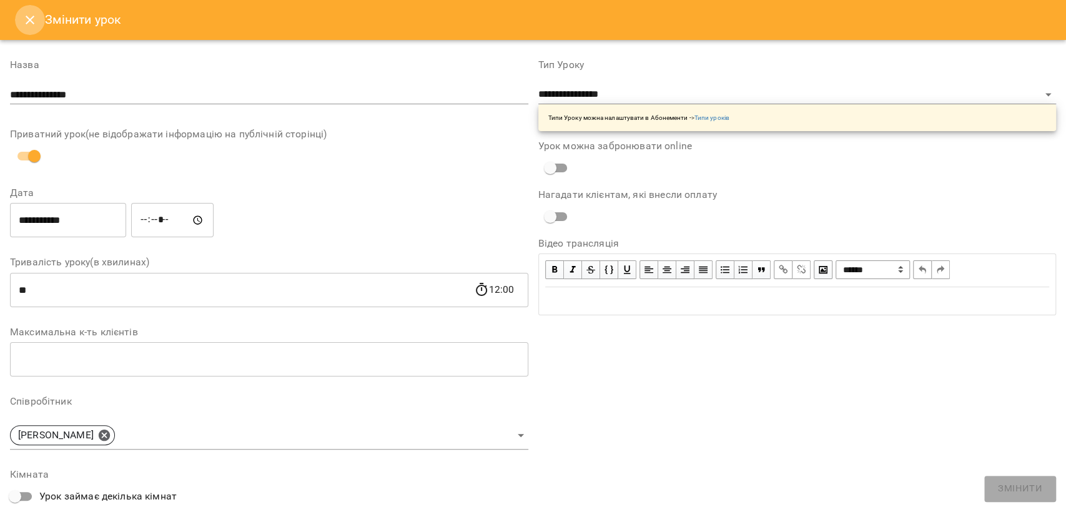
click at [21, 20] on button "Close" at bounding box center [30, 20] width 30 height 30
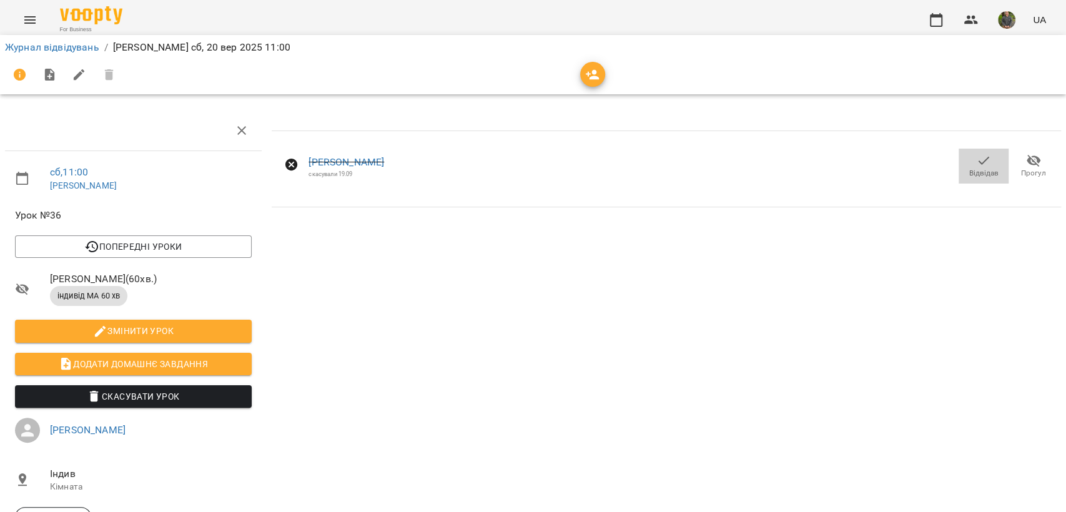
click at [980, 164] on span "Відвідав" at bounding box center [983, 165] width 35 height 25
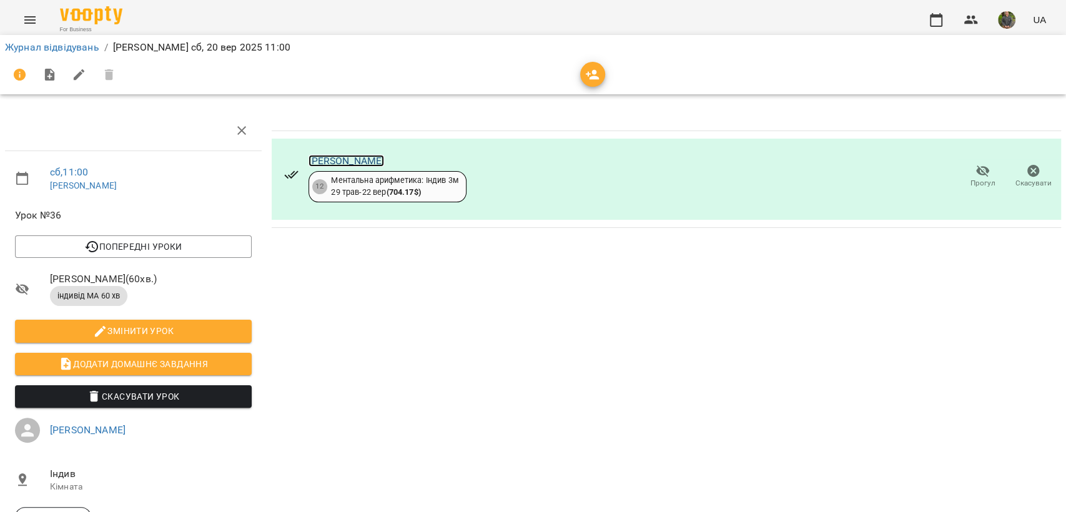
click at [350, 158] on link "[PERSON_NAME]" at bounding box center [346, 161] width 76 height 12
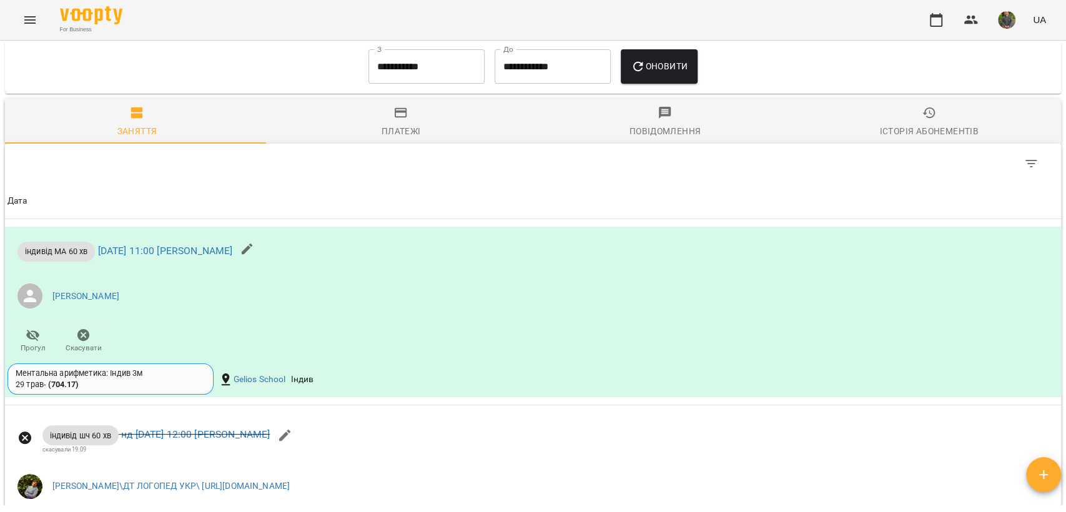
scroll to position [2191, 0]
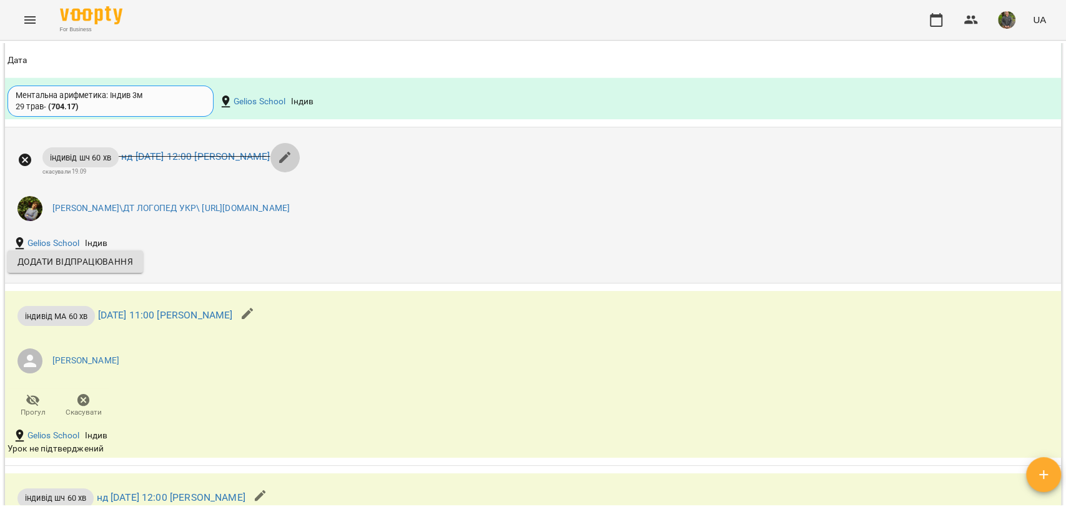
click at [292, 165] on icon "button" at bounding box center [284, 157] width 15 height 15
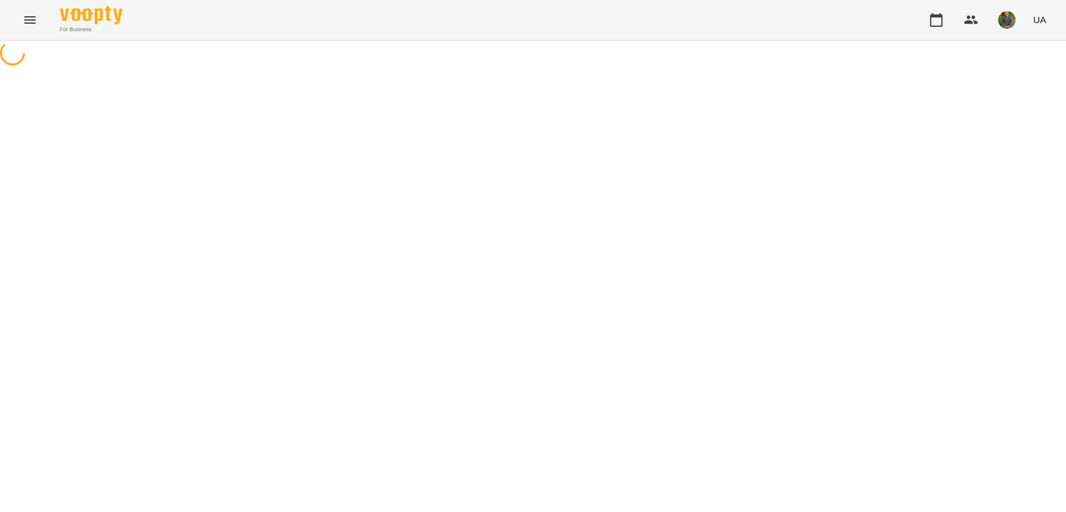
select select "**********"
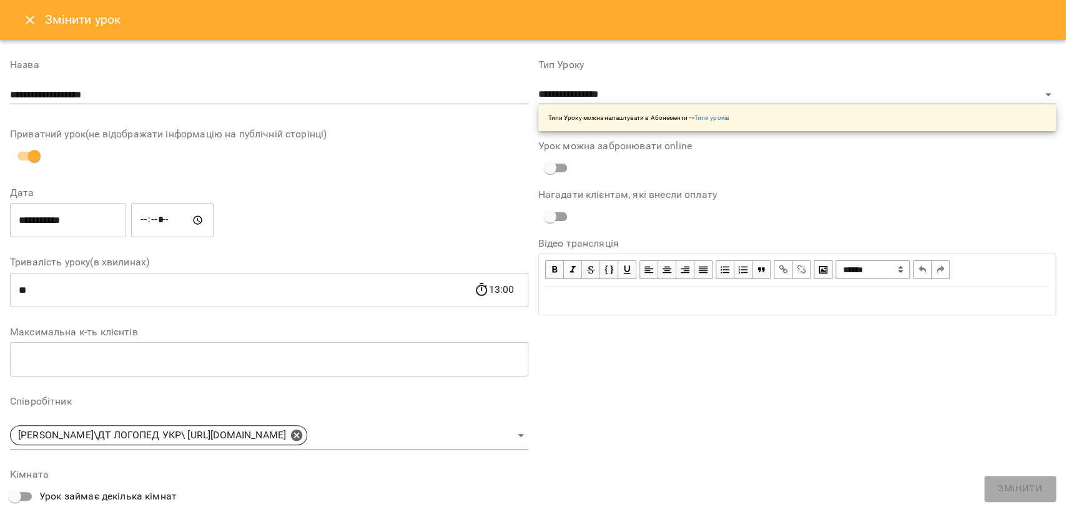
click at [96, 224] on input "**********" at bounding box center [68, 220] width 116 height 35
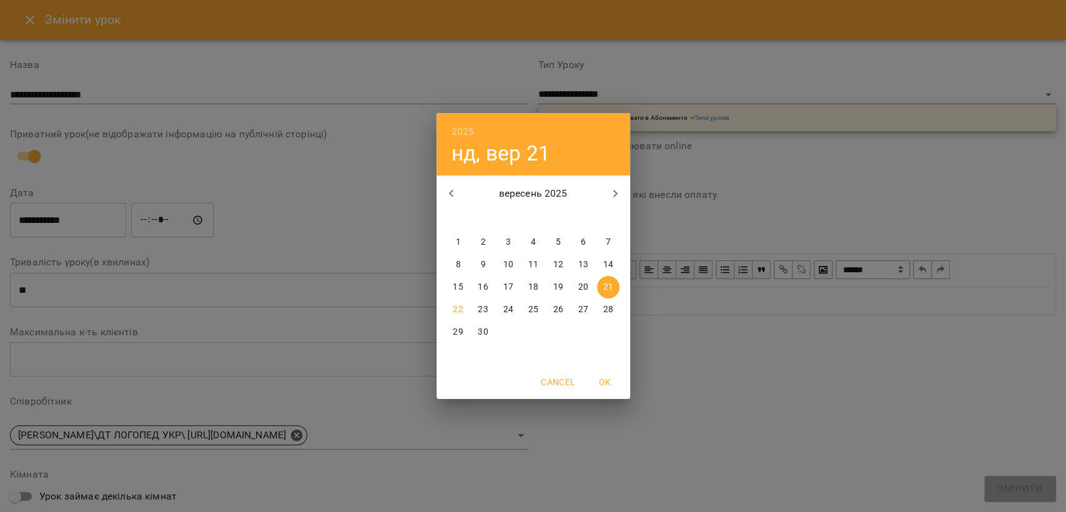
drag, startPoint x: 464, startPoint y: 368, endPoint x: 257, endPoint y: 317, distance: 212.9
click at [440, 365] on div "2025 нд, вер 21 вересень 2025 пн вт ср чт пт сб нд 1 2 3 4 5 6 7 8 9 10 11 12 1…" at bounding box center [533, 255] width 194 height 285
click at [257, 316] on div "2025 нд, вер 21 вересень 2025 пн вт ср чт пт сб нд 1 2 3 4 5 6 7 8 9 10 11 12 1…" at bounding box center [533, 256] width 1066 height 512
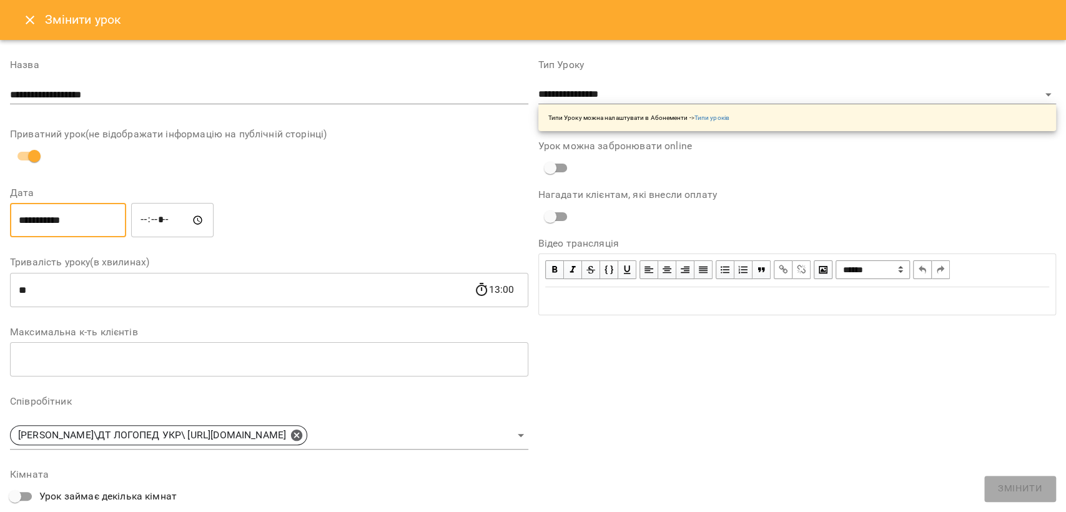
click at [31, 14] on icon "Close" at bounding box center [29, 19] width 15 height 15
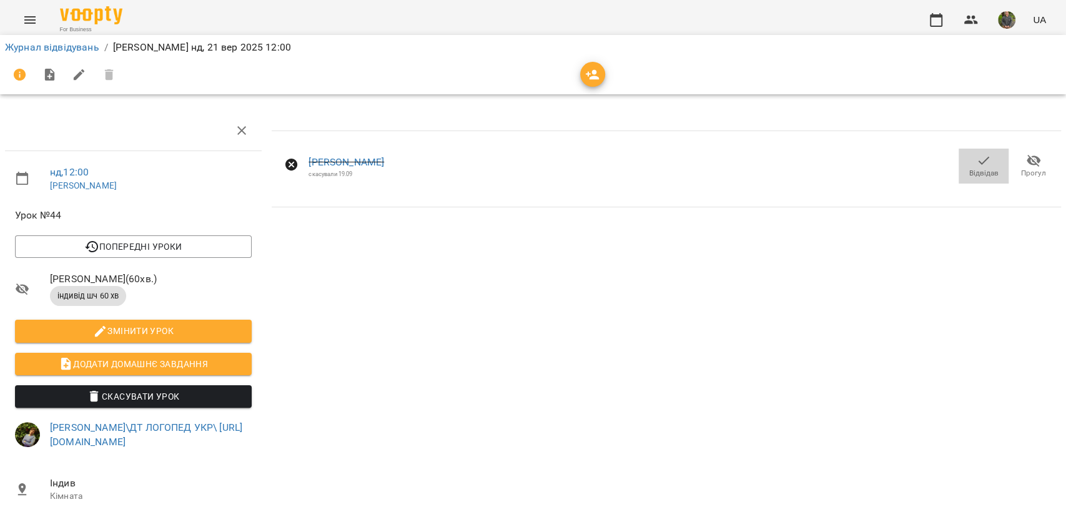
click at [974, 172] on span "Відвідав" at bounding box center [983, 173] width 29 height 11
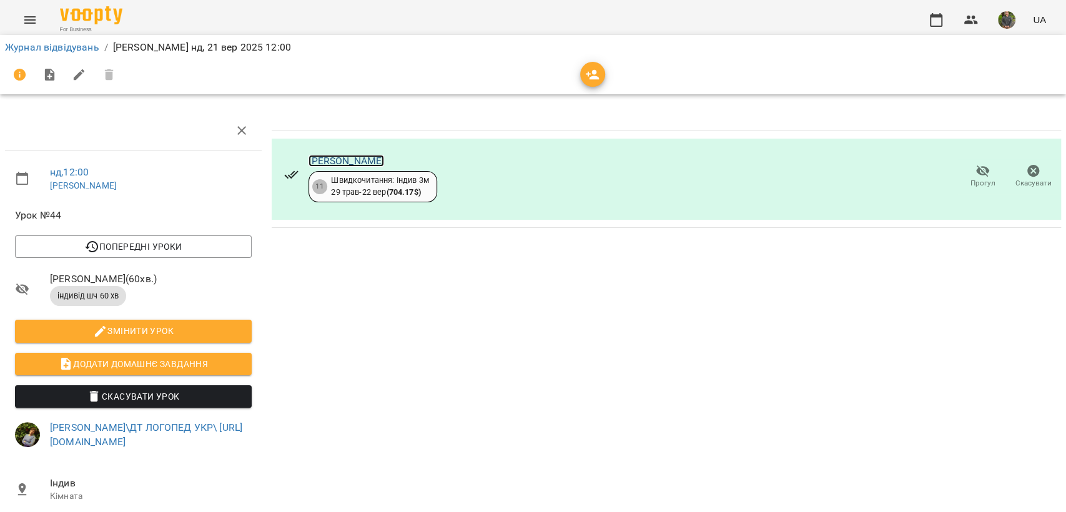
click at [322, 161] on link "[PERSON_NAME]" at bounding box center [346, 161] width 76 height 12
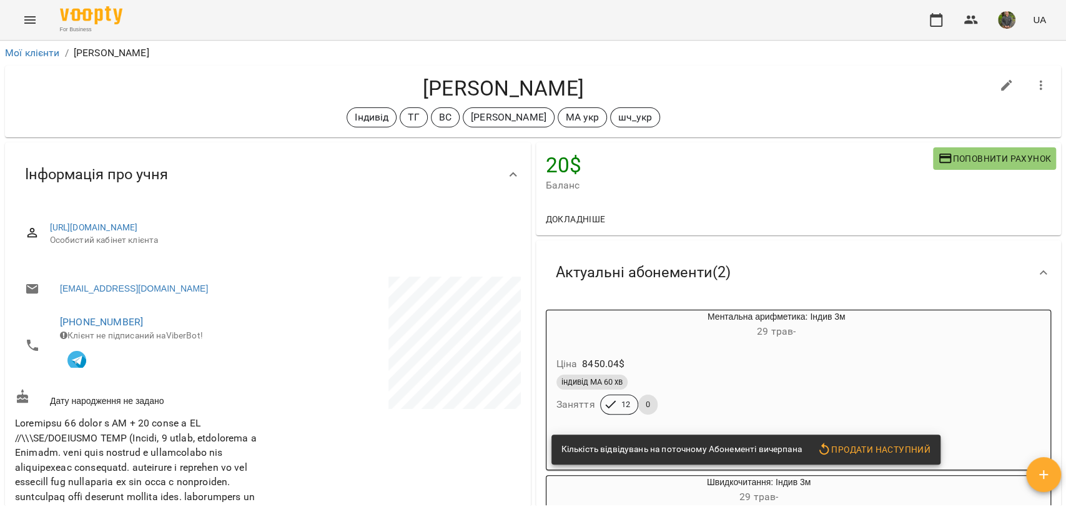
click at [731, 375] on div "індивід МА 60 хв" at bounding box center [746, 382] width 385 height 20
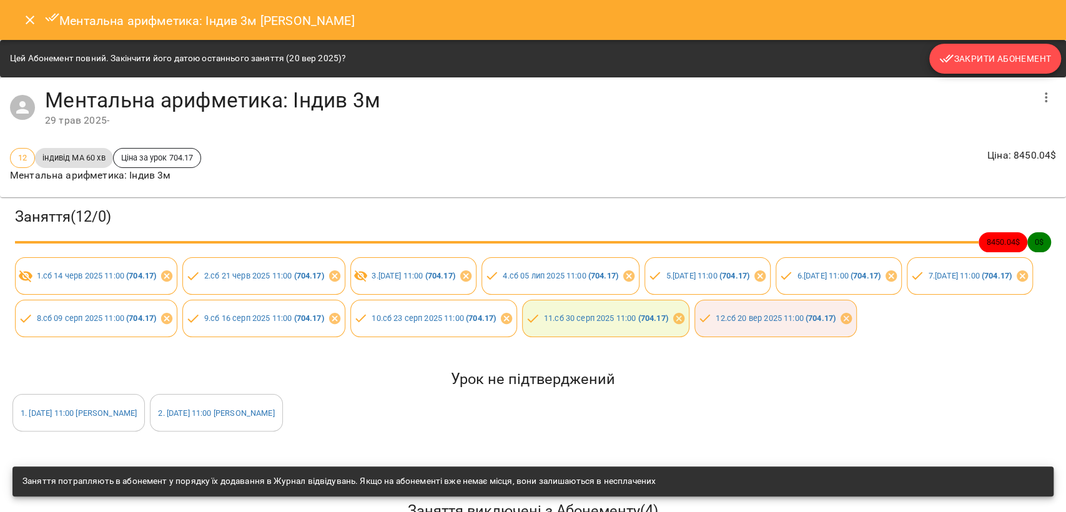
click at [962, 47] on button "Закрити Абонемент" at bounding box center [995, 59] width 132 height 30
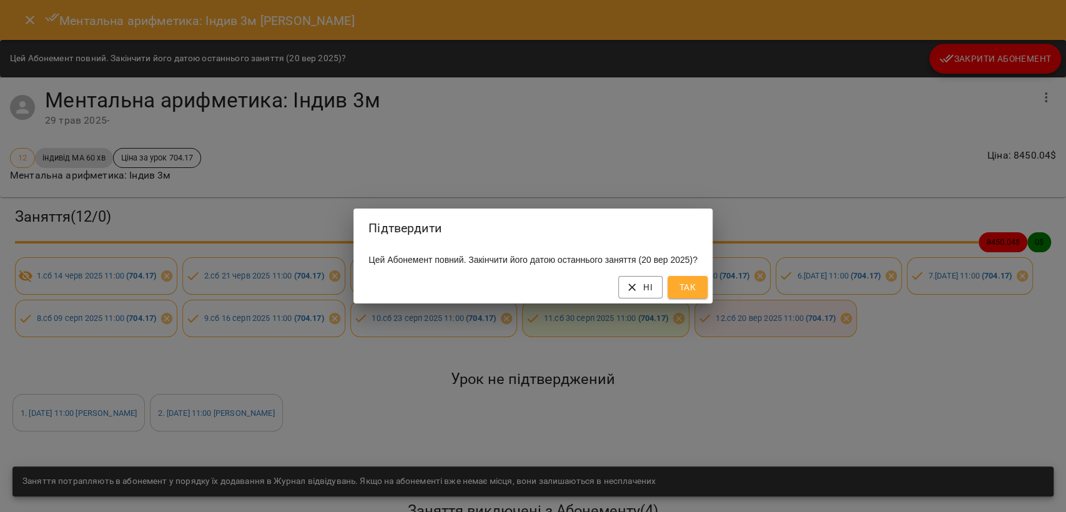
click at [712, 292] on div "Ні Так" at bounding box center [532, 287] width 359 height 32
click at [708, 295] on button "Так" at bounding box center [688, 287] width 40 height 22
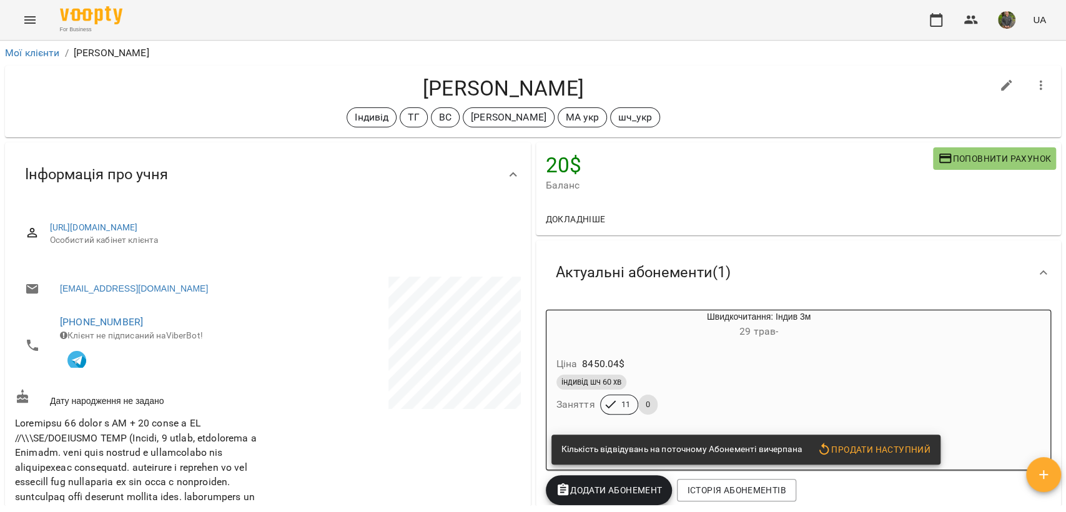
scroll to position [139, 0]
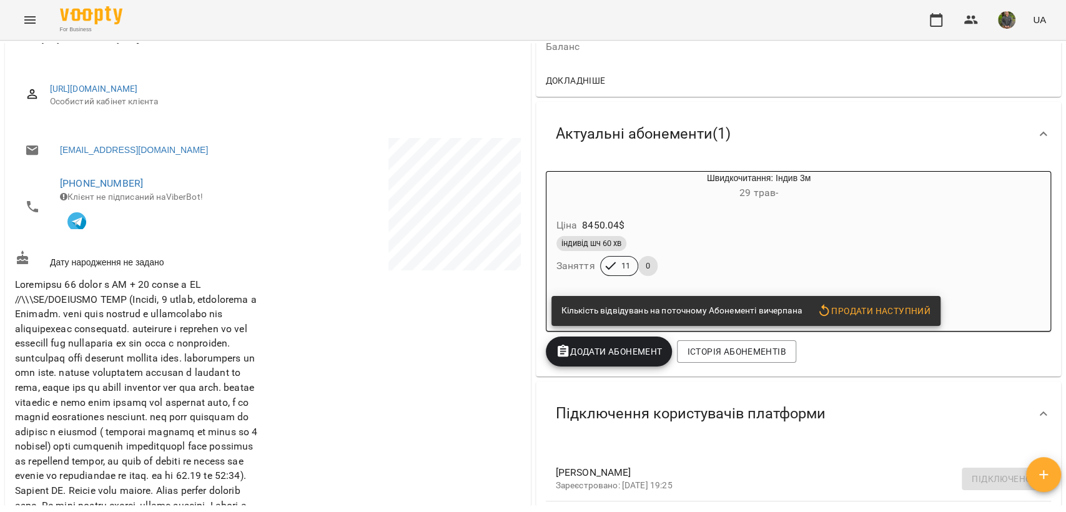
click at [764, 219] on div "Ціна 8450.04 $" at bounding box center [729, 225] width 350 height 22
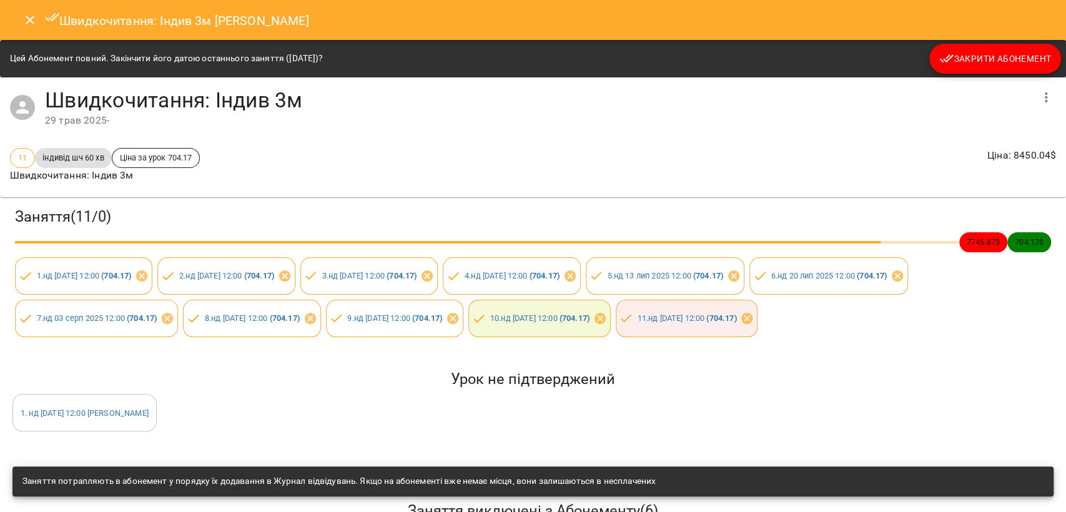
drag, startPoint x: 965, startPoint y: 79, endPoint x: 959, endPoint y: 66, distance: 13.7
click at [960, 68] on div "Цей Абонемент повний. Закінчити його датою останнього заняття ([DATE])? Закрити…" at bounding box center [533, 344] width 1066 height 608
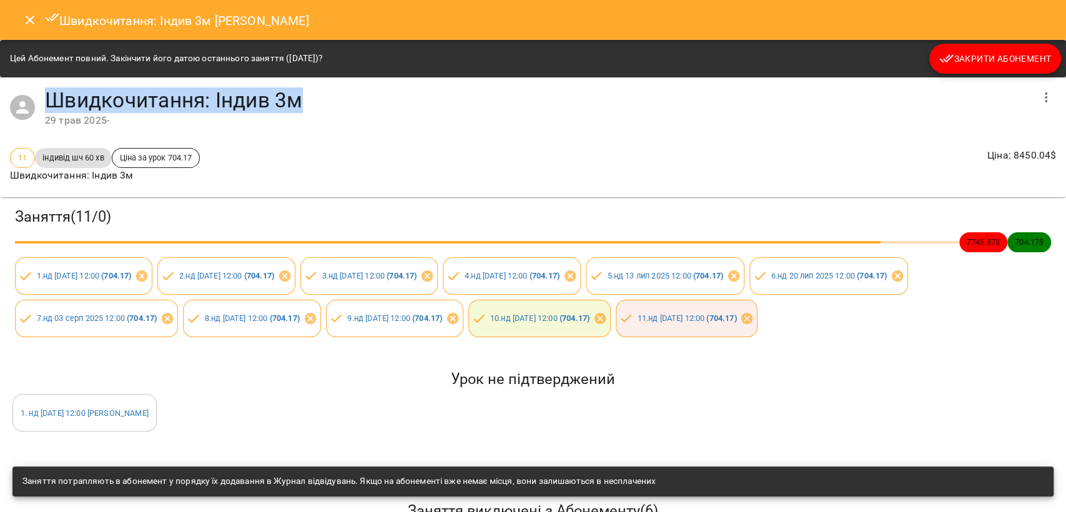
click at [959, 66] on button "Закрити Абонемент" at bounding box center [995, 59] width 132 height 30
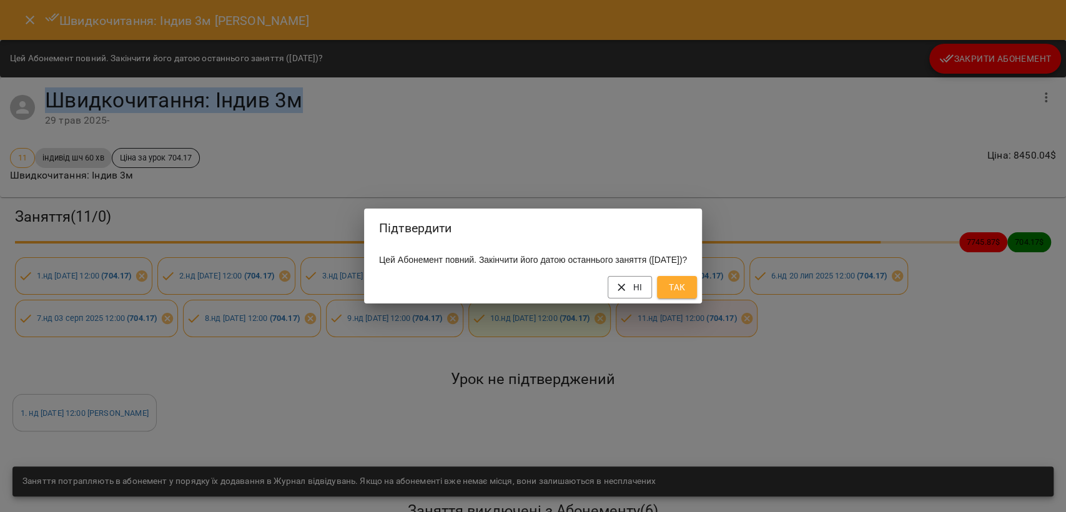
click at [697, 284] on button "Так" at bounding box center [677, 287] width 40 height 22
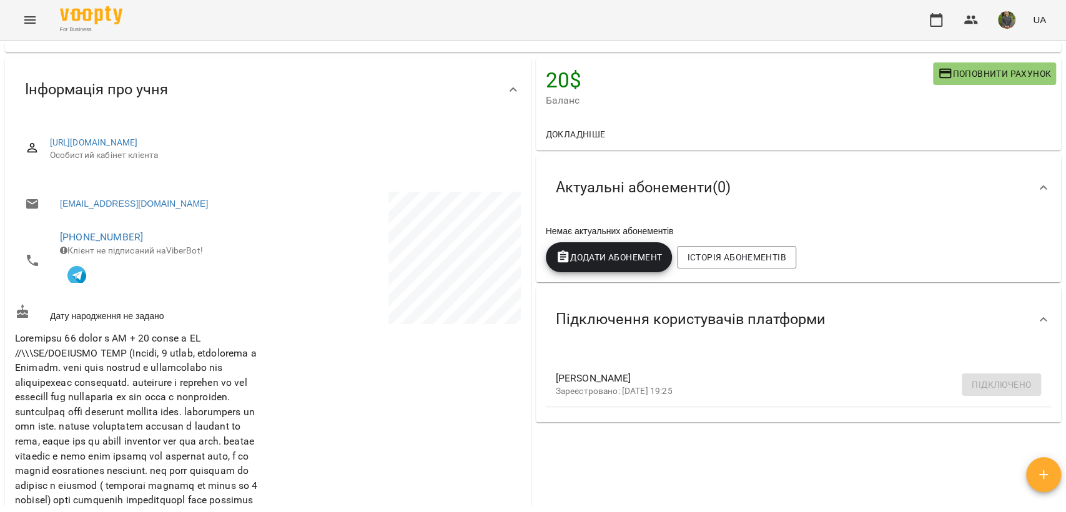
scroll to position [0, 0]
